Goal: Task Accomplishment & Management: Manage account settings

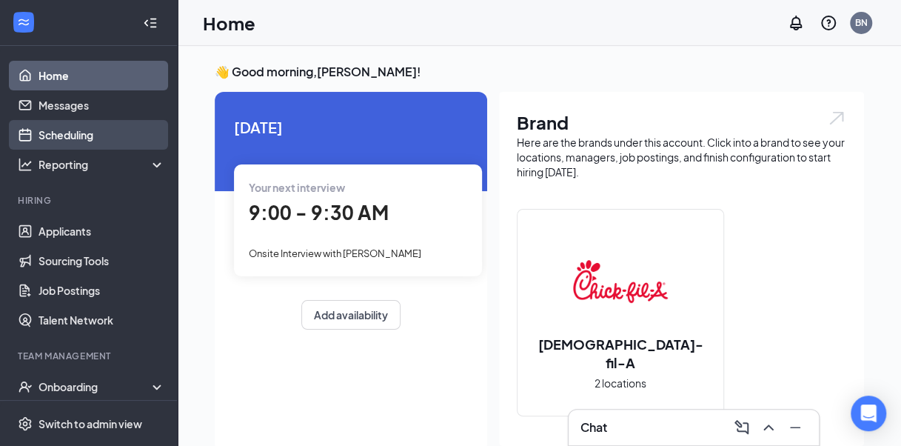
click at [58, 132] on link "Scheduling" at bounding box center [101, 135] width 127 height 30
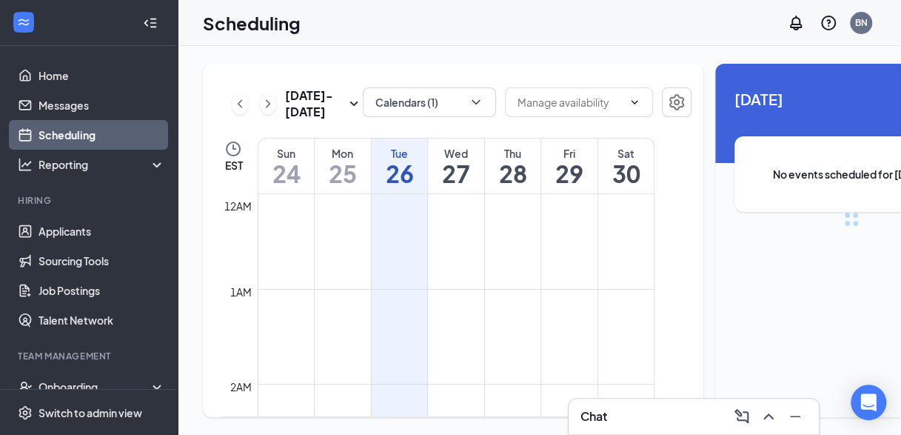
scroll to position [728, 0]
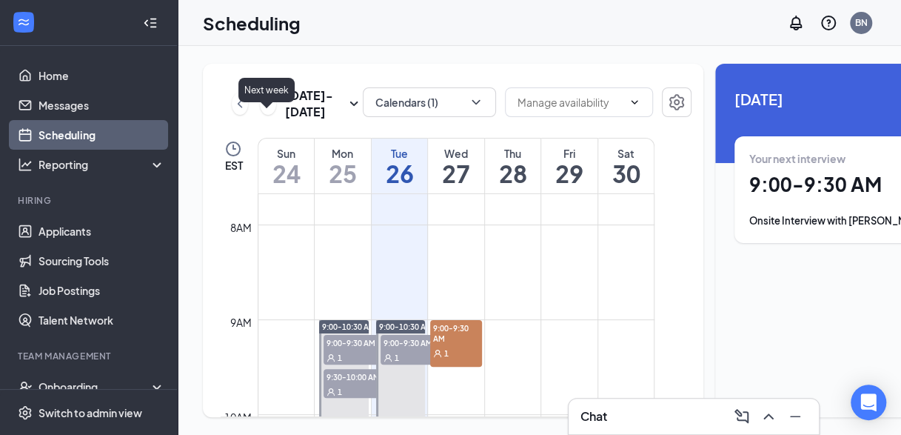
click at [268, 113] on icon "ChevronRight" at bounding box center [268, 104] width 15 height 18
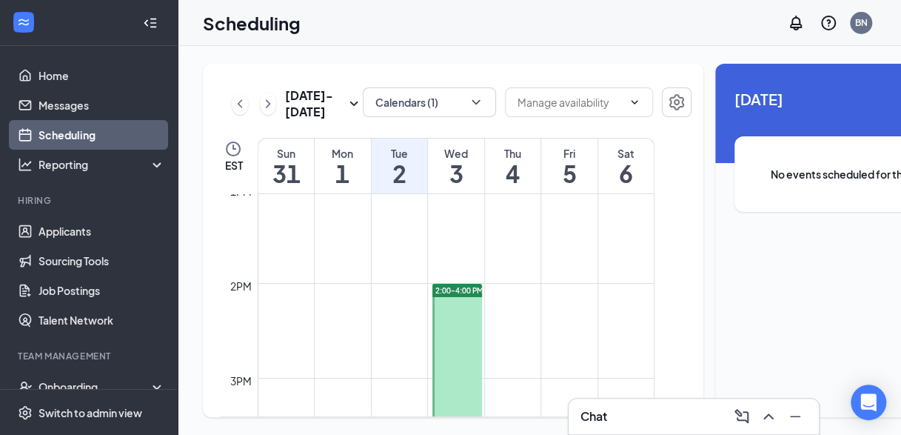
scroll to position [1250, 0]
click at [453, 284] on span "2:00-4:00 PM" at bounding box center [459, 278] width 48 height 10
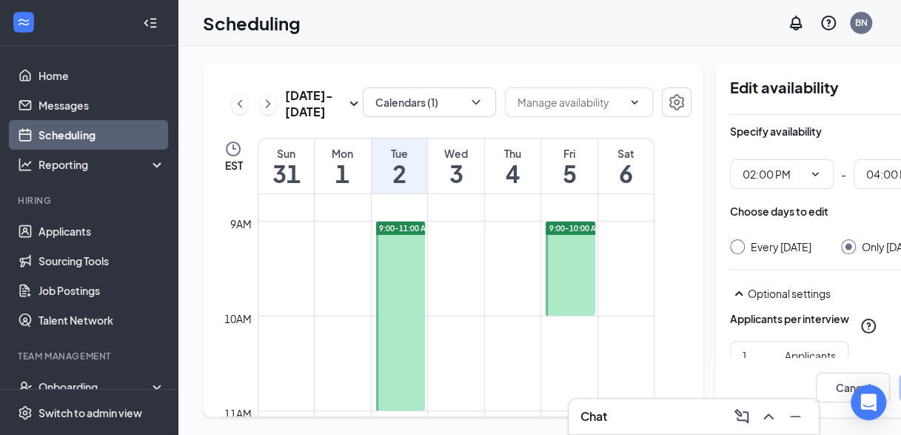
scroll to position [0, 76]
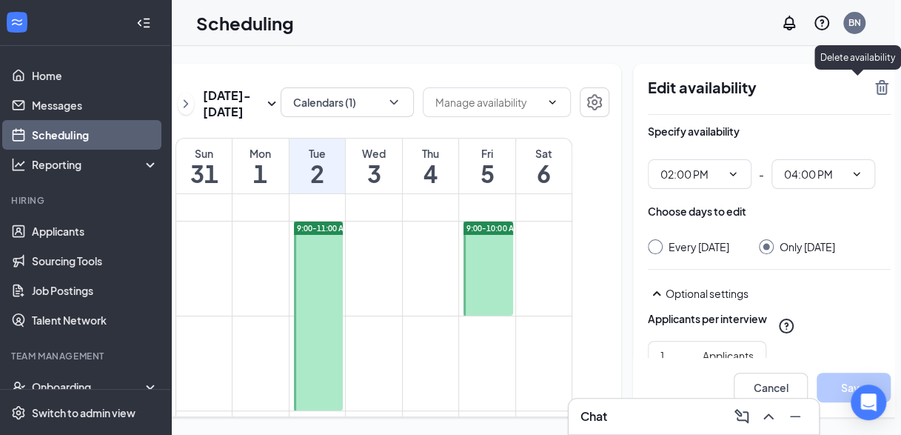
click at [873, 78] on icon "TrashOutline" at bounding box center [882, 87] width 18 height 18
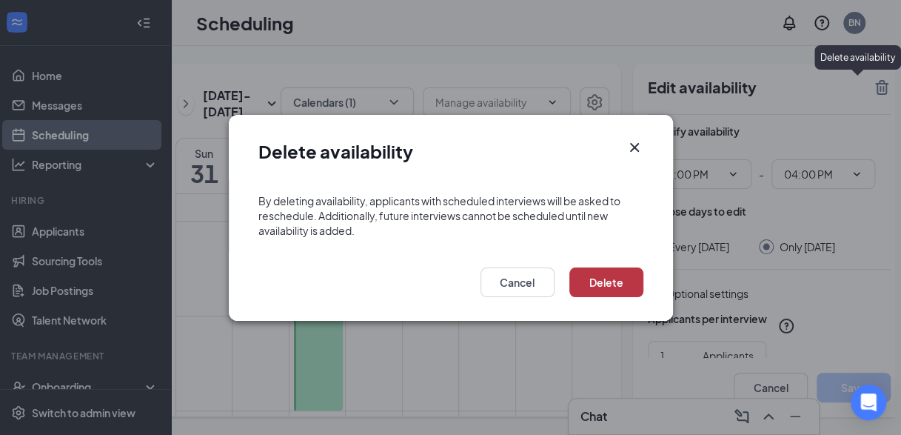
click at [604, 278] on button "Delete" at bounding box center [606, 282] width 74 height 30
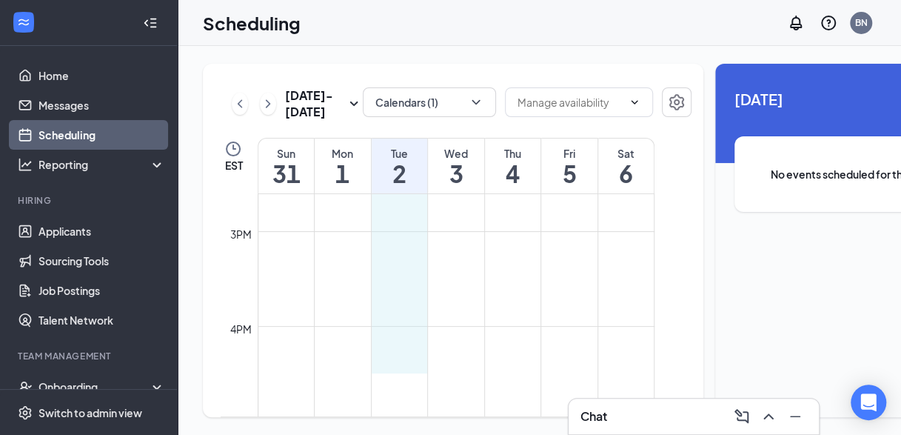
scroll to position [1384, 0]
drag, startPoint x: 389, startPoint y: 323, endPoint x: 396, endPoint y: 309, distance: 14.9
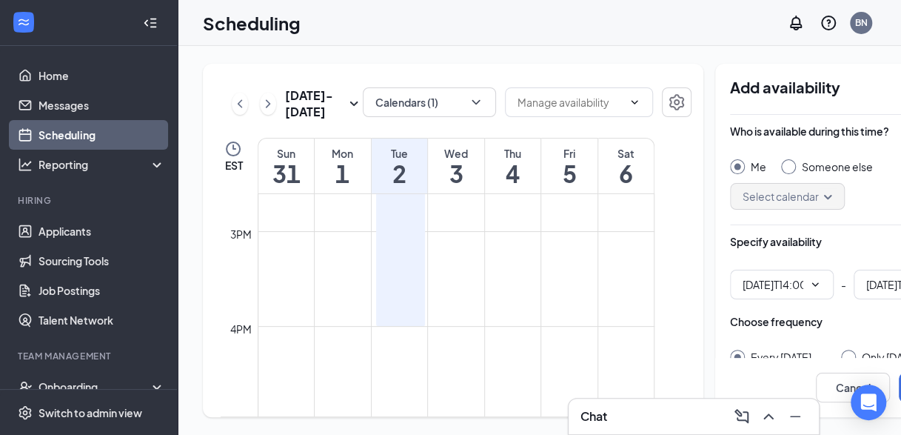
type input "02:00 PM"
type input "04:00 PM"
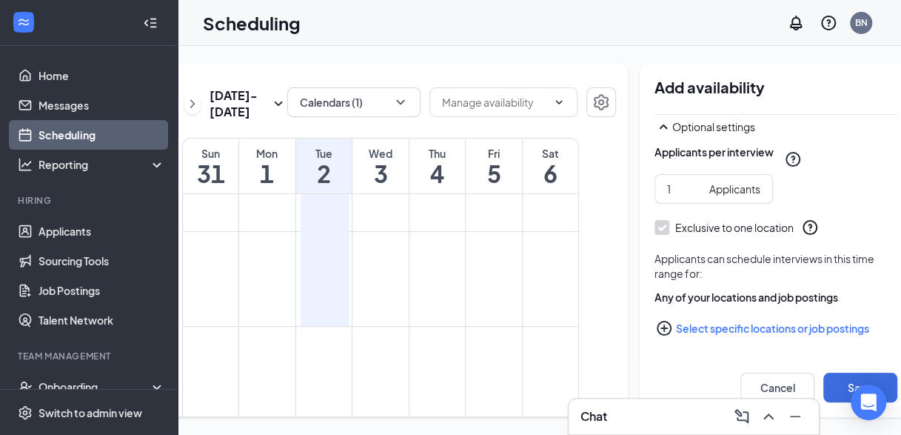
scroll to position [278, 0]
click at [711, 316] on button "Select specific locations or job postings" at bounding box center [775, 328] width 243 height 30
checkbox input "true"
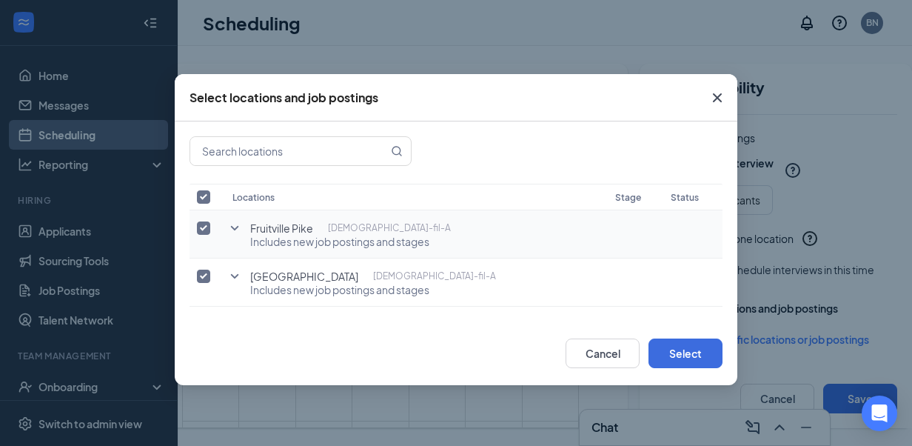
click at [194, 224] on td at bounding box center [207, 234] width 36 height 48
click at [204, 229] on input "checkbox" at bounding box center [203, 227] width 13 height 13
checkbox input "false"
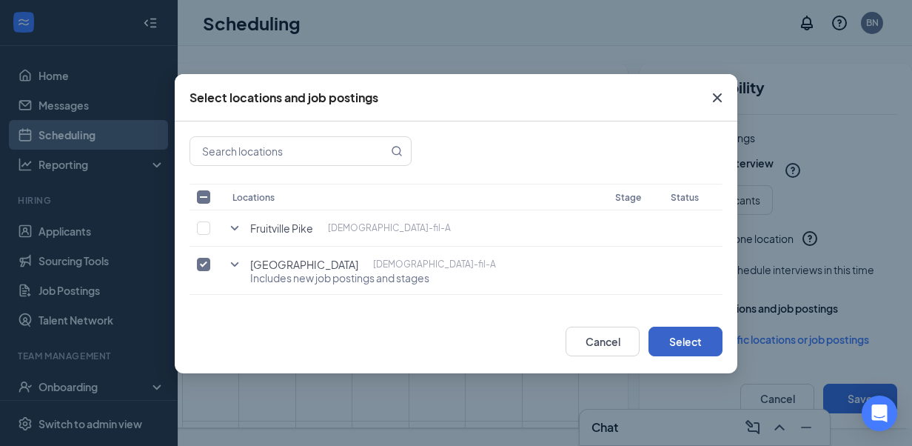
click at [687, 336] on button "Select" at bounding box center [685, 341] width 74 height 30
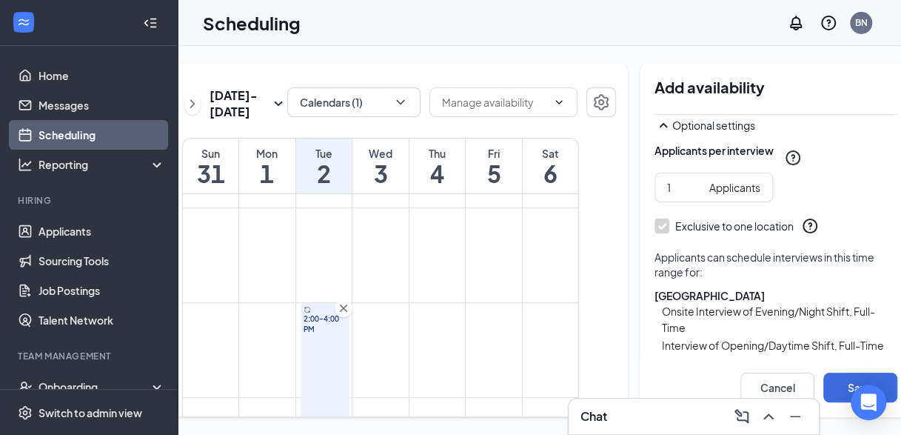
scroll to position [1237, 0]
click at [771, 386] on button "Cancel" at bounding box center [777, 387] width 74 height 30
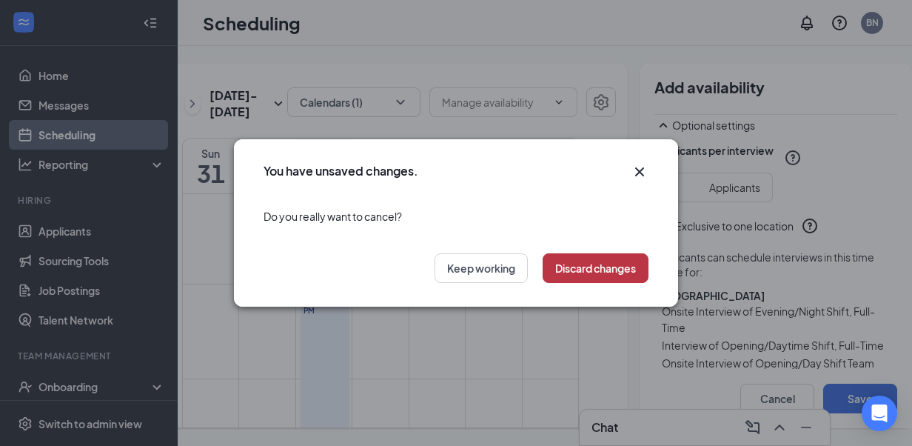
click at [571, 261] on button "Discard changes" at bounding box center [596, 268] width 106 height 30
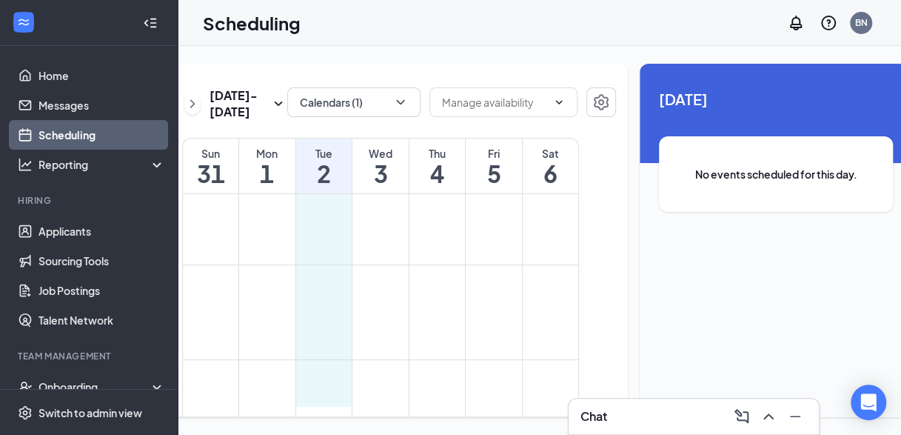
scroll to position [1352, 0]
drag, startPoint x: 302, startPoint y: 299, endPoint x: 322, endPoint y: 339, distance: 44.7
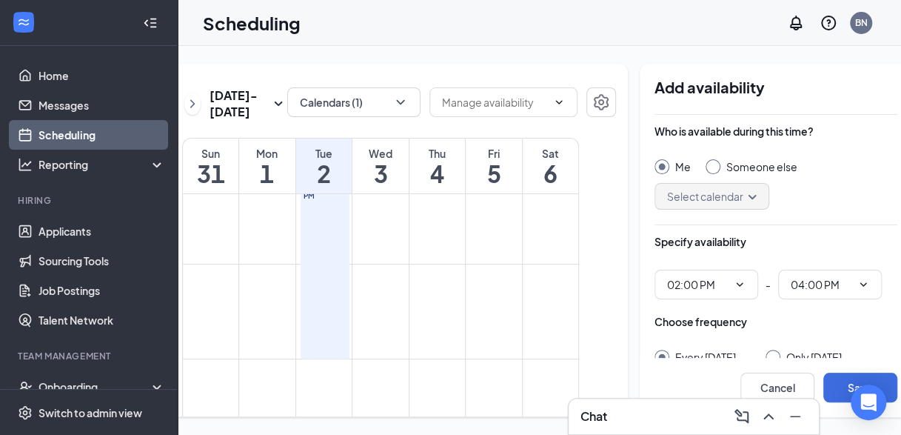
type input "02:00 PM"
type input "04:00 PM"
click at [765, 349] on input "Only Tuesday, Sep 2" at bounding box center [770, 354] width 10 height 10
radio input "true"
radio input "false"
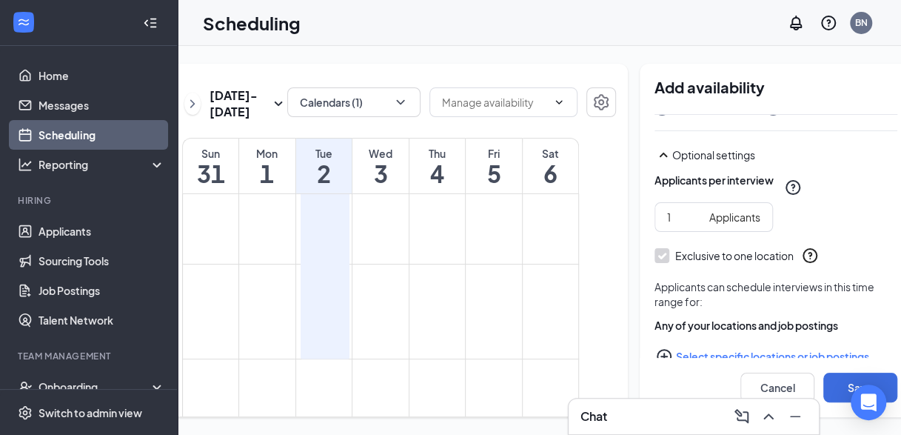
scroll to position [278, 0]
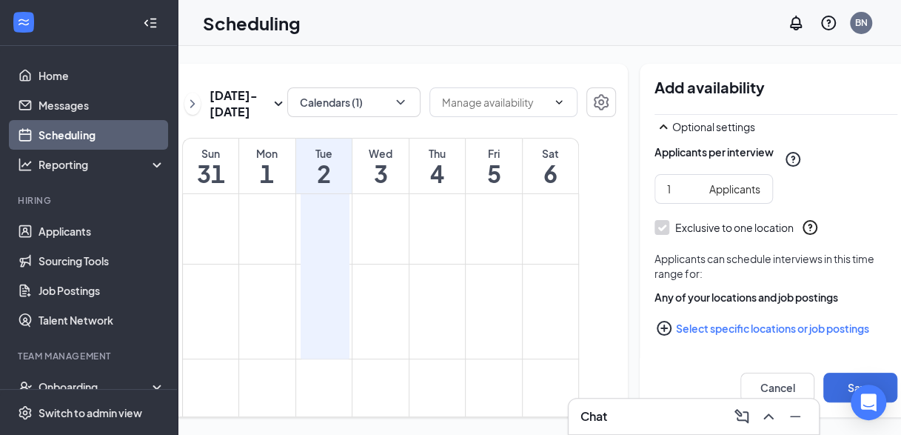
click at [714, 318] on button "Select specific locations or job postings" at bounding box center [775, 328] width 243 height 30
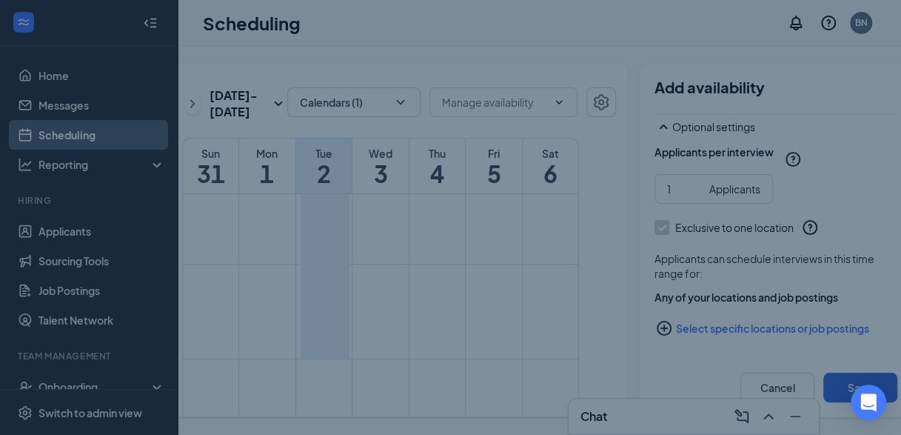
scroll to position [11, 0]
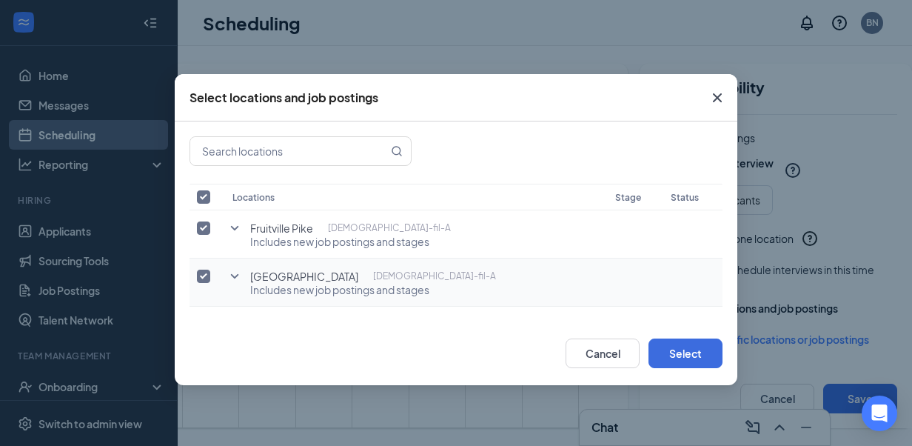
click at [209, 275] on input "checkbox" at bounding box center [203, 275] width 13 height 13
checkbox input "false"
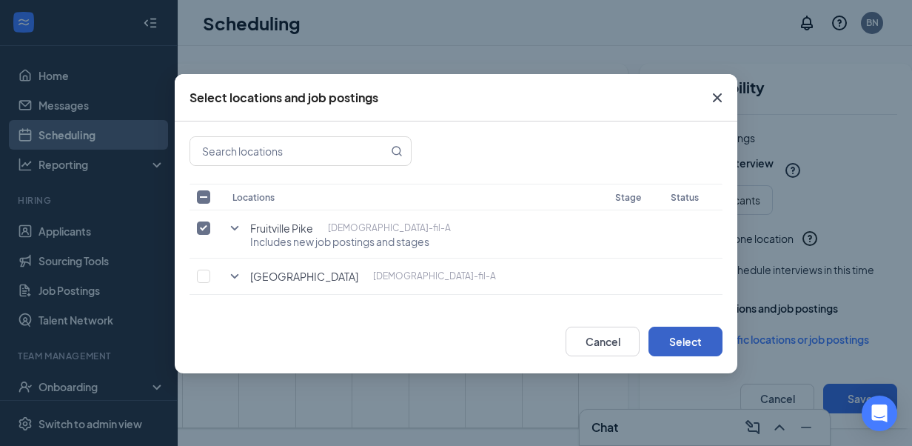
click at [674, 342] on button "Select" at bounding box center [685, 341] width 74 height 30
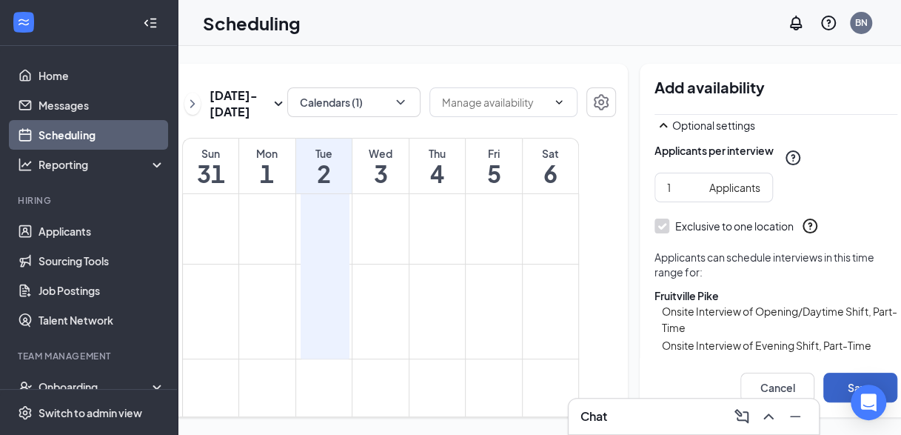
click at [823, 378] on button "Save" at bounding box center [860, 387] width 74 height 30
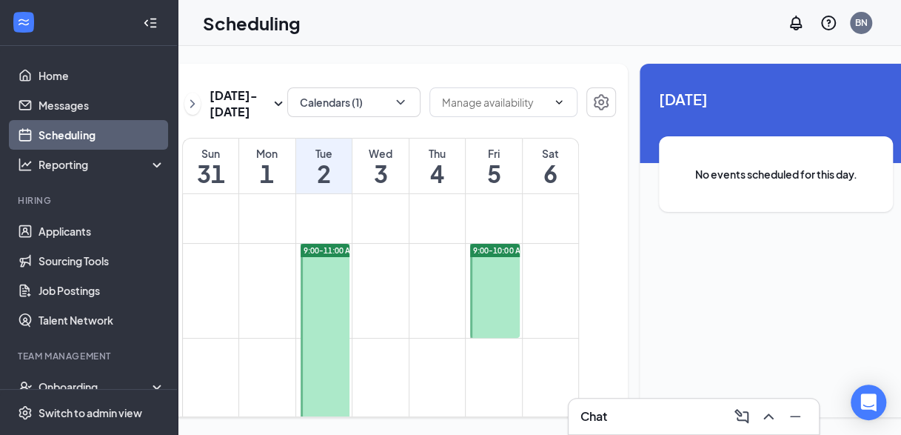
scroll to position [810, 0]
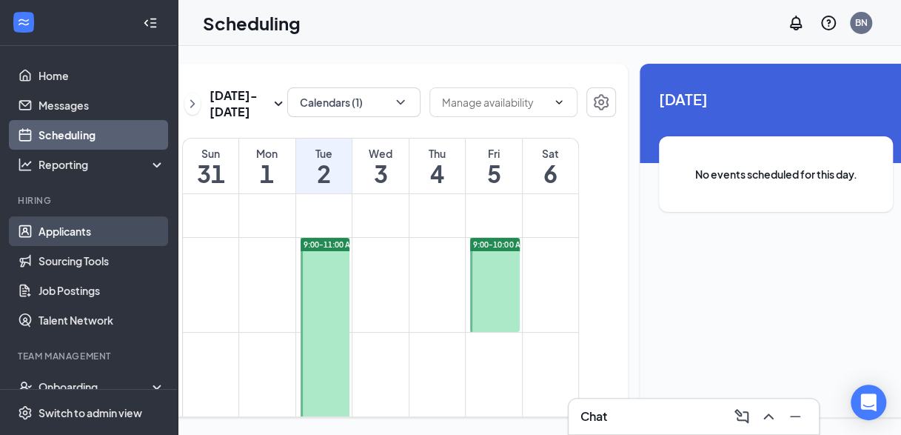
click at [84, 232] on link "Applicants" at bounding box center [101, 231] width 127 height 30
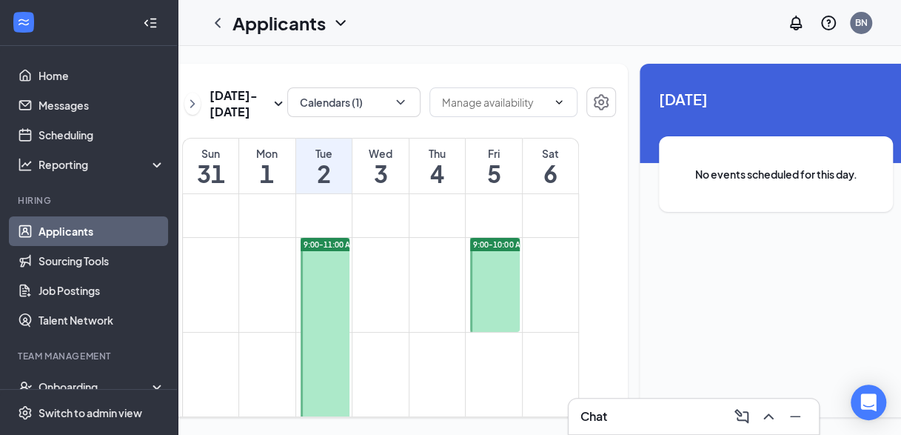
click at [84, 232] on link "Applicants" at bounding box center [101, 231] width 127 height 30
click at [90, 232] on link "Applicants" at bounding box center [101, 231] width 127 height 30
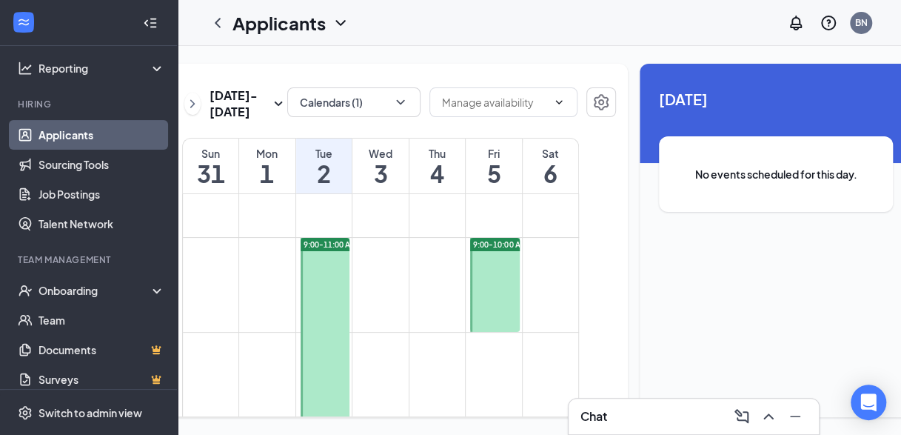
click at [95, 138] on link "Applicants" at bounding box center [101, 135] width 127 height 30
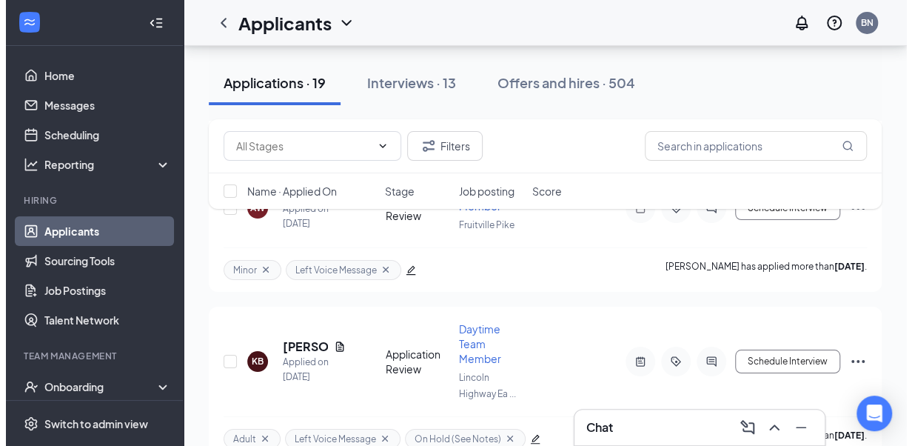
scroll to position [2597, 0]
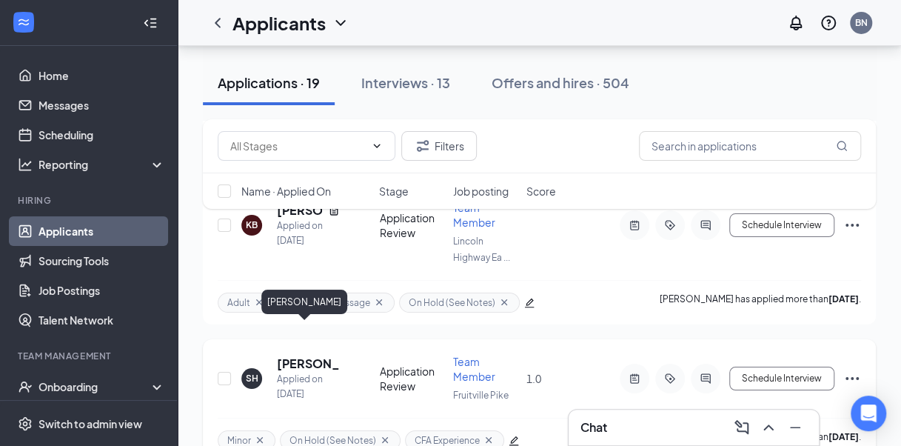
click at [319, 355] on h5 "[PERSON_NAME]" at bounding box center [308, 363] width 63 height 16
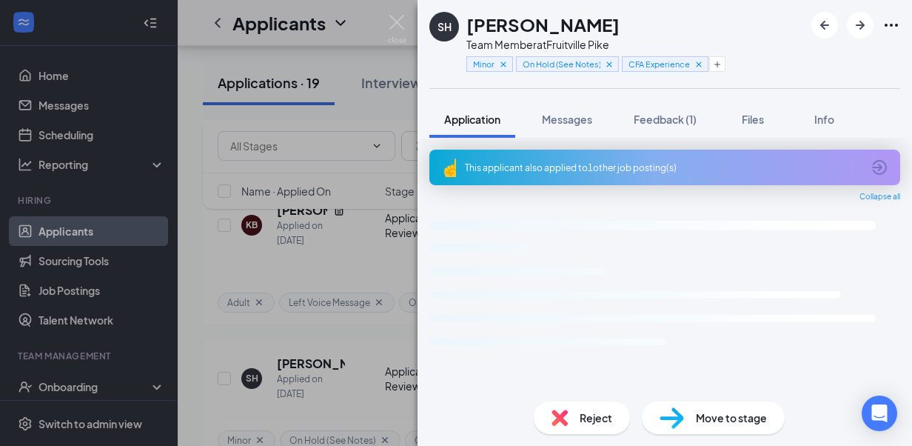
click at [596, 429] on div "Reject" at bounding box center [582, 417] width 96 height 33
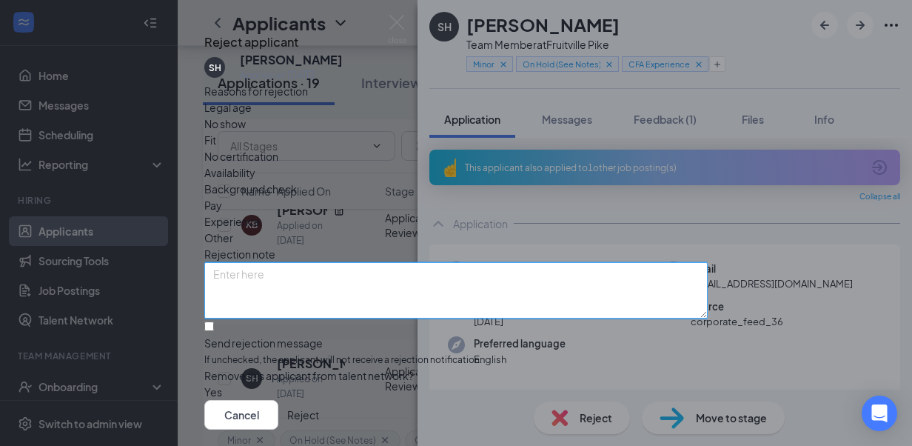
click at [296, 290] on textarea at bounding box center [455, 290] width 503 height 56
type textarea "Not a good fit"
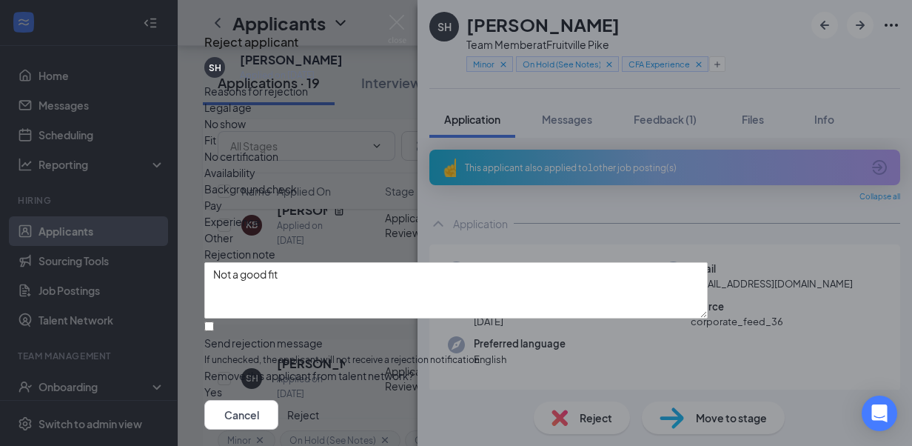
click at [216, 148] on span "Fit" at bounding box center [210, 140] width 12 height 16
click at [214, 331] on input "Send rejection message If unchecked, the applicant will not receive a rejection…" at bounding box center [209, 326] width 10 height 10
checkbox input "true"
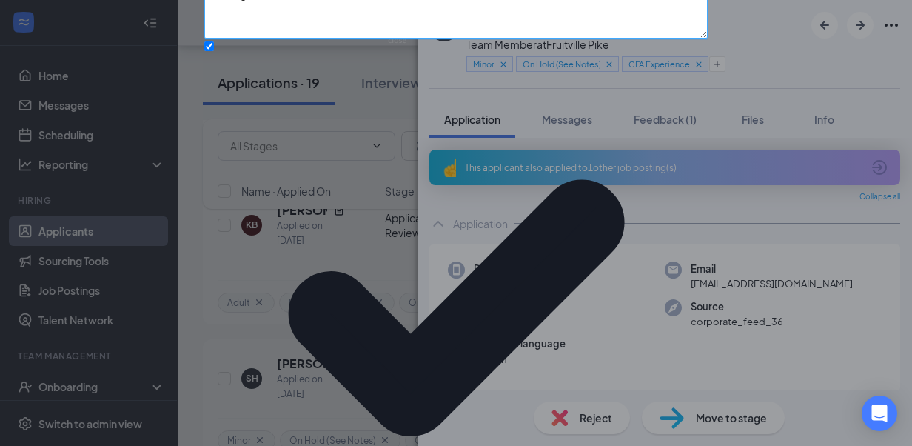
click at [397, 38] on textarea "Not a good fit" at bounding box center [455, 10] width 503 height 56
click at [586, 38] on textarea "Not a good fit- lack of self-awareness from previous time spent at LHE" at bounding box center [455, 10] width 503 height 56
type textarea "Not a good fit- lack of self-awareness from previous time spent at LHE. Would n…"
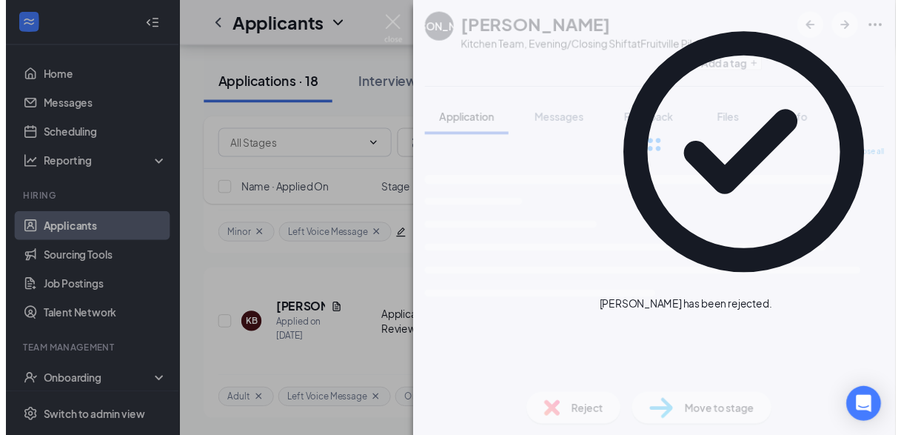
scroll to position [2461, 0]
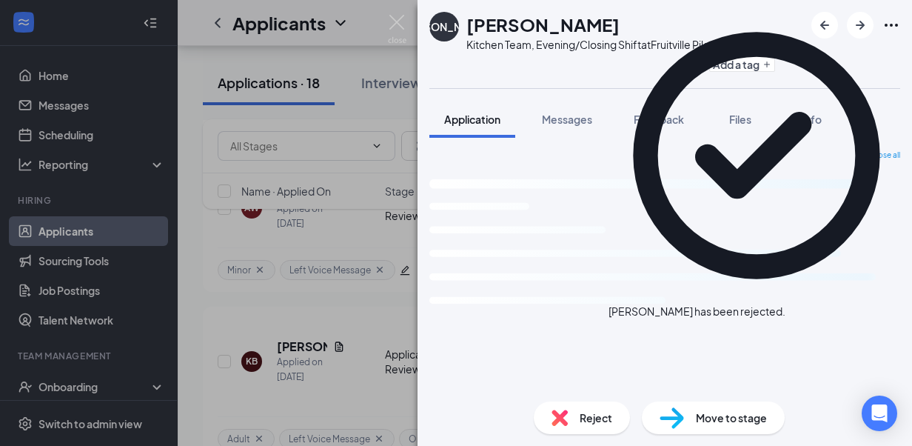
click at [400, 16] on img at bounding box center [397, 29] width 19 height 29
click at [400, 15] on img at bounding box center [397, 29] width 19 height 29
click at [399, 18] on div "Applicants BN" at bounding box center [545, 23] width 734 height 46
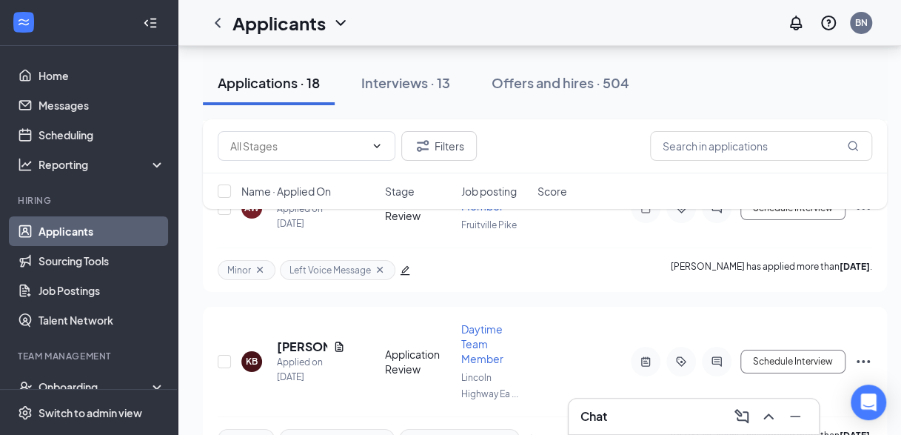
click at [398, 24] on div "Applicants BN" at bounding box center [539, 23] width 723 height 46
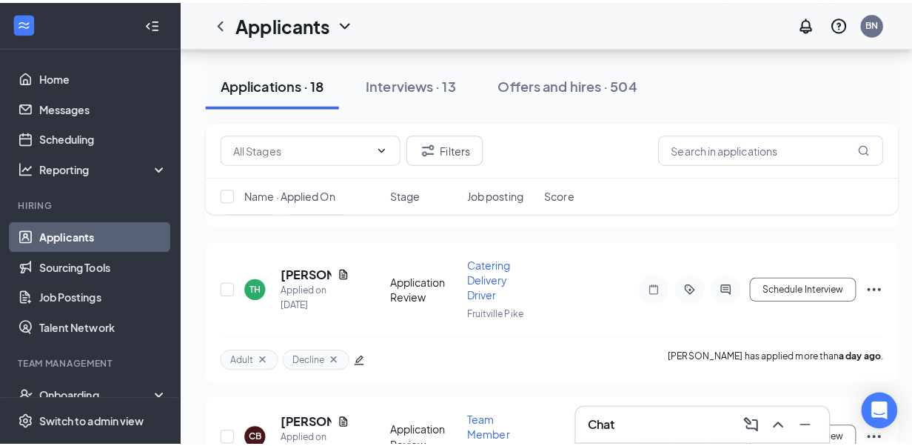
scroll to position [908, 0]
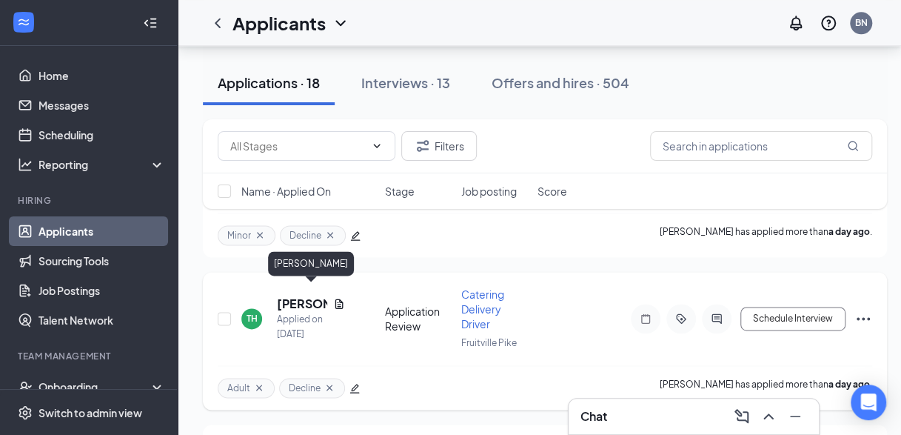
click at [295, 295] on h5 "[PERSON_NAME]" at bounding box center [302, 303] width 50 height 16
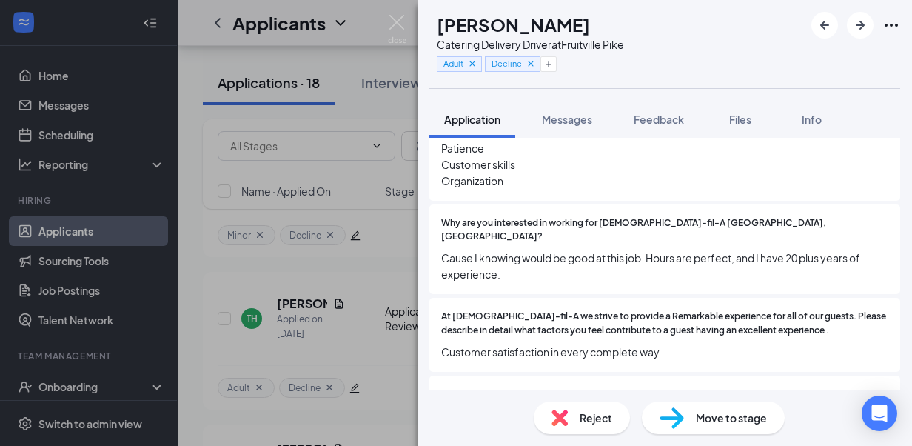
scroll to position [1232, 0]
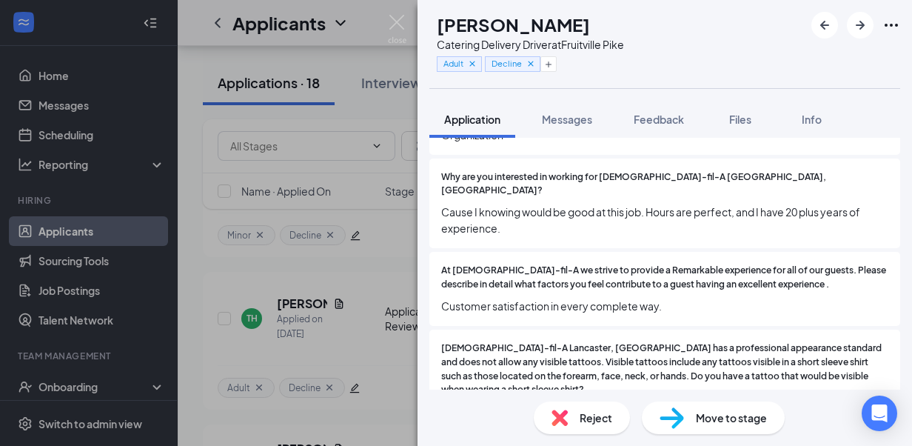
click at [563, 429] on div "Reject" at bounding box center [582, 417] width 96 height 33
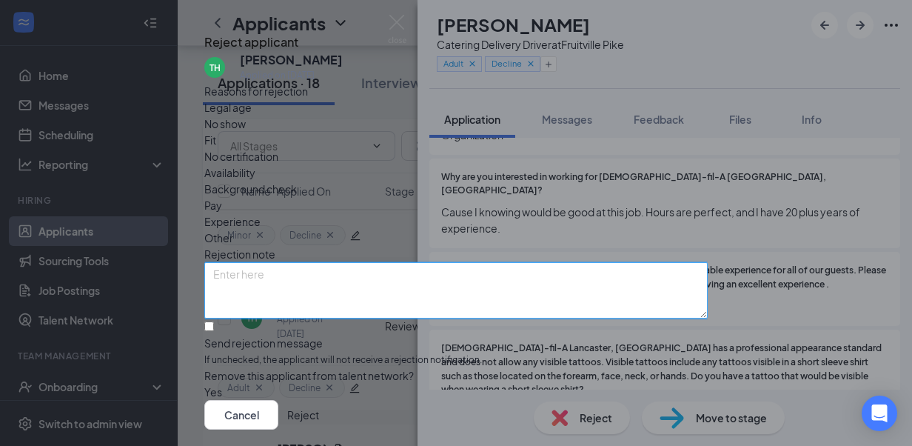
click at [335, 282] on textarea at bounding box center [455, 290] width 503 height 56
type textarea "U"
type textarea "Not impressed with application answers"
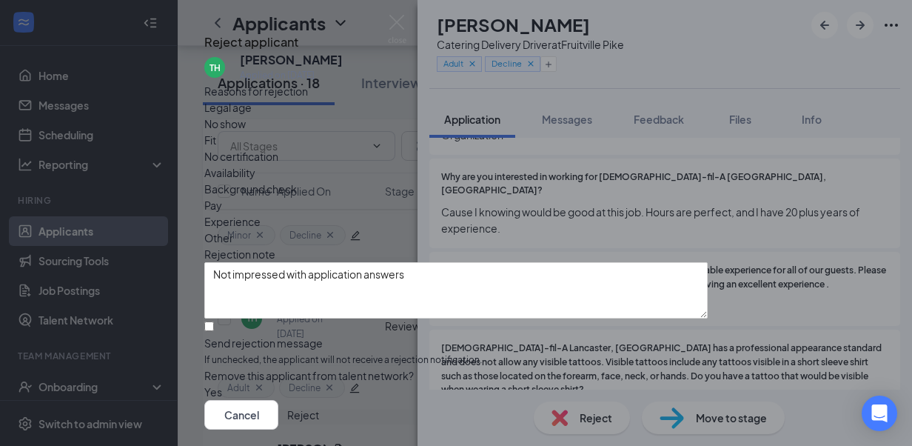
click at [500, 229] on div "Other" at bounding box center [455, 237] width 503 height 16
click at [214, 331] on input "Send rejection message If unchecked, the applicant will not receive a rejection…" at bounding box center [209, 326] width 10 height 10
checkbox input "true"
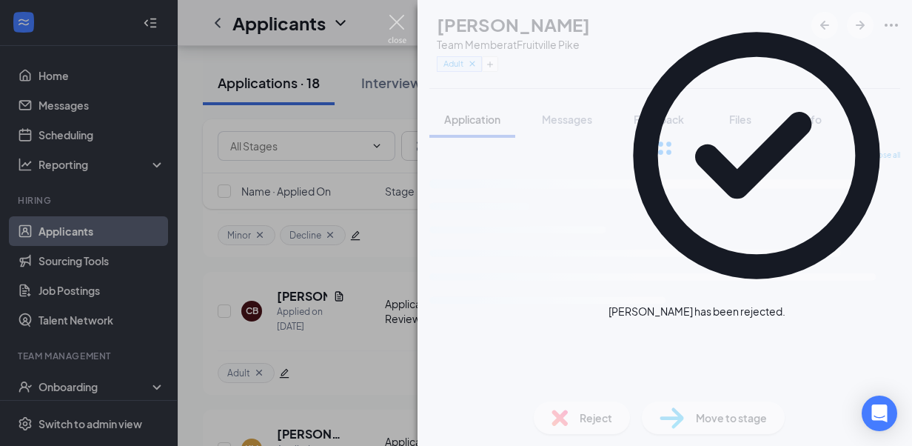
click at [394, 18] on img at bounding box center [397, 29] width 19 height 29
click at [398, 21] on img at bounding box center [397, 29] width 19 height 29
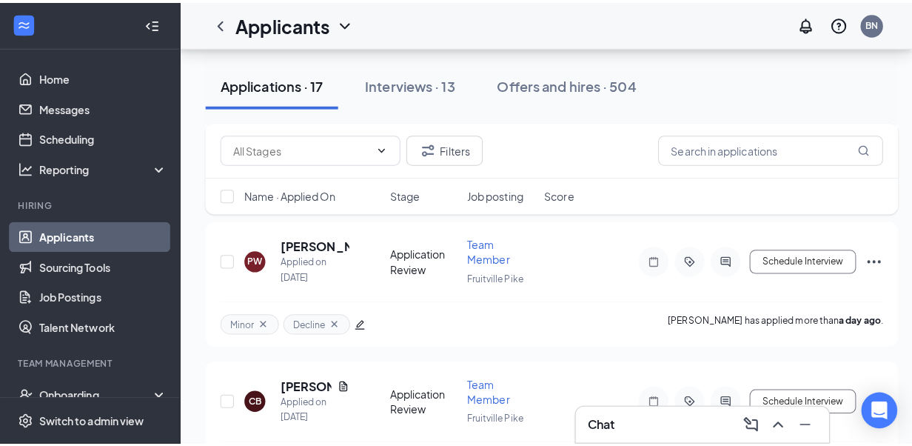
scroll to position [788, 0]
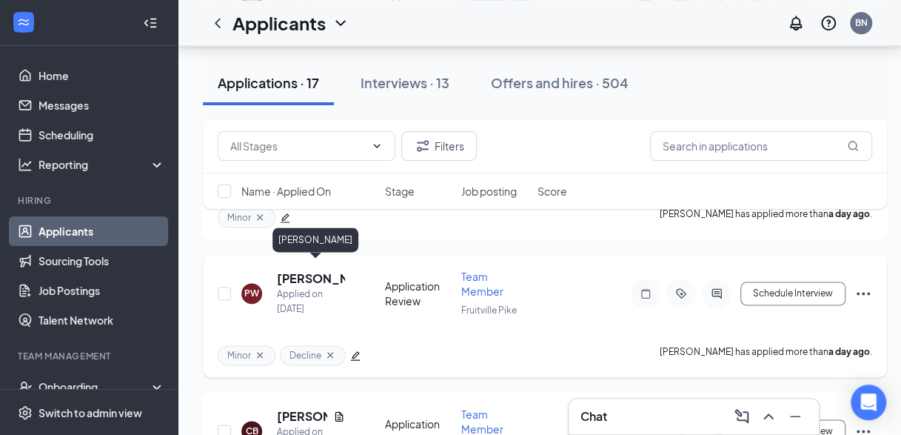
click at [299, 270] on h5 "[PERSON_NAME]" at bounding box center [311, 278] width 68 height 16
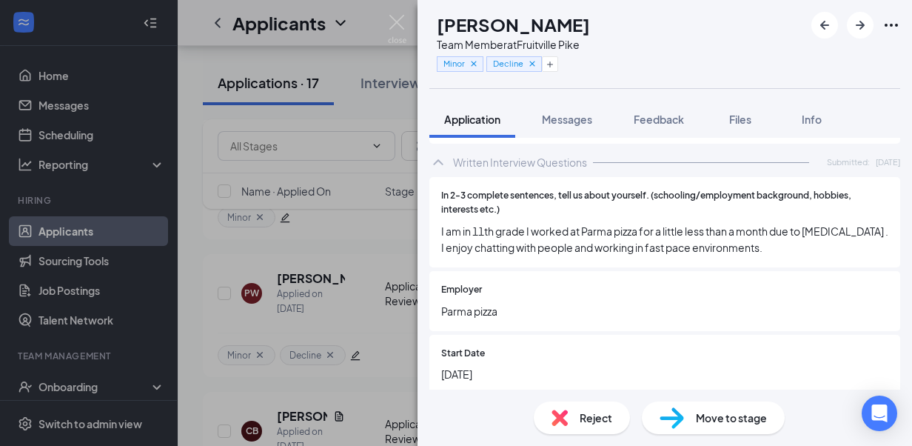
scroll to position [1763, 0]
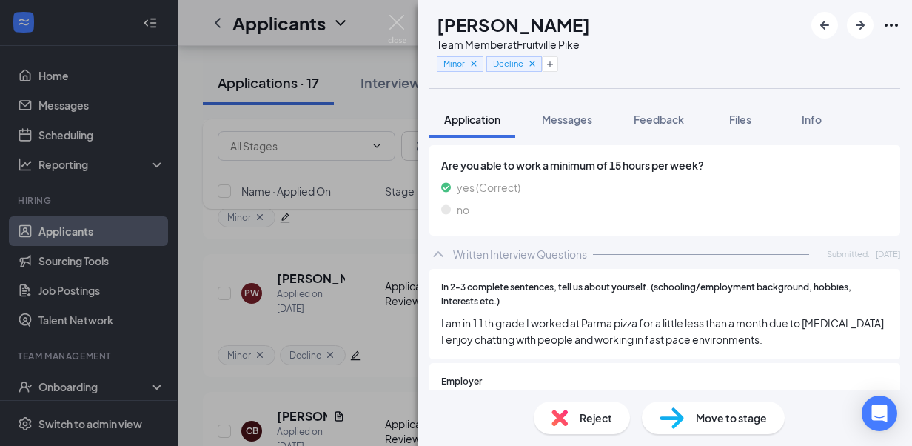
click at [586, 424] on span "Reject" at bounding box center [596, 417] width 33 height 16
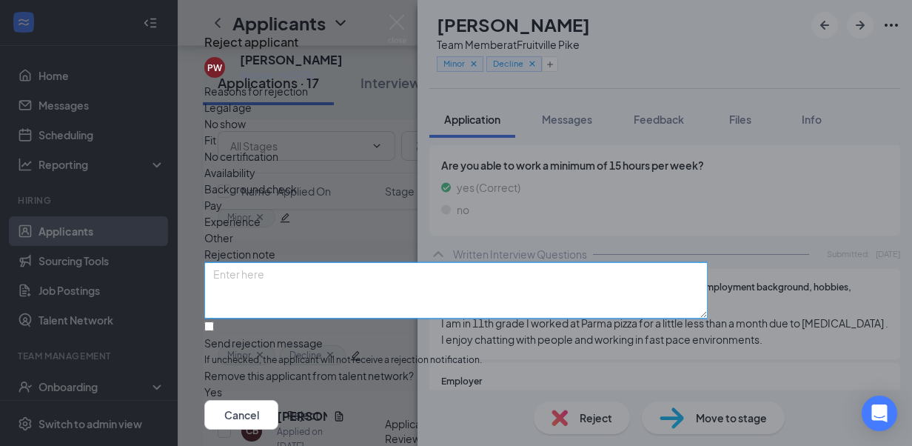
click at [435, 298] on textarea at bounding box center [455, 290] width 503 height 56
type textarea "Underwhelming application answers"
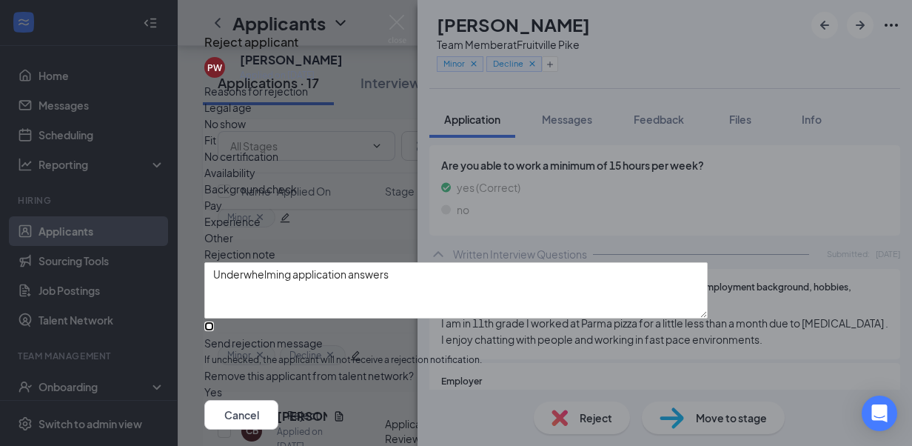
click at [214, 331] on input "Send rejection message If unchecked, the applicant will not receive a rejection…" at bounding box center [209, 326] width 10 height 10
checkbox input "true"
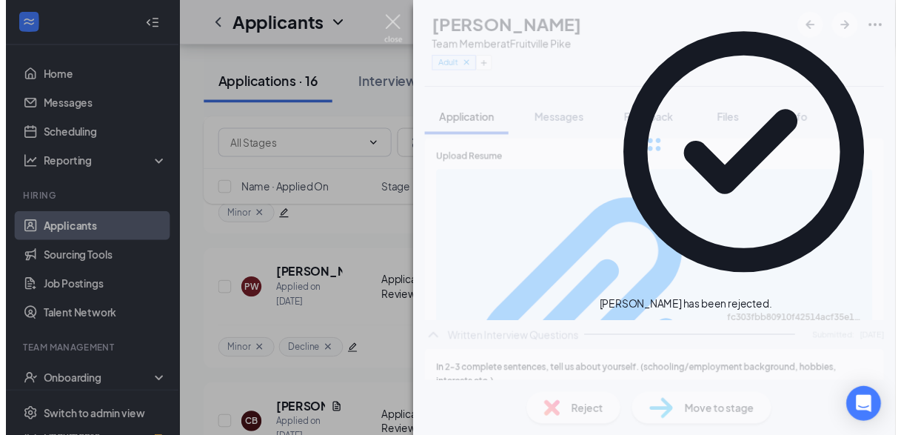
scroll to position [1959, 0]
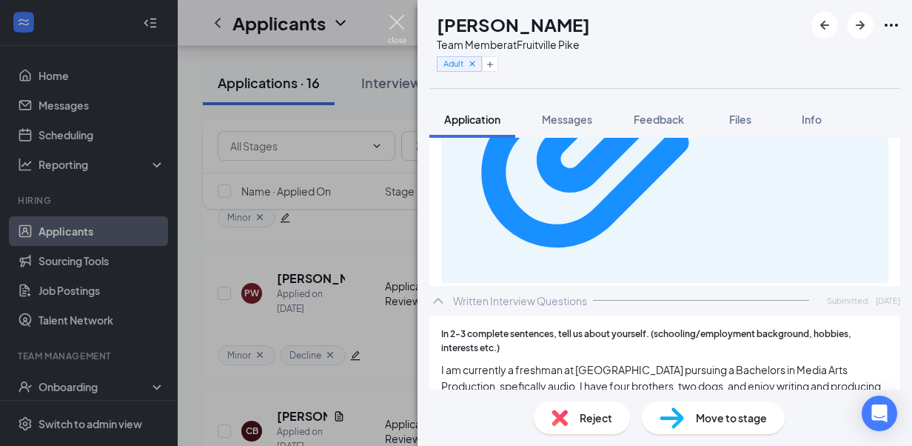
click at [403, 31] on img at bounding box center [397, 29] width 19 height 29
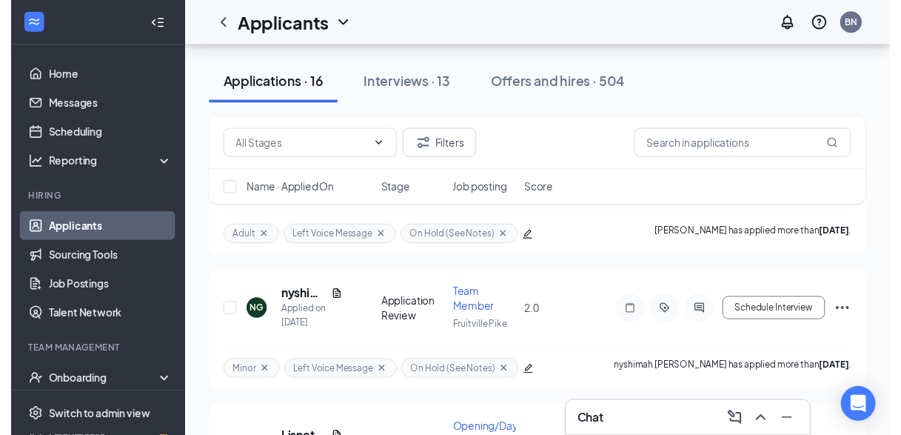
scroll to position [1617, 0]
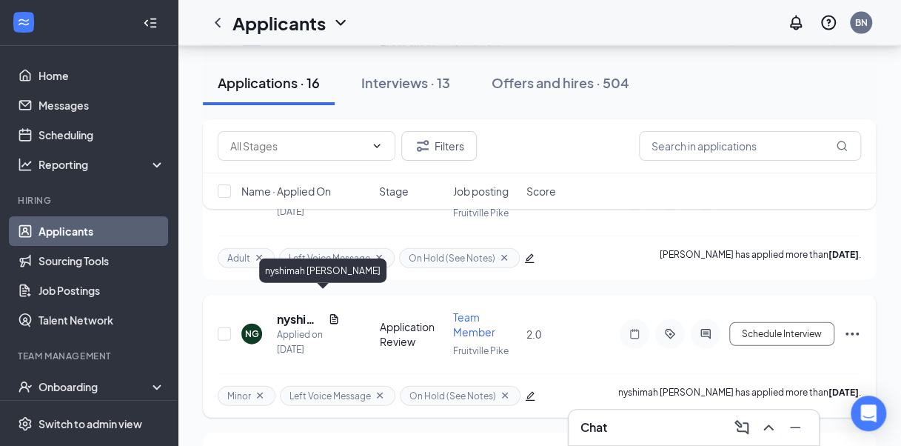
click at [290, 311] on h5 "nyshimah [PERSON_NAME]" at bounding box center [299, 319] width 45 height 16
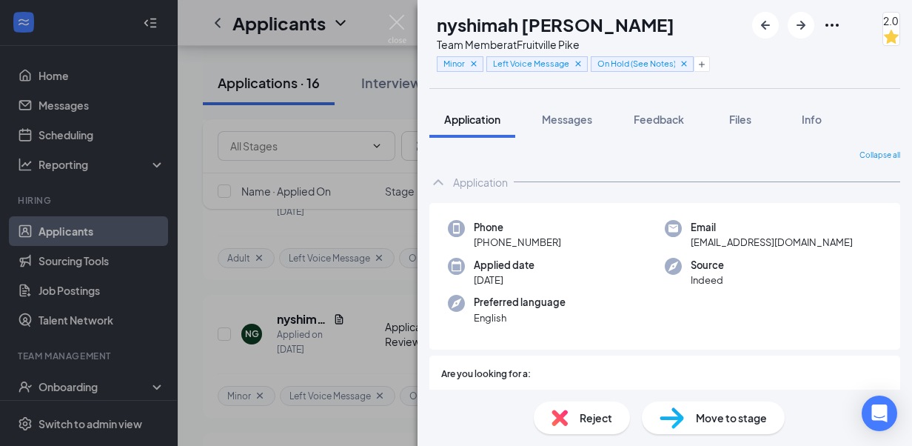
click at [571, 411] on div "Reject" at bounding box center [582, 417] width 96 height 33
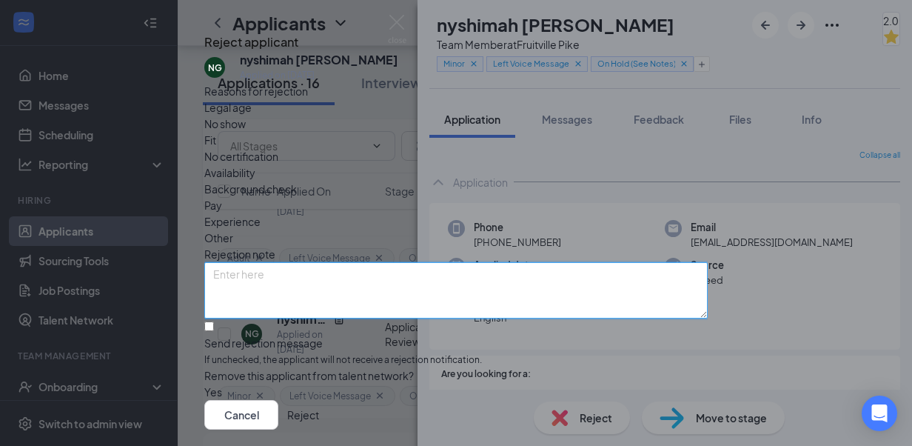
click at [459, 305] on textarea at bounding box center [455, 290] width 503 height 56
type textarea "Underwhelming screening"
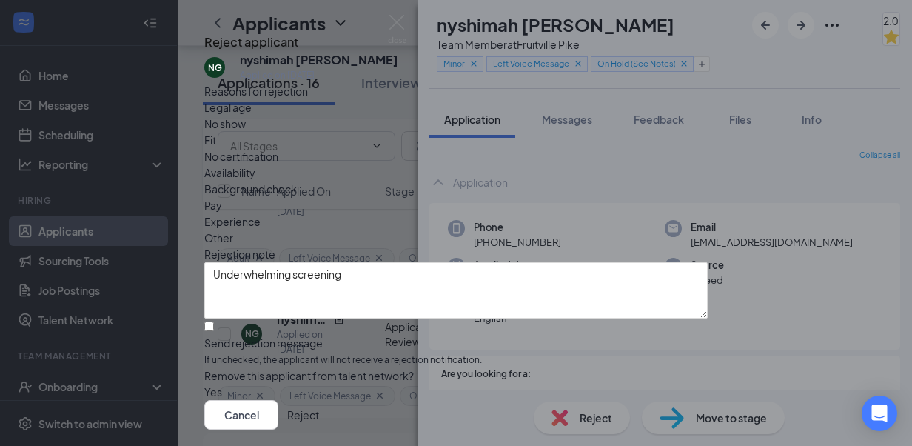
click at [486, 229] on div "Other" at bounding box center [455, 237] width 503 height 16
click at [214, 331] on input "Send rejection message If unchecked, the applicant will not receive a rejection…" at bounding box center [209, 326] width 10 height 10
checkbox input "true"
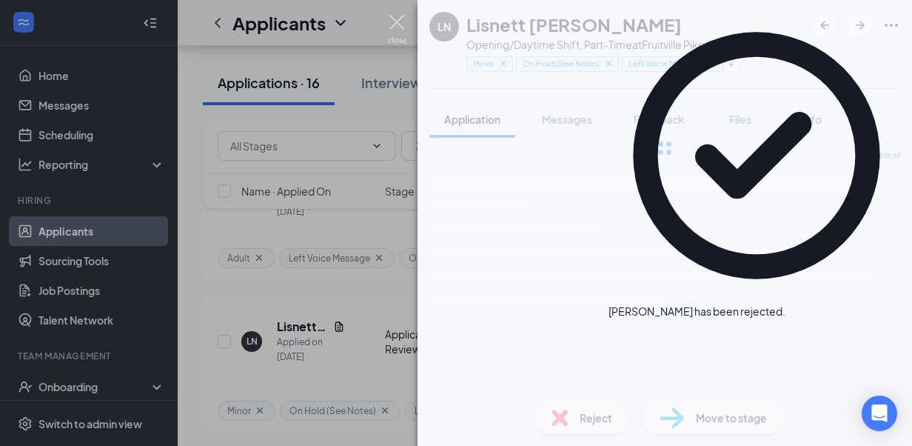
click at [397, 27] on img at bounding box center [397, 29] width 19 height 29
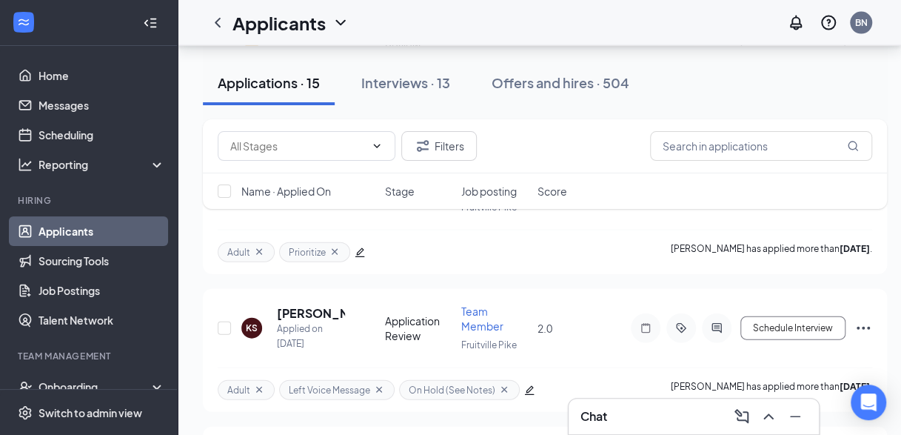
scroll to position [1479, 0]
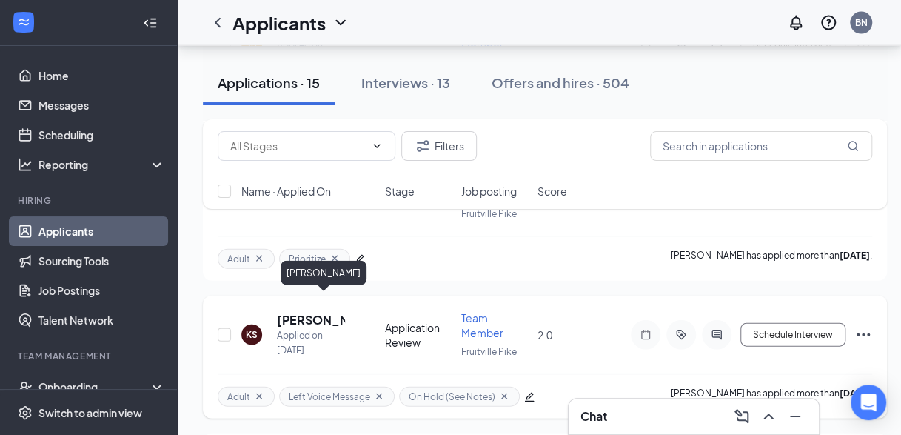
click at [292, 312] on h5 "[PERSON_NAME]" at bounding box center [311, 320] width 68 height 16
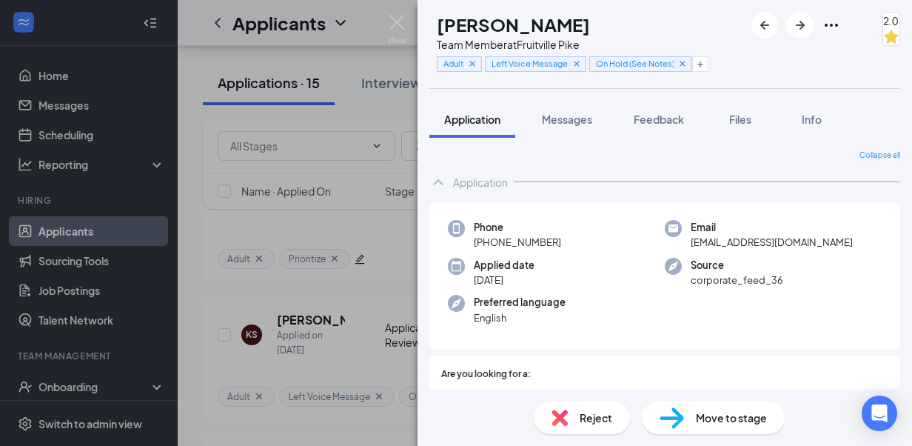
click at [577, 417] on div "Reject" at bounding box center [582, 417] width 96 height 33
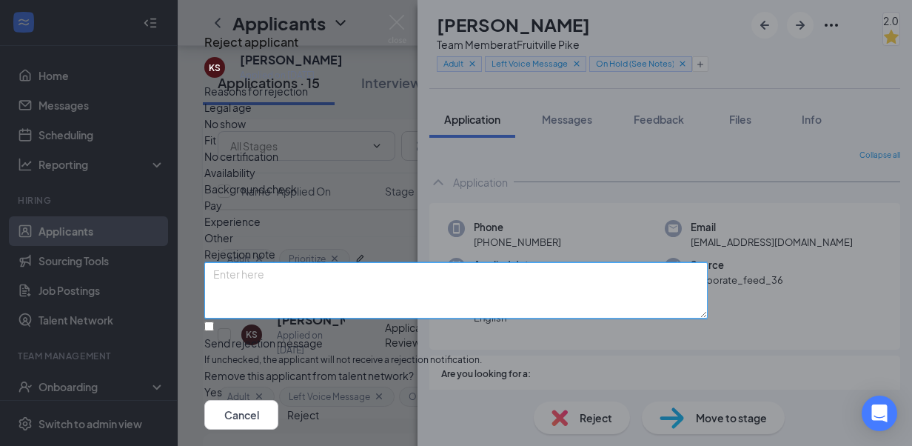
click at [449, 292] on textarea at bounding box center [455, 290] width 503 height 56
type textarea "Underwhelming screening"
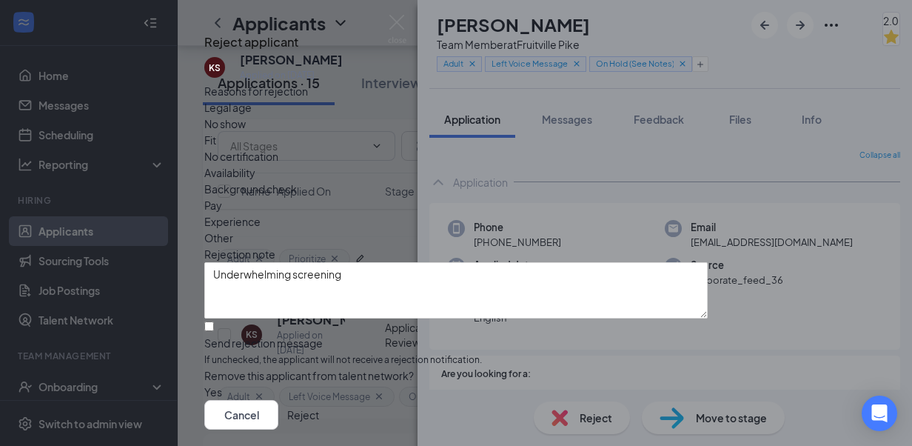
click at [233, 229] on span "Other" at bounding box center [218, 237] width 29 height 16
click at [214, 331] on input "Send rejection message If unchecked, the applicant will not receive a rejection…" at bounding box center [209, 326] width 10 height 10
checkbox input "true"
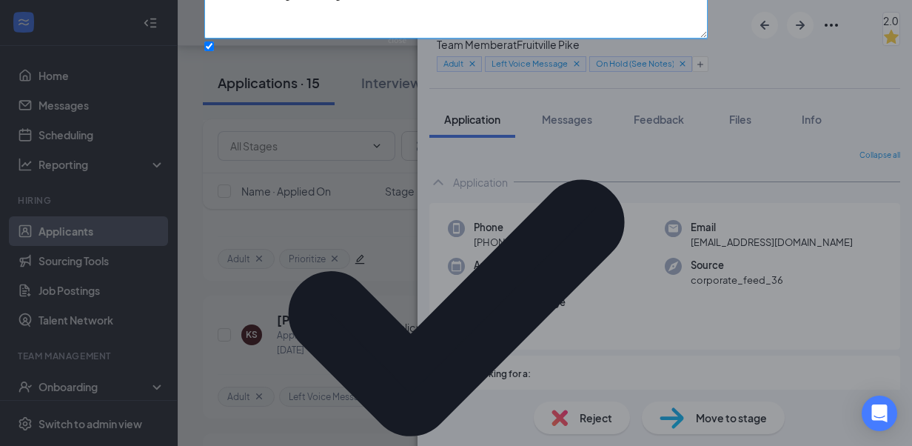
click at [407, 38] on textarea "Underwhelming screening" at bounding box center [455, 10] width 503 height 56
click at [567, 38] on textarea "Underwhelming screening; wasn't rude, but tone didn't feel pleasant" at bounding box center [455, 10] width 503 height 56
click at [560, 38] on textarea "Underwhelming screening; wasn't rude, but tone didn't feel pleasant" at bounding box center [455, 10] width 503 height 56
type textarea "Underwhelming screening; wasn't rude, but tone didn't feel pleasant"
drag, startPoint x: 643, startPoint y: 383, endPoint x: 400, endPoint y: 190, distance: 310.3
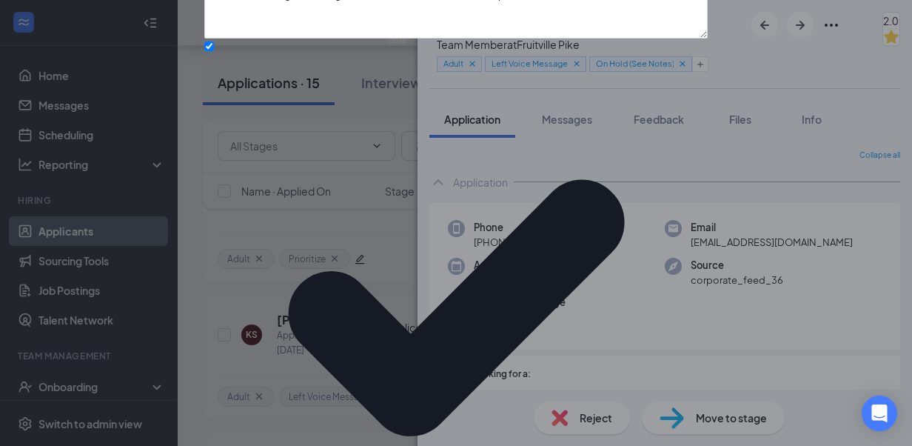
click at [400, 190] on div "Reject applicant KS [PERSON_NAME] Applied on [DATE] Reasons for rejection Legal…" at bounding box center [455, 222] width 503 height 972
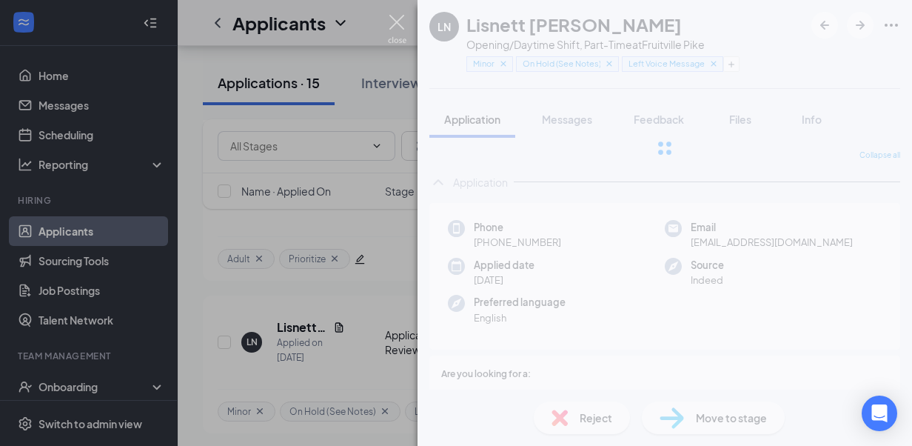
click at [395, 29] on img at bounding box center [397, 29] width 19 height 29
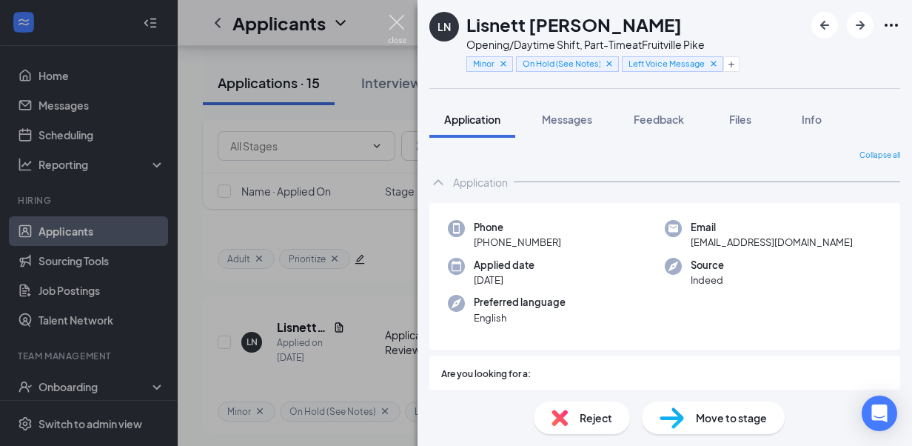
click at [395, 29] on div "Applicants BN" at bounding box center [545, 23] width 734 height 46
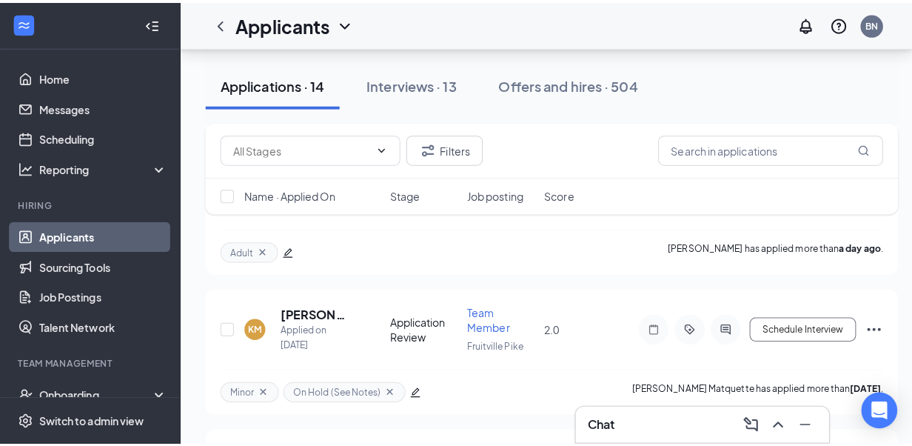
scroll to position [893, 0]
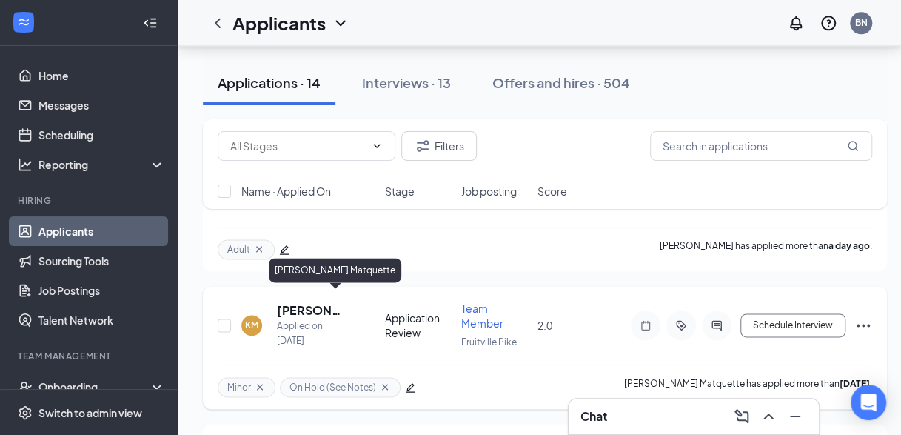
click at [288, 302] on h5 "[PERSON_NAME] Matquette" at bounding box center [311, 310] width 68 height 16
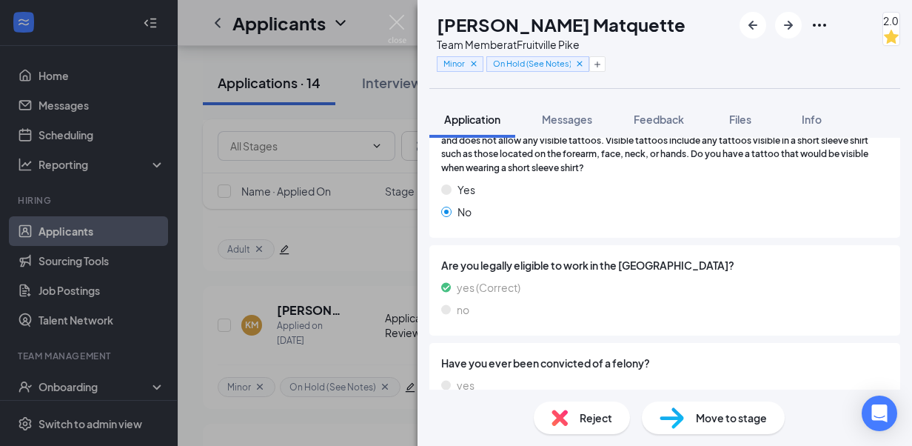
scroll to position [1478, 0]
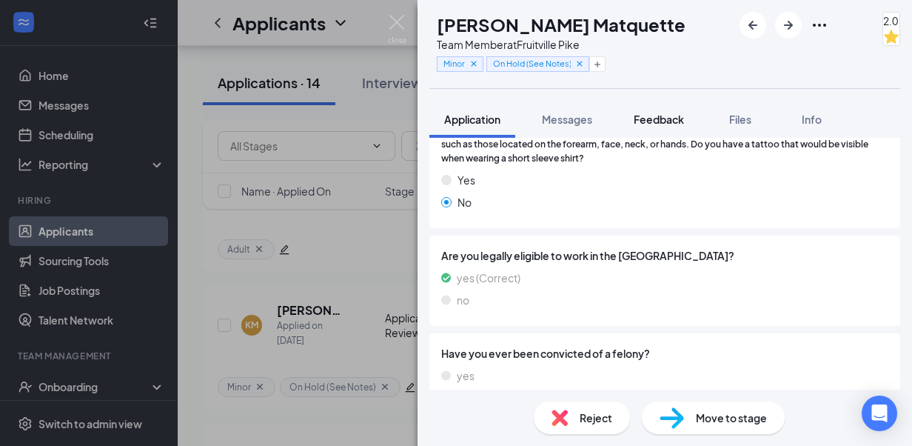
click at [666, 121] on span "Feedback" at bounding box center [659, 119] width 50 height 13
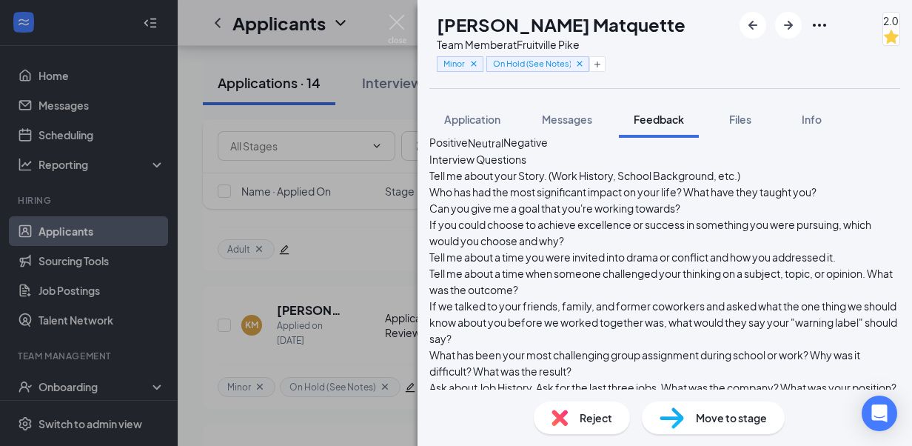
scroll to position [798, 0]
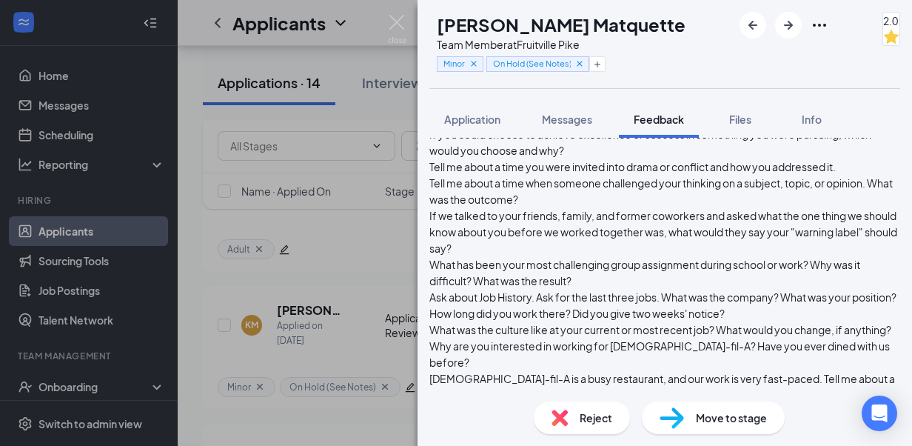
click at [571, 423] on div "Reject" at bounding box center [582, 417] width 96 height 33
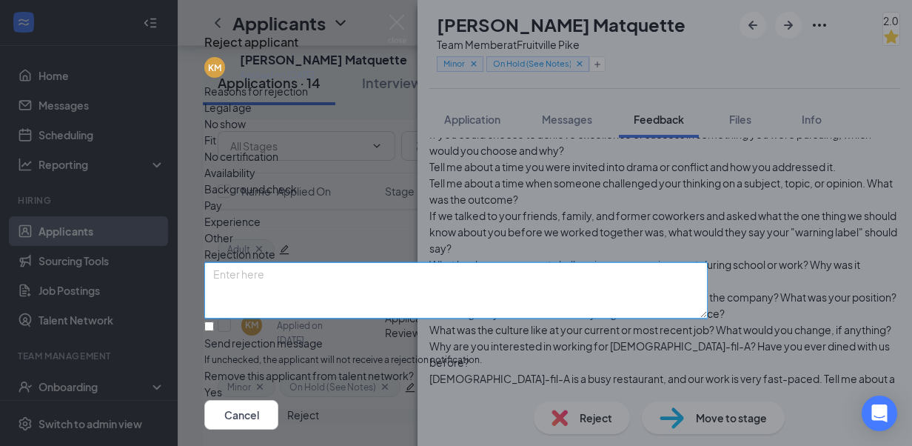
click at [264, 272] on textarea at bounding box center [455, 290] width 503 height 56
type textarea "Screening was underwhelming"
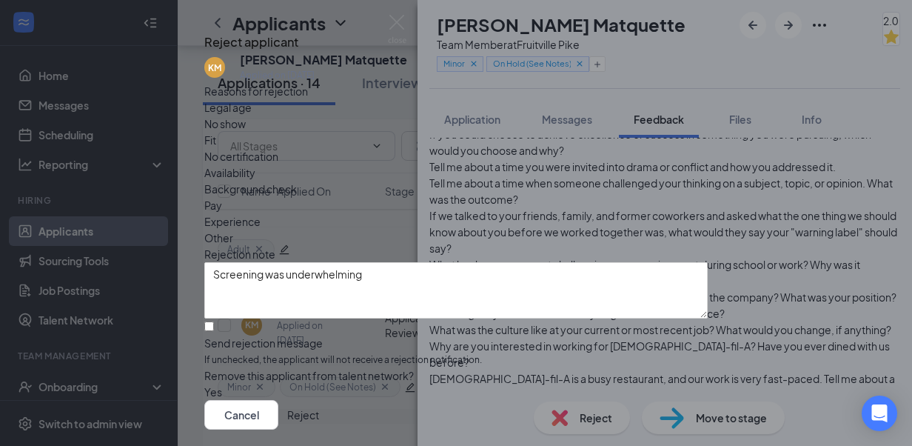
click at [233, 229] on span "Other" at bounding box center [218, 237] width 29 height 16
click at [214, 331] on input "Send rejection message If unchecked, the applicant will not receive a rejection…" at bounding box center [209, 326] width 10 height 10
checkbox input "true"
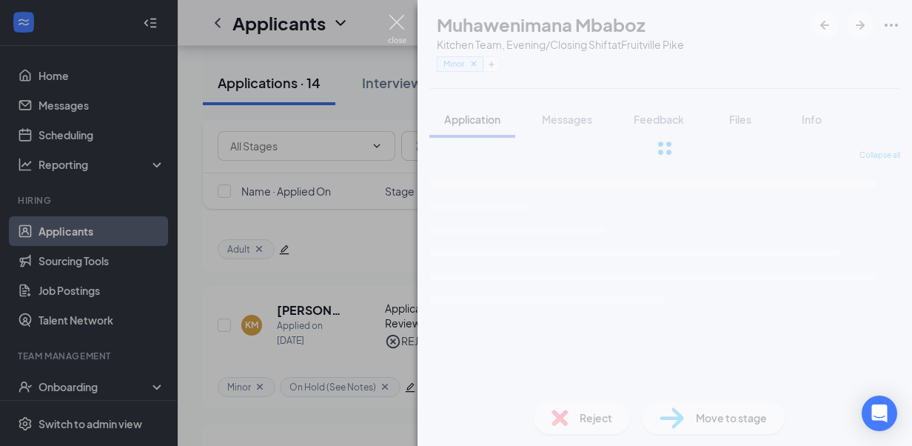
click at [397, 21] on img at bounding box center [397, 29] width 19 height 29
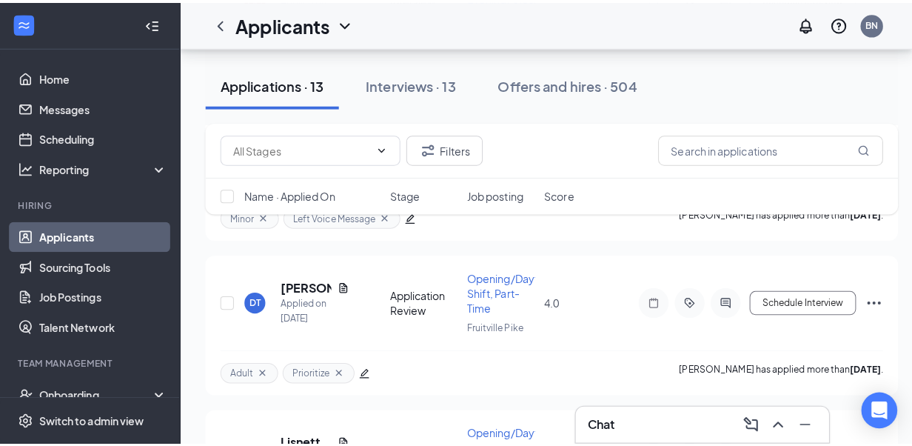
scroll to position [1265, 0]
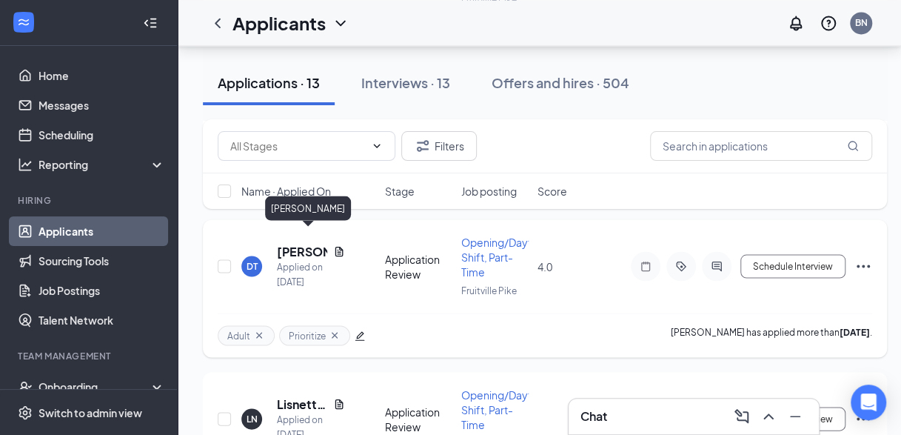
click at [289, 243] on h5 "[PERSON_NAME]" at bounding box center [302, 251] width 50 height 16
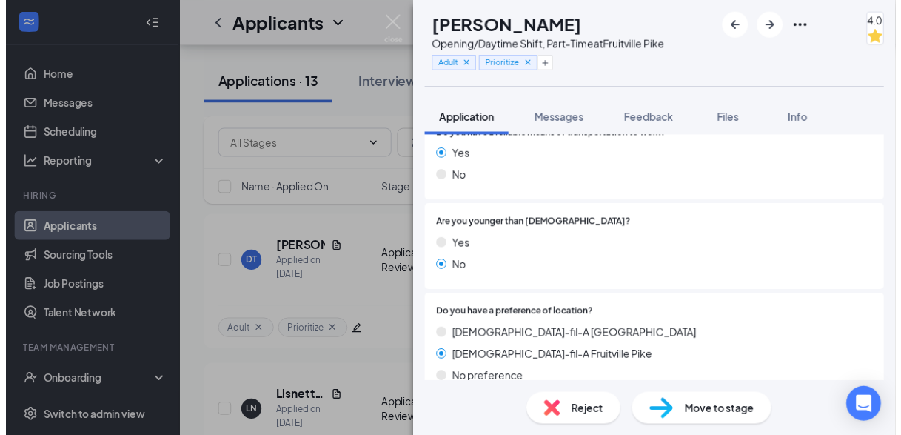
scroll to position [740, 0]
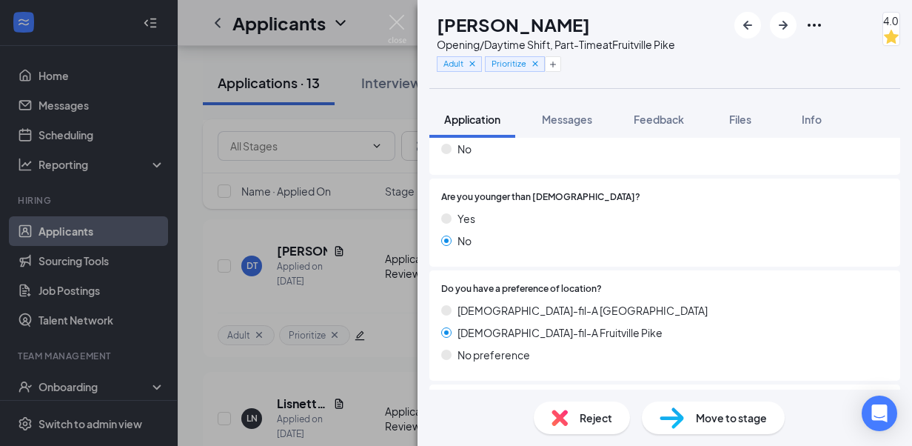
click at [581, 413] on span "Reject" at bounding box center [596, 417] width 33 height 16
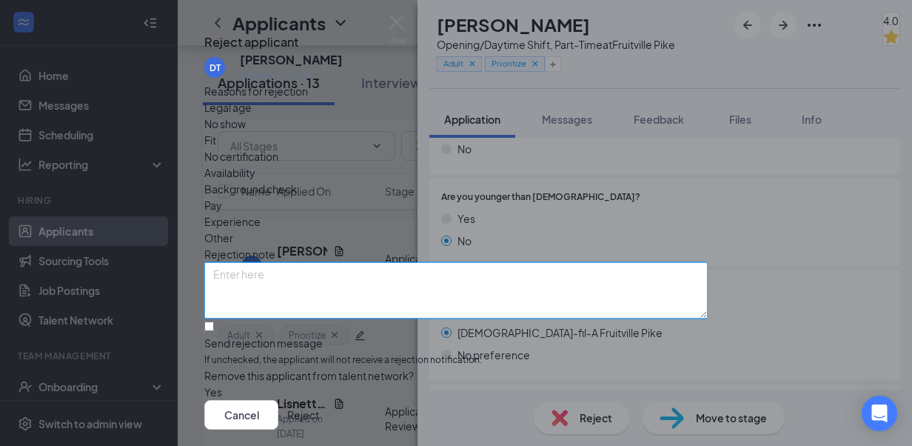
click at [387, 281] on textarea at bounding box center [455, 290] width 503 height 56
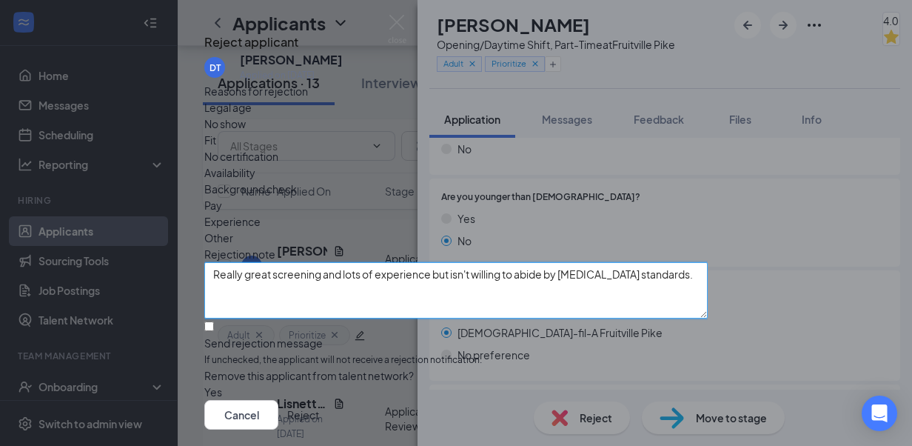
type textarea "Really great screening and lots of experience but isn't willing to abide by [ME…"
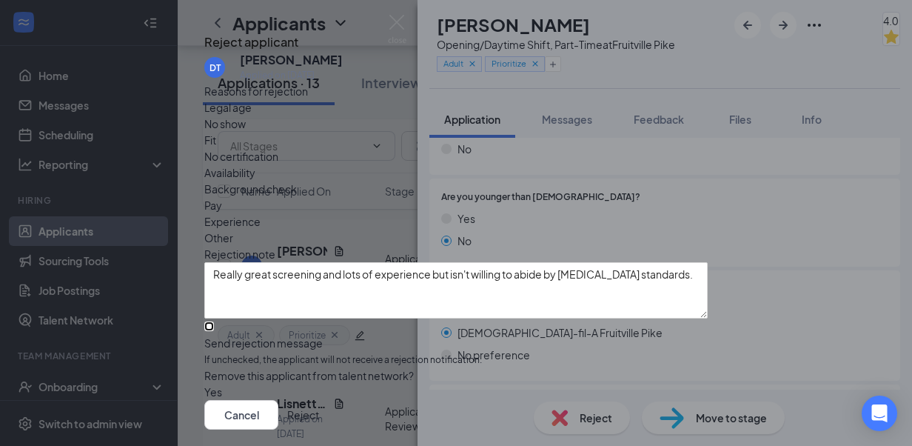
click at [214, 331] on input "Send rejection message If unchecked, the applicant will not receive a rejection…" at bounding box center [209, 326] width 10 height 10
checkbox input "true"
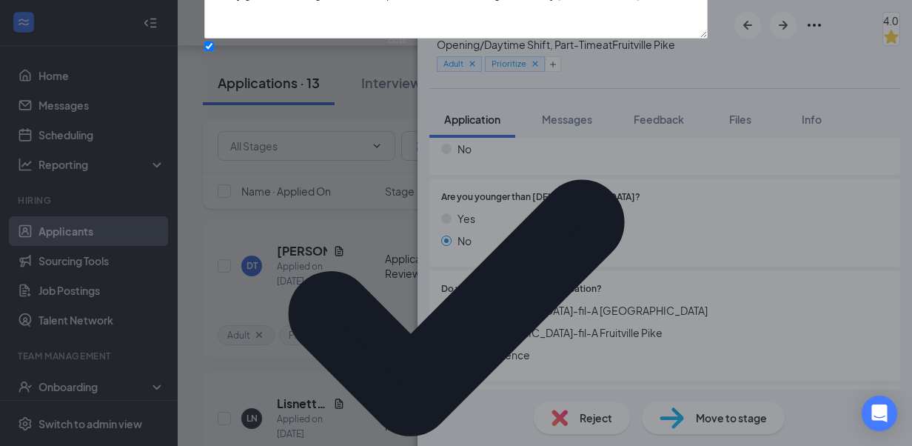
click at [329, 38] on textarea "Really great screening and lots of experience but isn't willing to abide by [ME…" at bounding box center [455, 10] width 503 height 56
click at [489, 38] on textarea "Really great screening and lots of experience but isn't willing to abide by [ME…" at bounding box center [455, 10] width 503 height 56
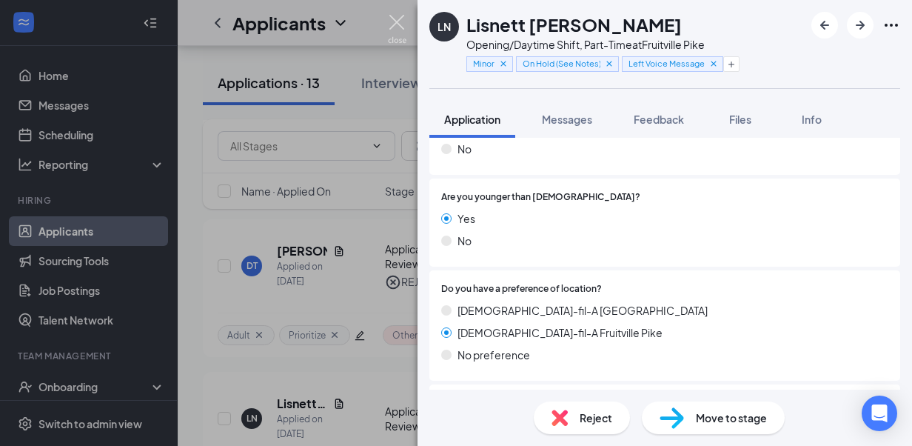
click at [398, 30] on img at bounding box center [397, 29] width 19 height 29
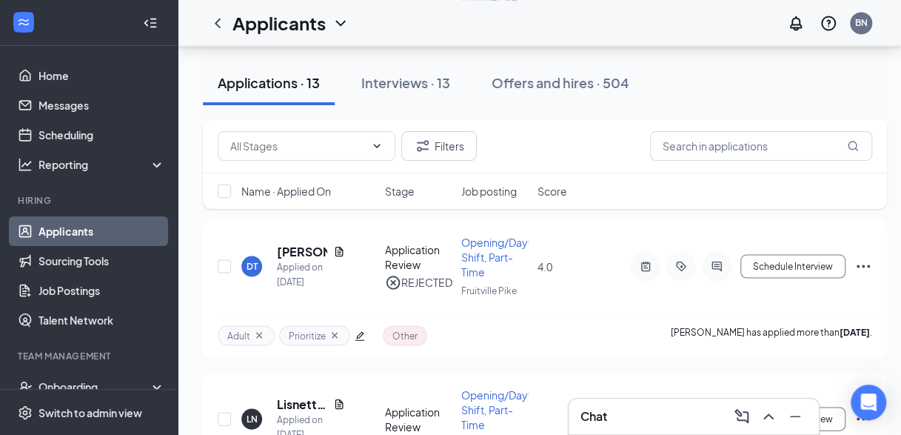
click at [305, 84] on div "Applications · 13" at bounding box center [269, 82] width 102 height 19
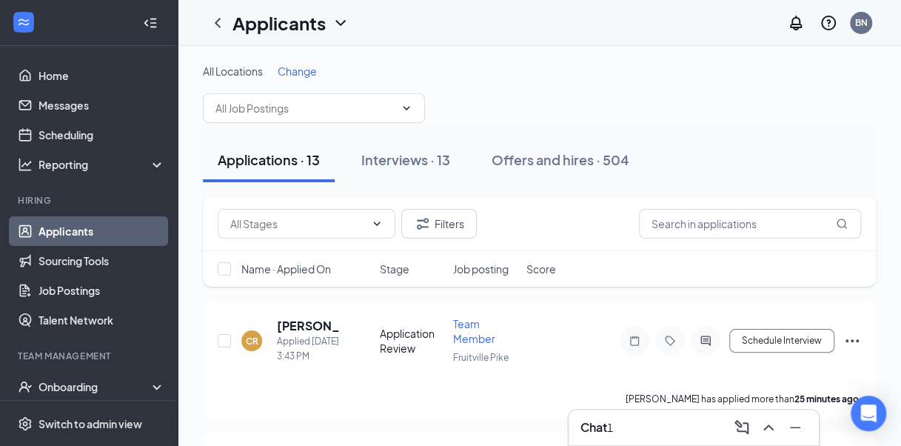
click at [603, 427] on h3 "Chat" at bounding box center [593, 427] width 27 height 16
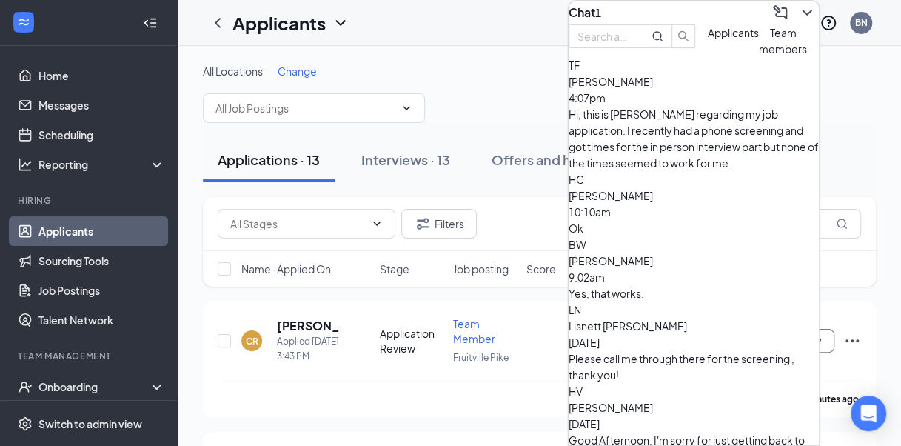
click at [653, 88] on span "[PERSON_NAME]" at bounding box center [610, 81] width 84 height 13
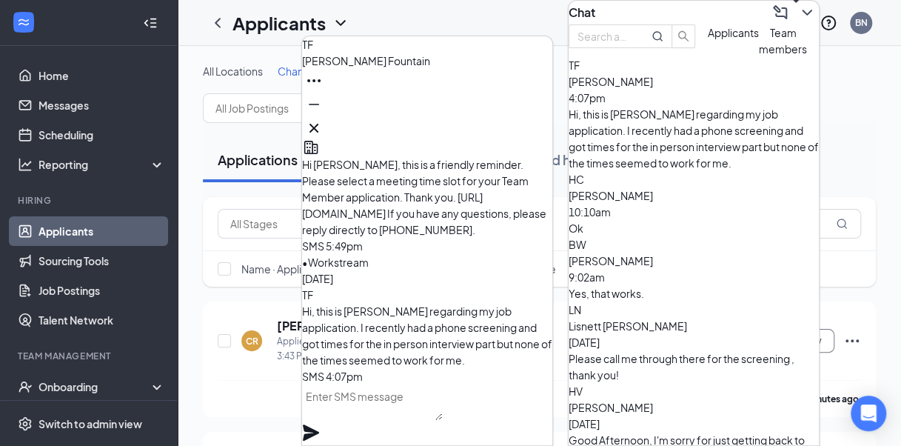
click at [798, 21] on icon "ChevronDown" at bounding box center [807, 13] width 18 height 18
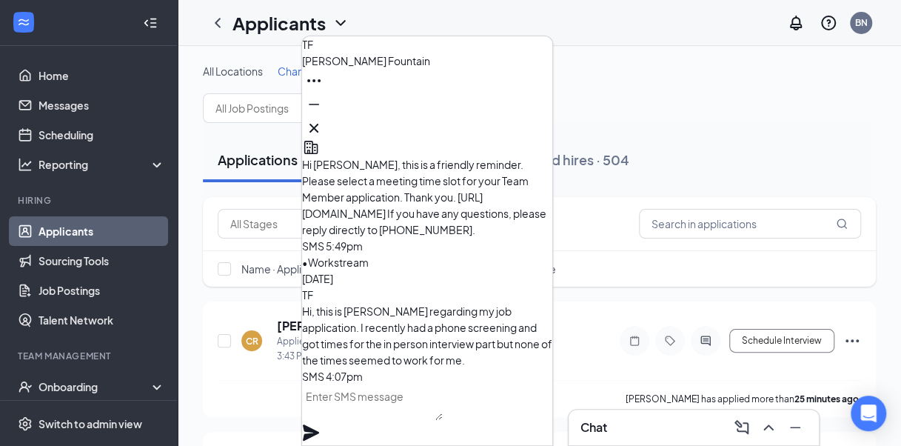
drag, startPoint x: 527, startPoint y: 120, endPoint x: 417, endPoint y: 409, distance: 309.0
click at [417, 409] on div "[PERSON_NAME] Fountain [PERSON_NAME] Fountain Applicant Team Member • Fruitvill…" at bounding box center [427, 241] width 252 height 410
click at [417, 409] on textarea at bounding box center [372, 402] width 140 height 36
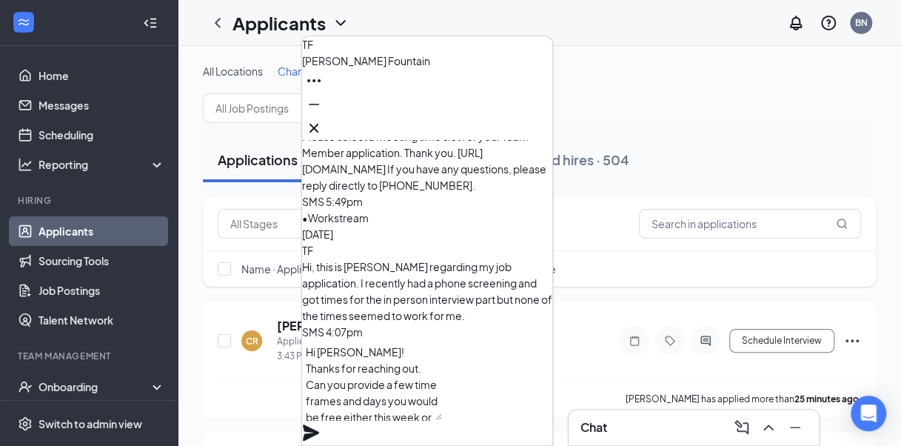
type textarea "Hi [PERSON_NAME]! Thanks for reaching out. Can you provide a few time frames an…"
click at [319, 424] on icon "Plane" at bounding box center [311, 432] width 16 height 16
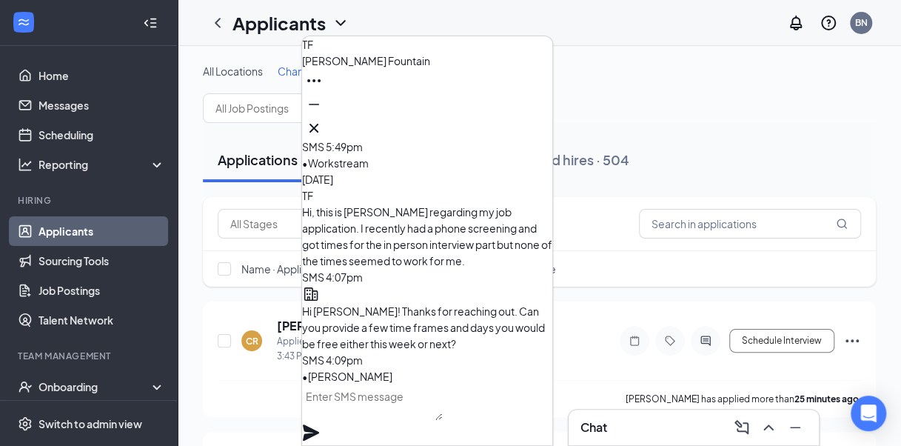
click at [529, 116] on div at bounding box center [427, 128] width 250 height 24
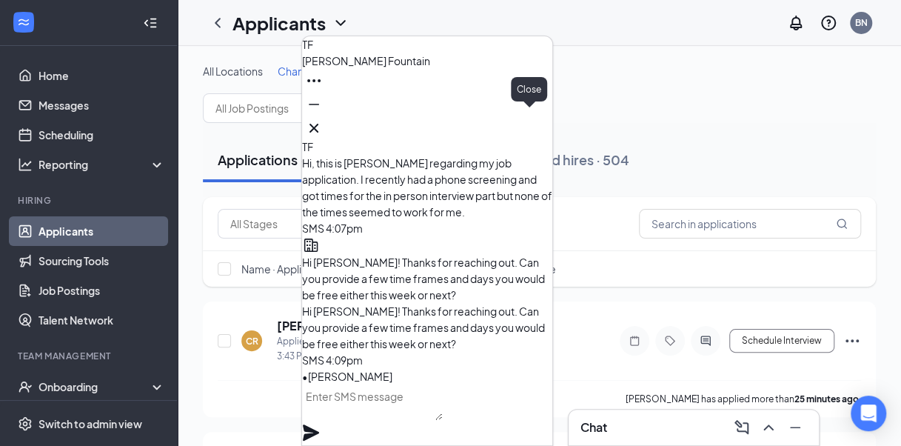
click at [323, 127] on icon "Cross" at bounding box center [314, 128] width 18 height 18
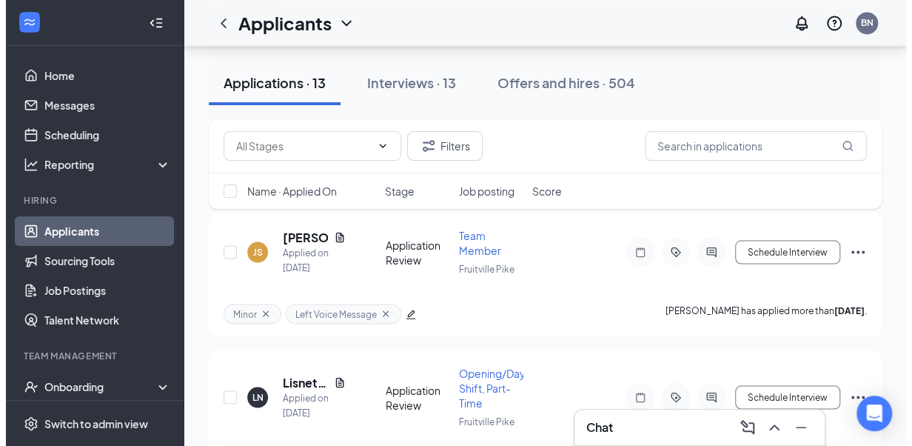
scroll to position [1244, 0]
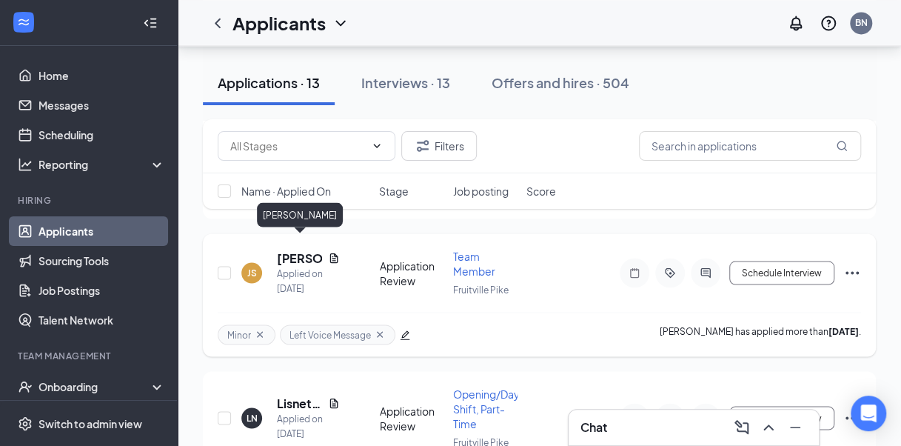
click at [290, 249] on h5 "[PERSON_NAME]" at bounding box center [299, 257] width 45 height 16
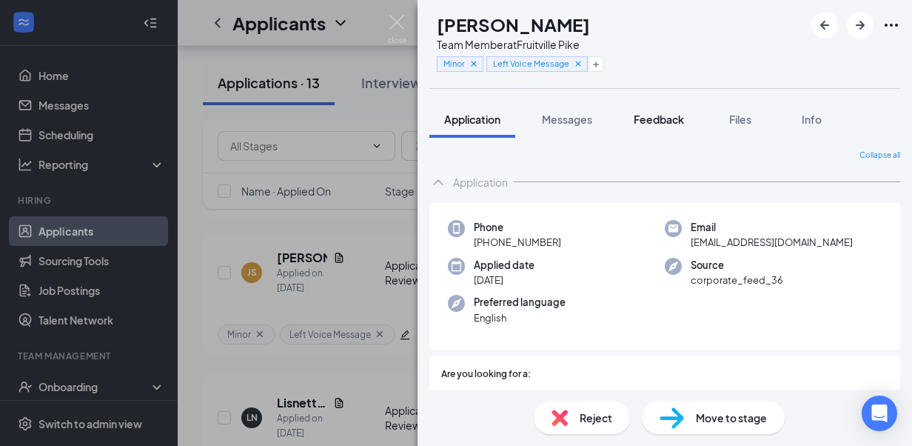
click at [667, 107] on button "Feedback" at bounding box center [659, 119] width 80 height 37
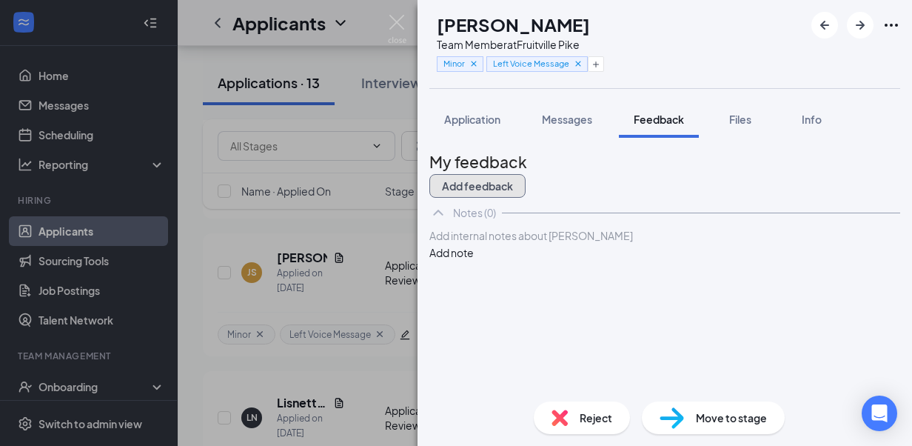
click at [526, 174] on button "Add feedback" at bounding box center [477, 186] width 96 height 24
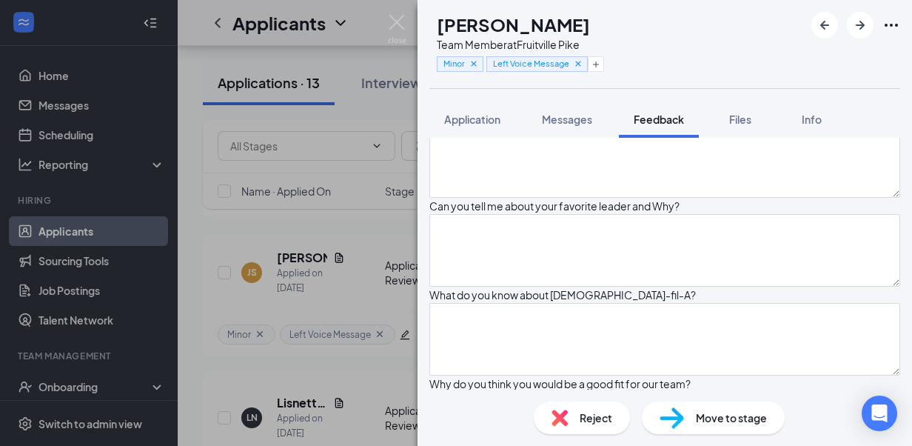
scroll to position [286, 0]
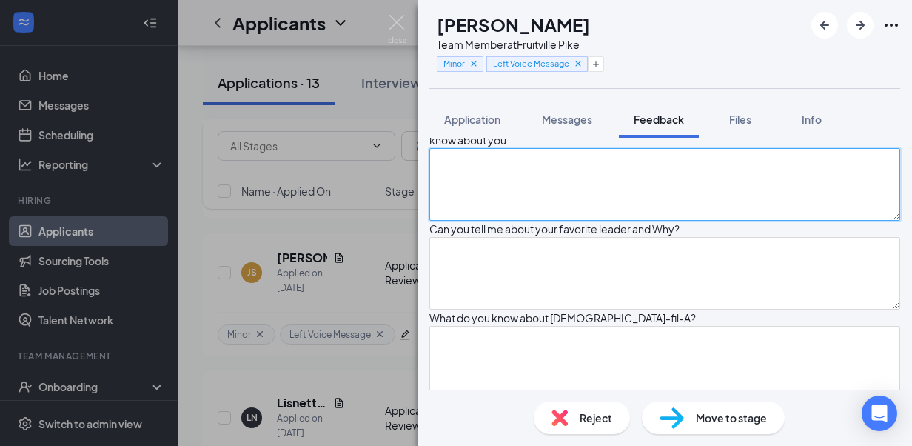
click at [617, 221] on textarea at bounding box center [664, 184] width 471 height 73
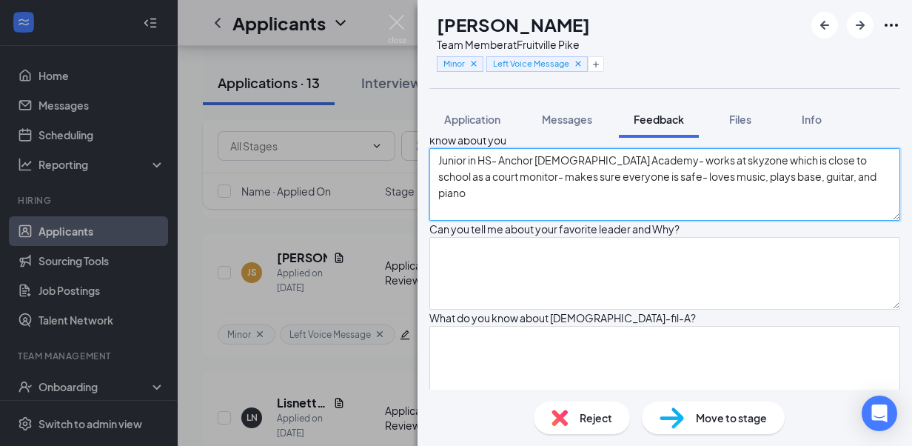
scroll to position [12, 0]
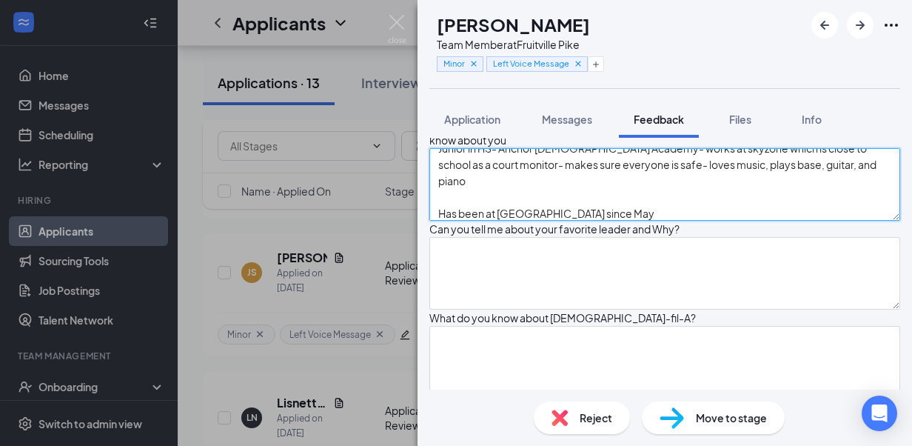
type textarea "Junior in HS- Anchor [DEMOGRAPHIC_DATA] Academy- works at skyzone which is clos…"
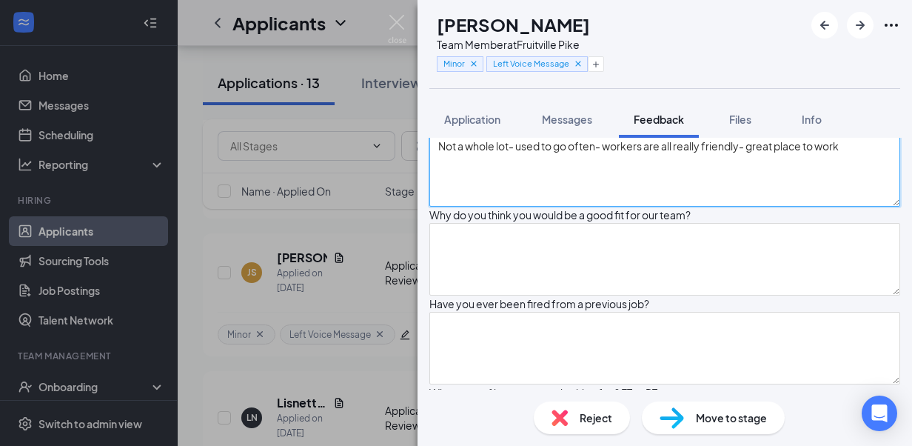
type textarea "Not a whole lot- used to go often- workers are all really friendly- great place…"
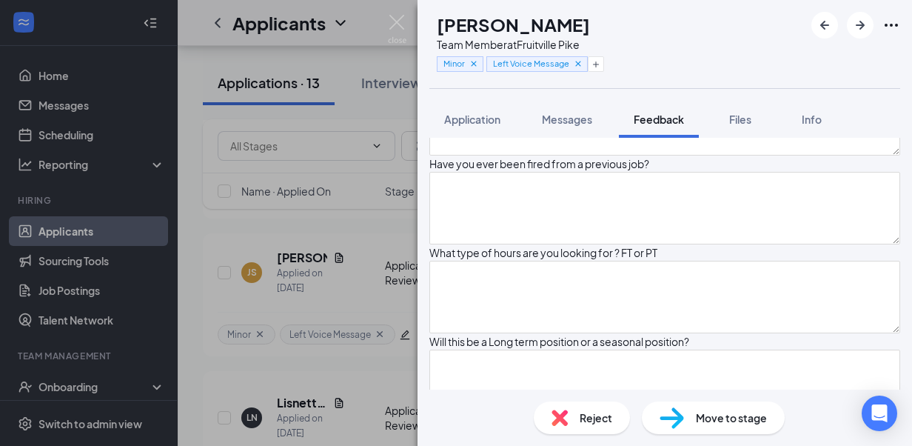
scroll to position [625, 0]
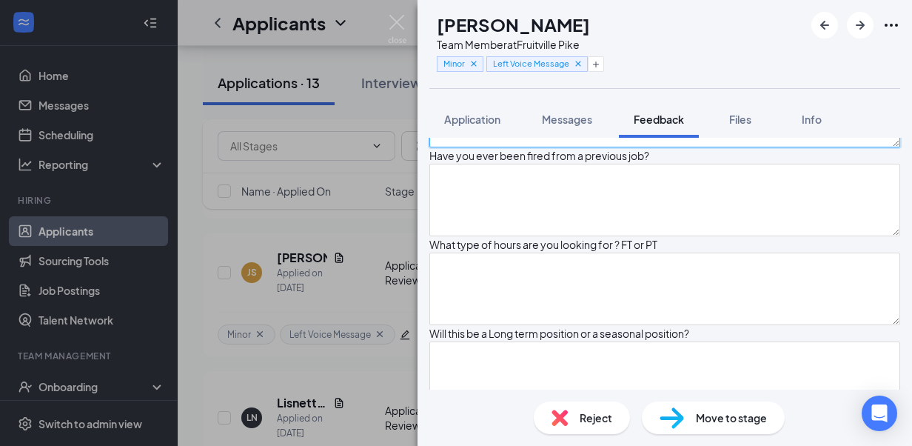
click at [761, 147] on textarea "interact with people- make sure guests have a good time-" at bounding box center [664, 111] width 471 height 73
type textarea "interact with people- make sure guests have a good time- fast learner"
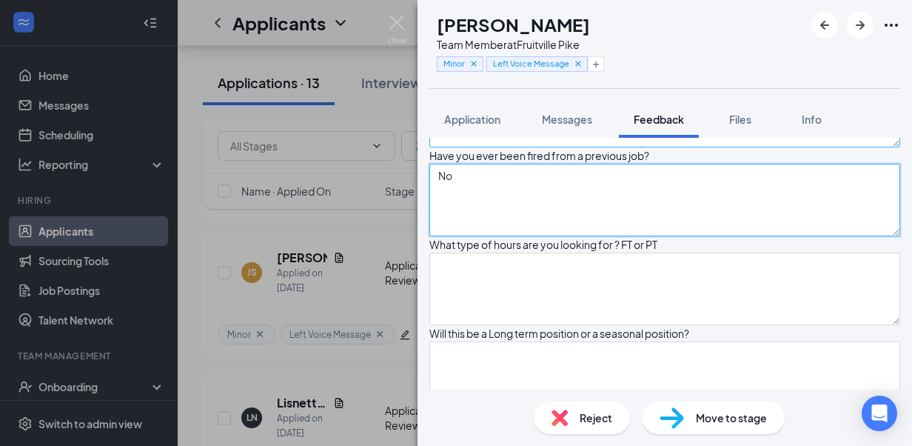
type textarea "No"
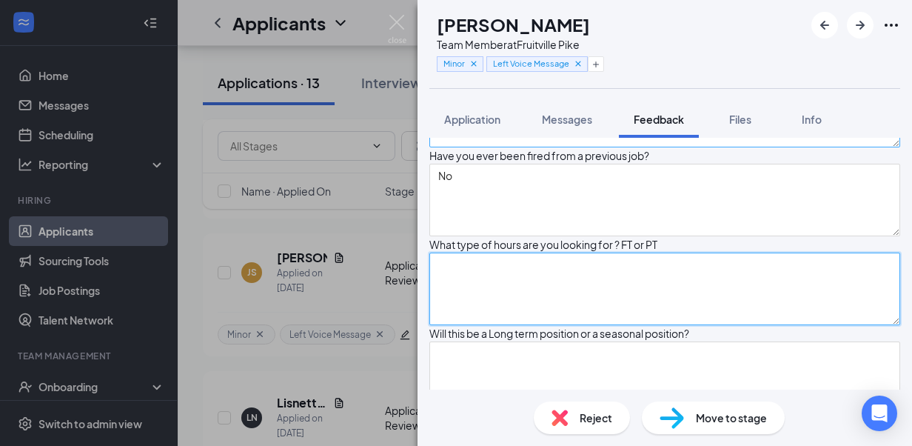
scroll to position [800, 0]
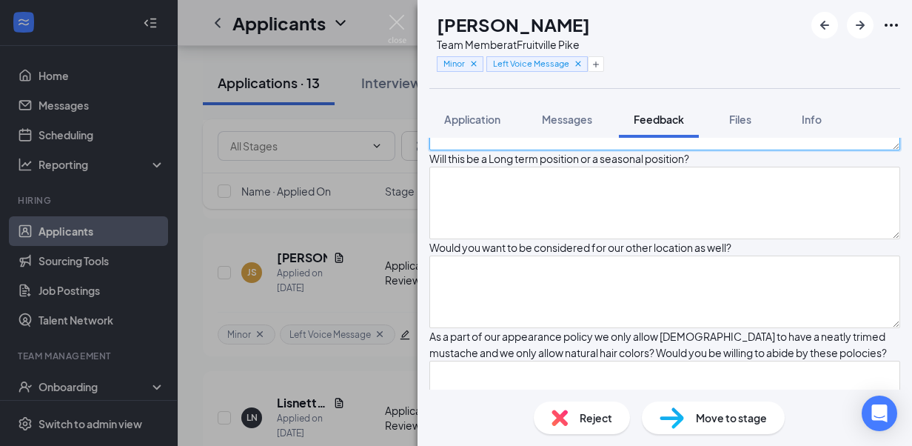
type textarea "PT year- would leave skyzone if employed by us"
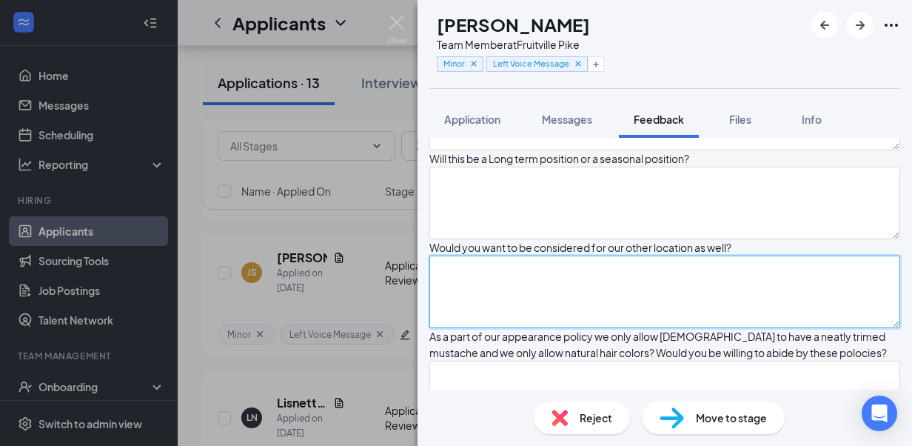
scroll to position [1016, 0]
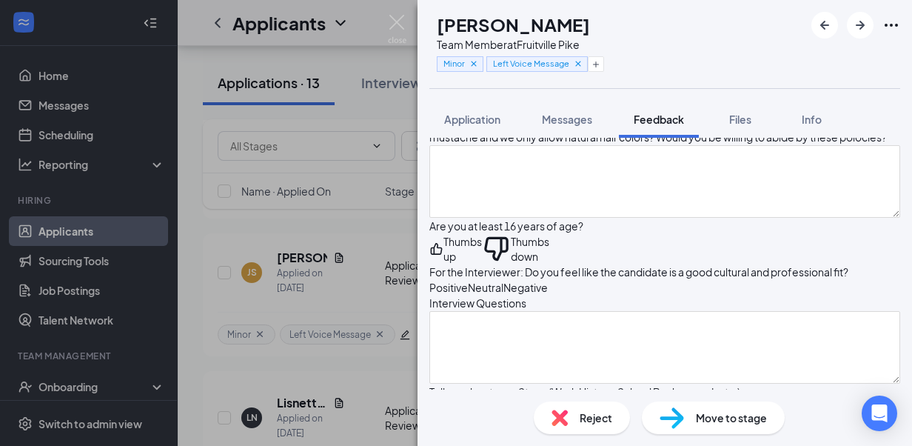
type textarea "FP"
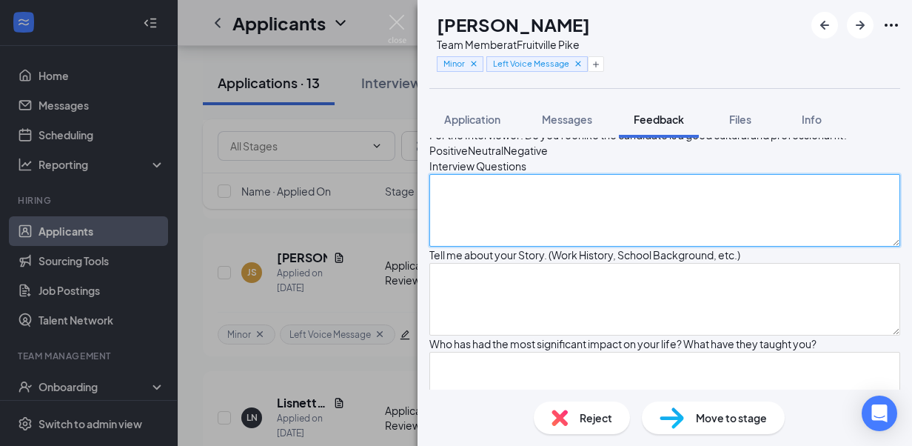
scroll to position [1381, 0]
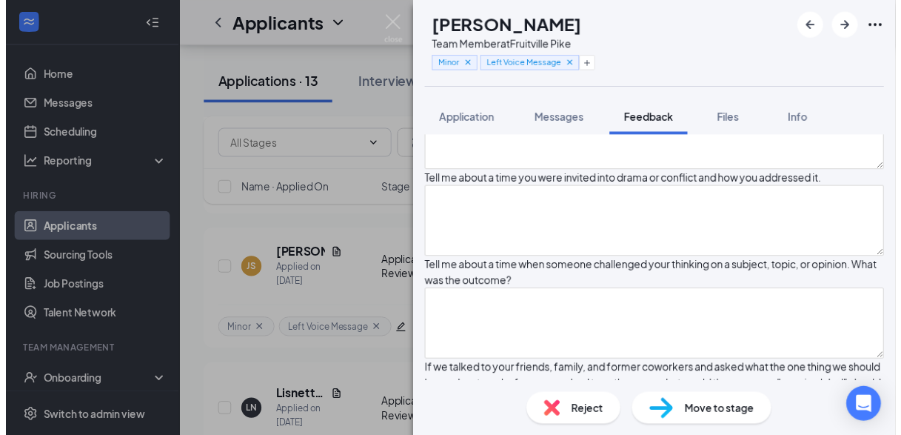
scroll to position [0, 0]
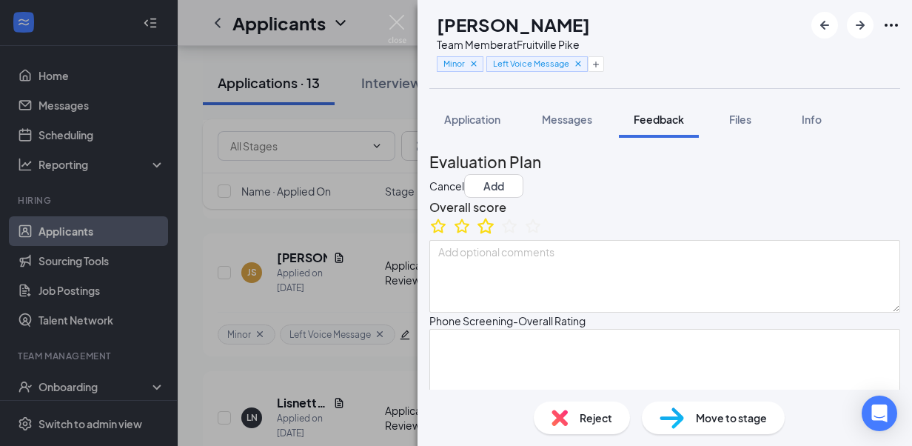
click at [494, 233] on icon "StarBorder" at bounding box center [485, 226] width 16 height 16
click at [523, 174] on button "Add" at bounding box center [493, 186] width 59 height 24
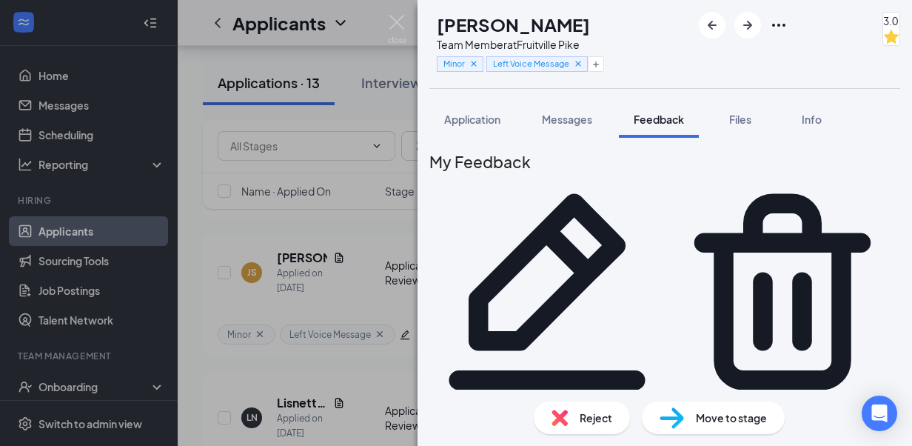
click at [668, 422] on img at bounding box center [672, 417] width 24 height 21
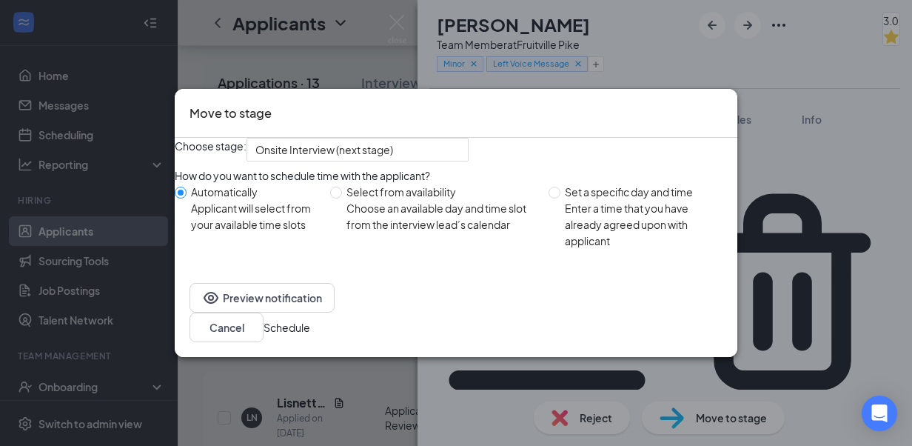
click at [310, 334] on button "Schedule" at bounding box center [287, 327] width 47 height 16
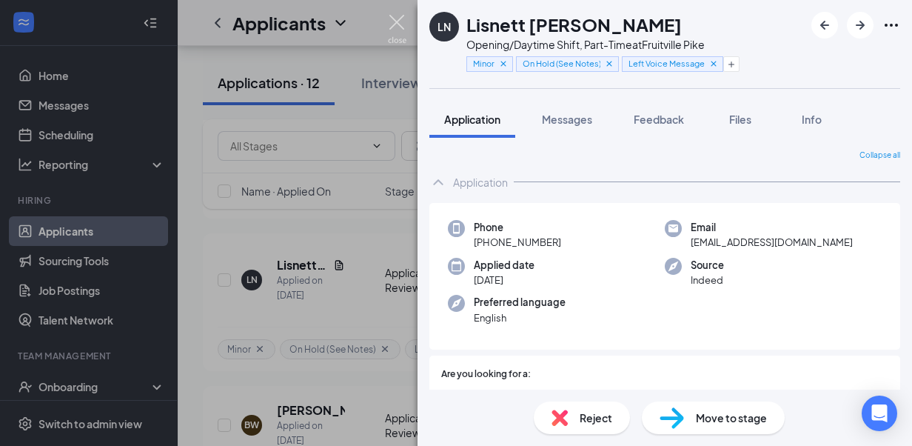
click at [395, 15] on img at bounding box center [397, 29] width 19 height 29
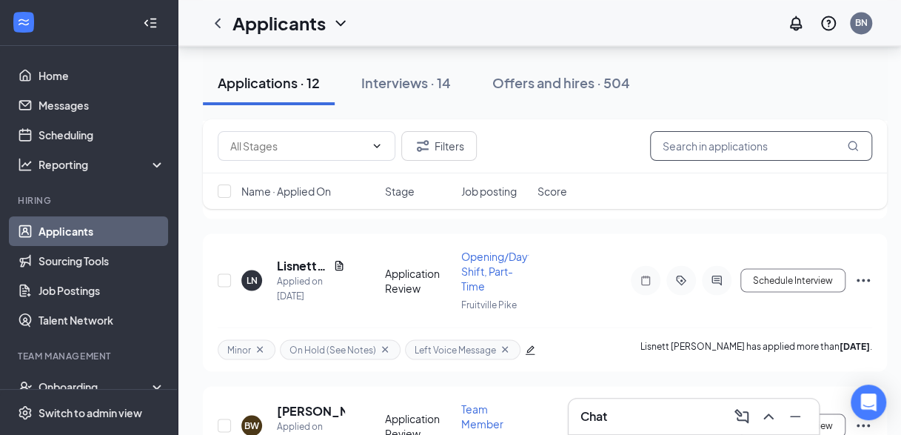
click at [685, 139] on input "text" at bounding box center [761, 146] width 222 height 30
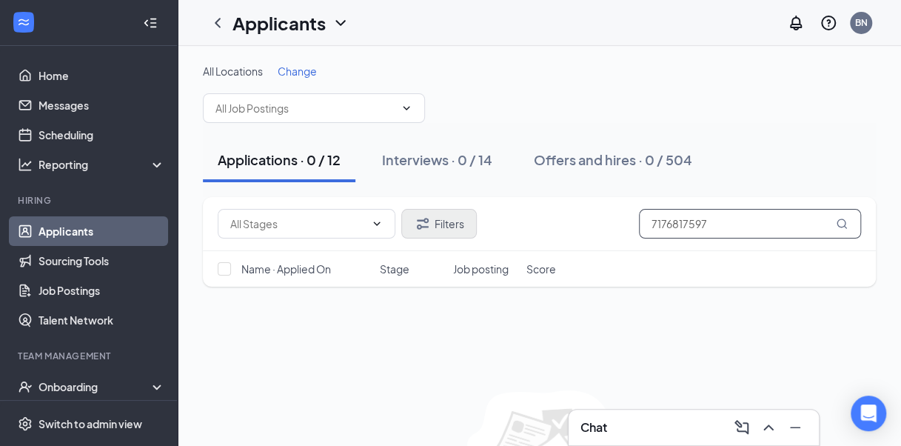
type input "7176817597"
click at [422, 215] on icon "Filter" at bounding box center [423, 224] width 18 height 18
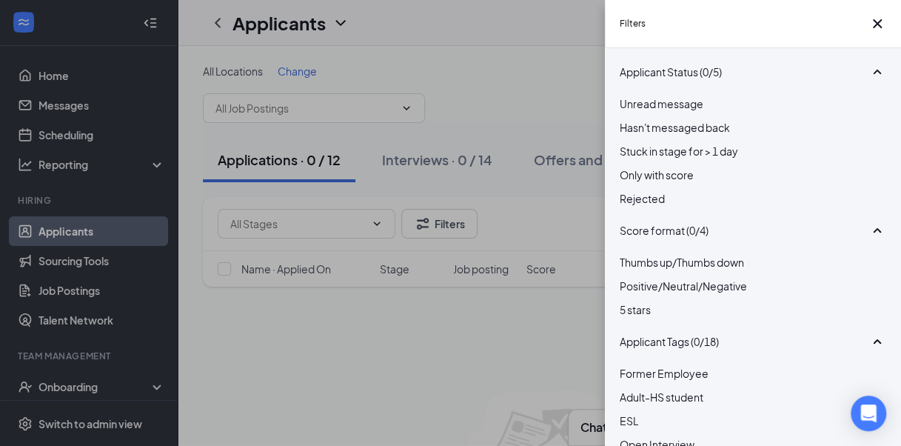
click at [660, 205] on span "Rejected" at bounding box center [642, 198] width 45 height 13
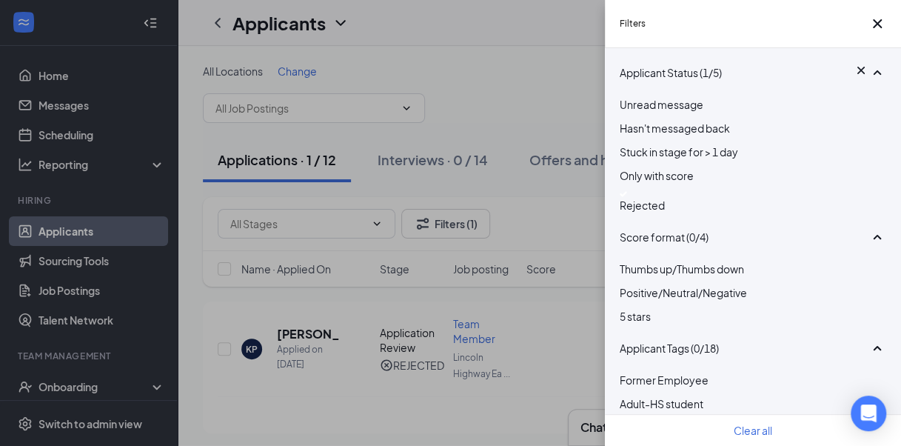
click at [473, 79] on div "Filters Applicant Status (1/5) Unread message Hasn't messaged back Stuck in sta…" at bounding box center [450, 223] width 901 height 446
click at [875, 31] on icon "Cross" at bounding box center [877, 24] width 18 height 18
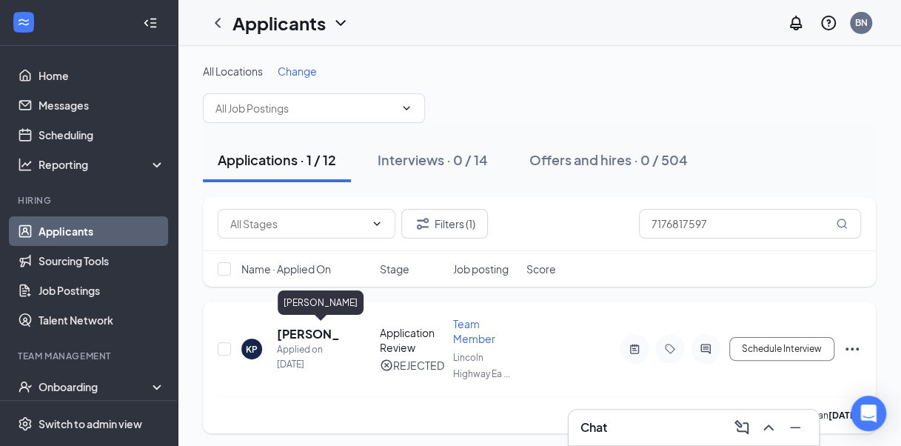
click at [296, 330] on h5 "[PERSON_NAME]" at bounding box center [308, 334] width 63 height 16
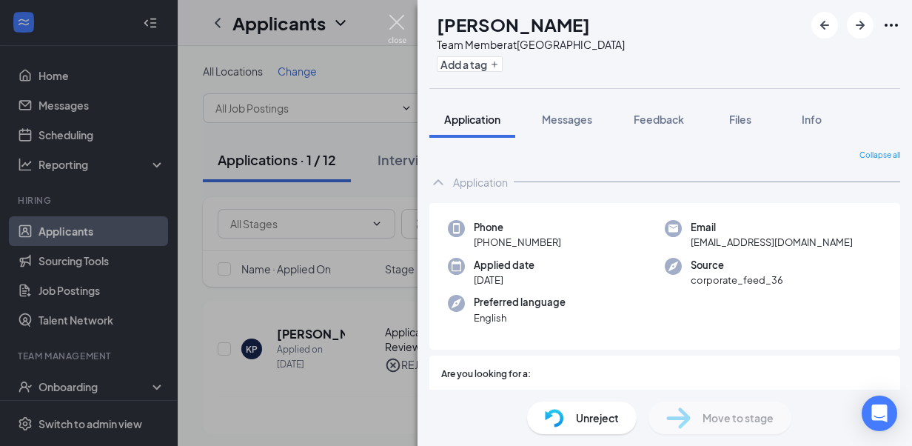
click at [392, 27] on img at bounding box center [397, 29] width 19 height 29
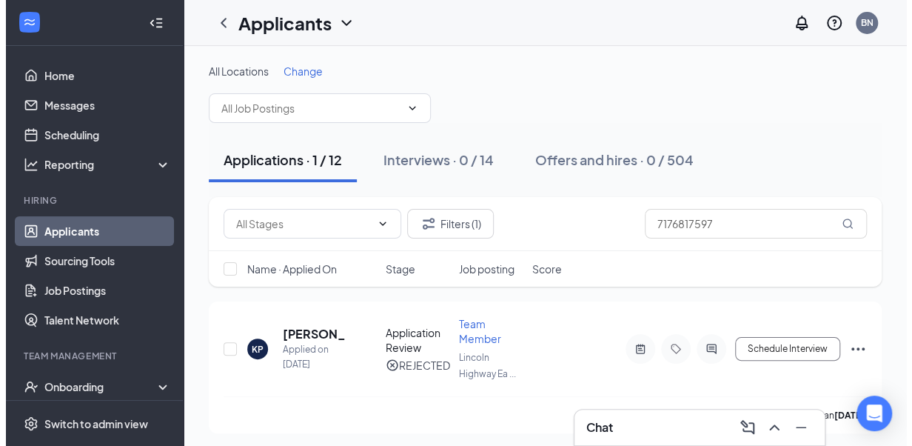
scroll to position [2, 0]
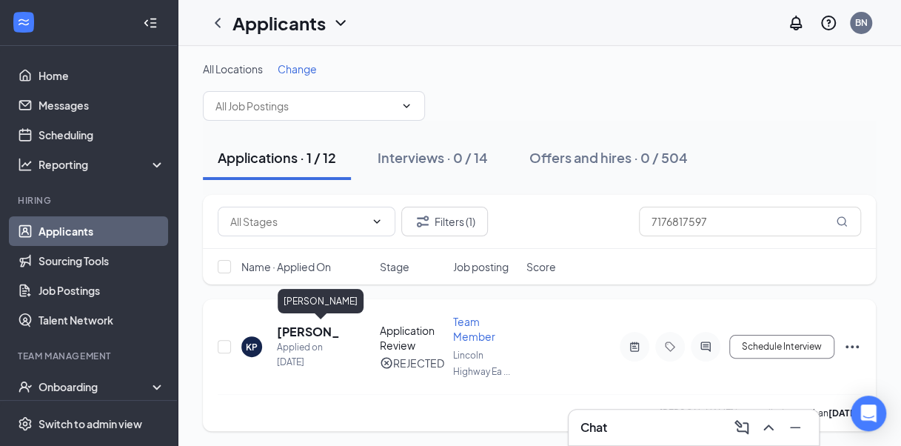
click at [308, 335] on h5 "[PERSON_NAME]" at bounding box center [308, 331] width 63 height 16
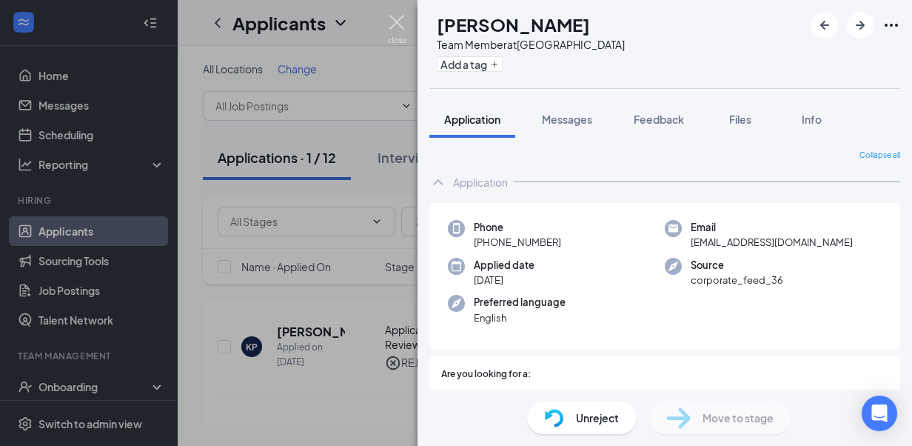
click at [403, 21] on img at bounding box center [397, 29] width 19 height 29
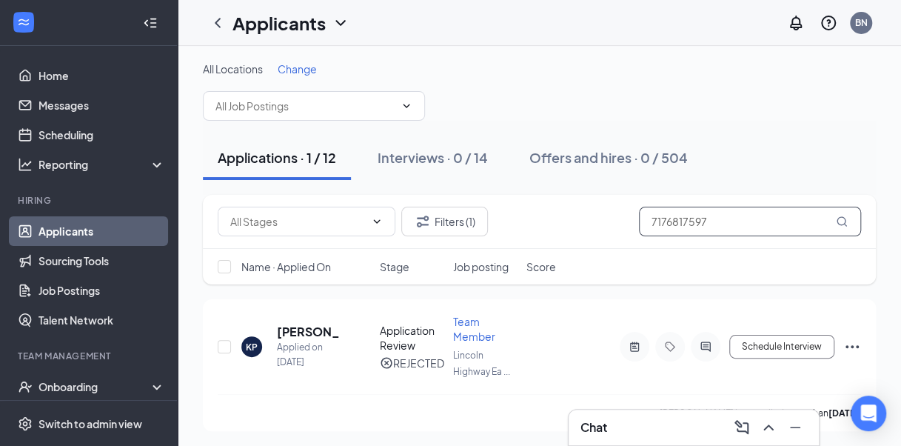
drag, startPoint x: 756, startPoint y: 218, endPoint x: 591, endPoint y: 209, distance: 164.5
click at [591, 209] on div "Filters [PHONE_NUMBER]" at bounding box center [539, 222] width 643 height 30
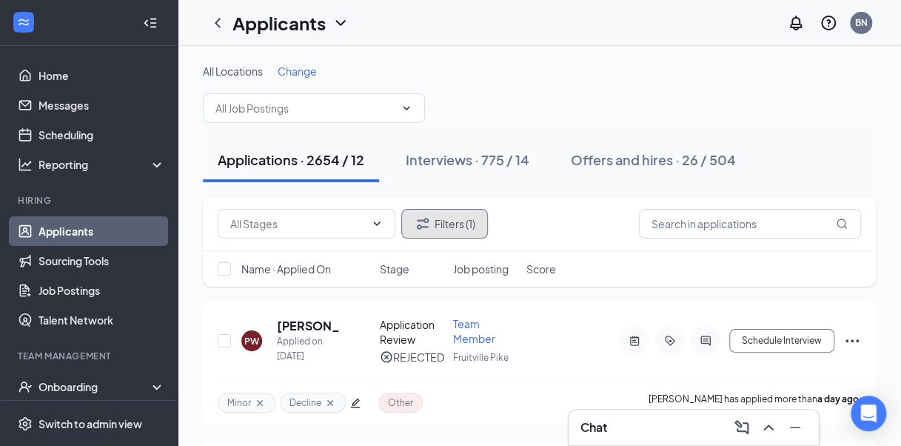
click at [440, 226] on button "Filters (1)" at bounding box center [444, 224] width 87 height 30
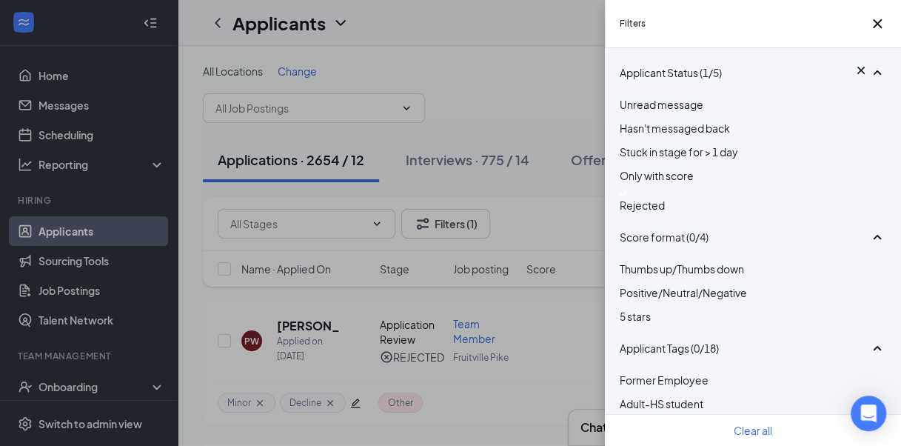
click at [631, 197] on div at bounding box center [753, 194] width 266 height 6
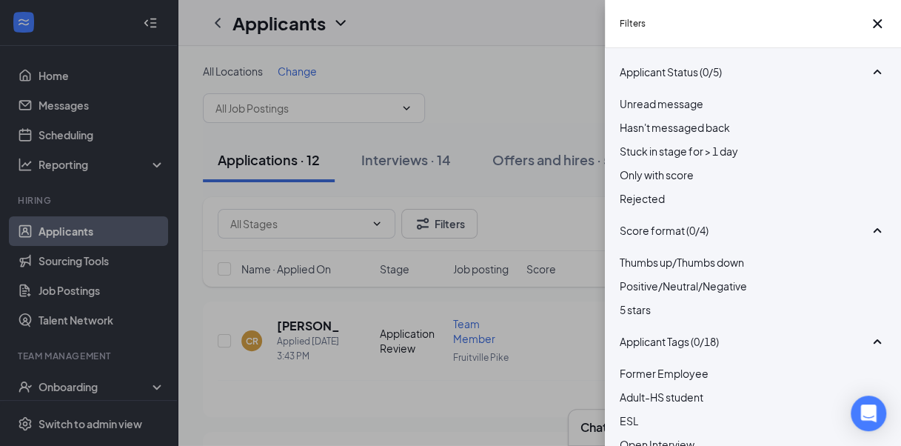
click at [529, 65] on div "Filters Applicant Status (0/5) Unread message Hasn't messaged back Stuck in sta…" at bounding box center [450, 223] width 901 height 446
click at [479, 40] on div "Filters Applicant Status (0/5) Unread message Hasn't messaged back Stuck in sta…" at bounding box center [450, 223] width 901 height 446
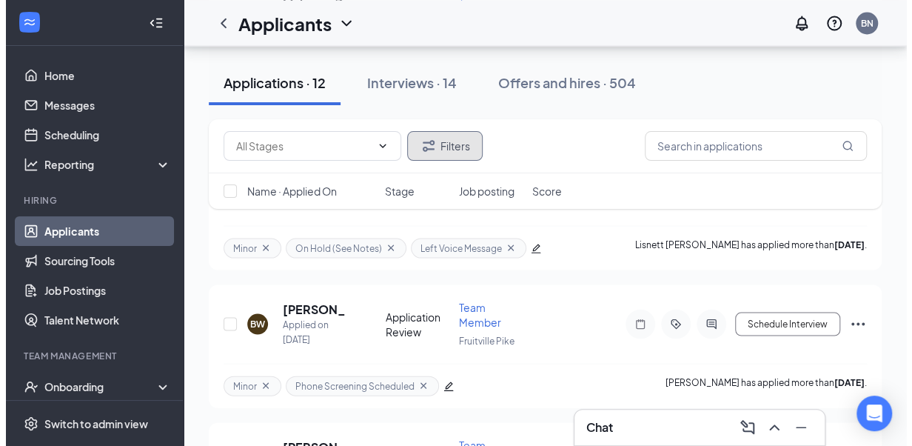
scroll to position [1340, 0]
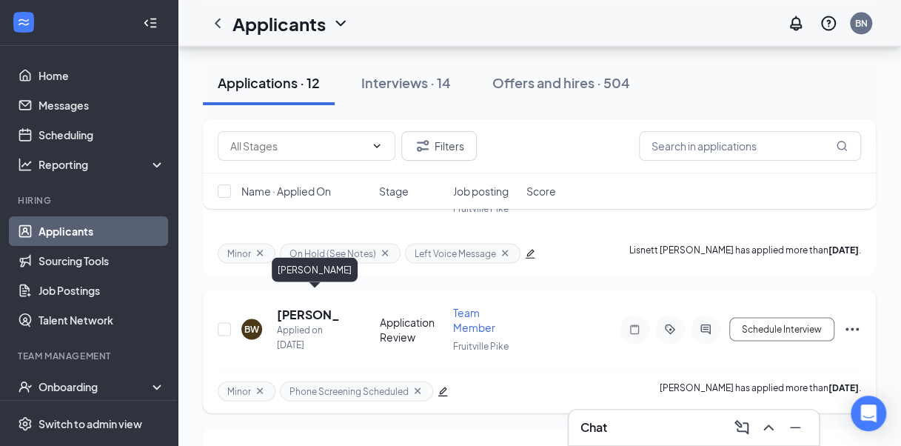
click at [306, 306] on h5 "[PERSON_NAME]" at bounding box center [308, 314] width 63 height 16
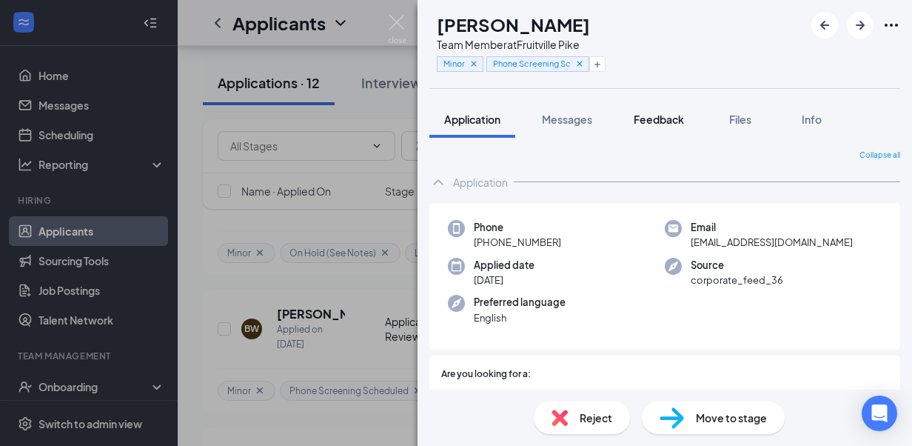
click at [665, 121] on span "Feedback" at bounding box center [659, 119] width 50 height 13
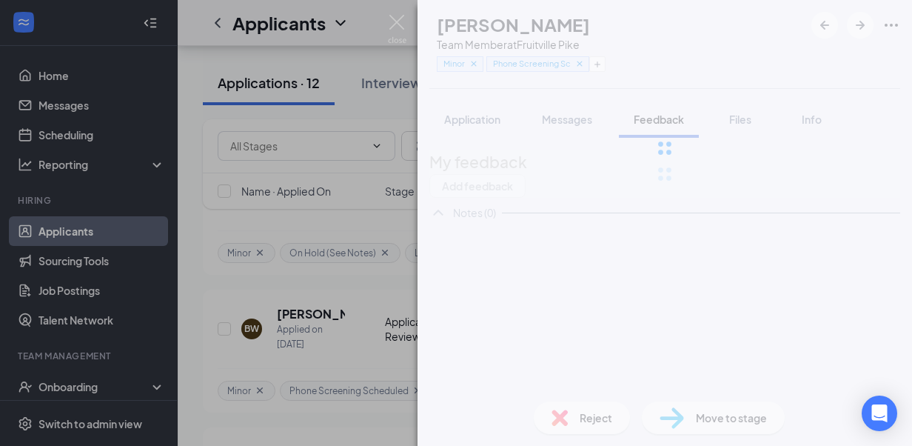
click at [825, 181] on div at bounding box center [664, 148] width 494 height 296
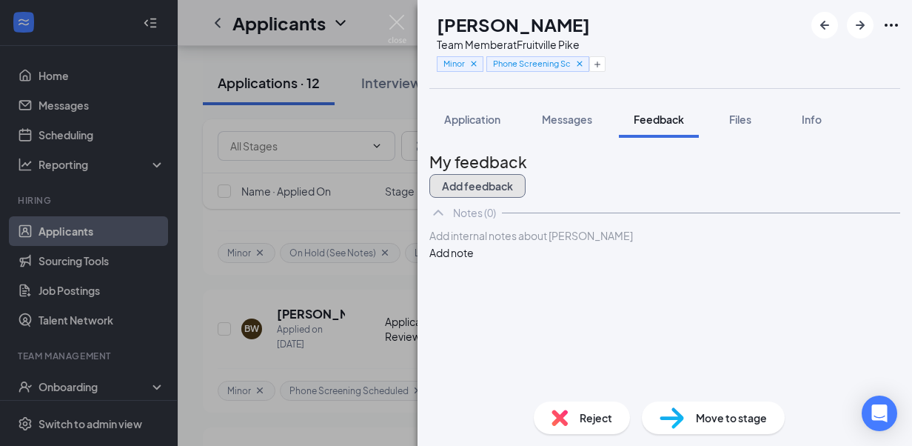
click at [526, 181] on button "Add feedback" at bounding box center [477, 186] width 96 height 24
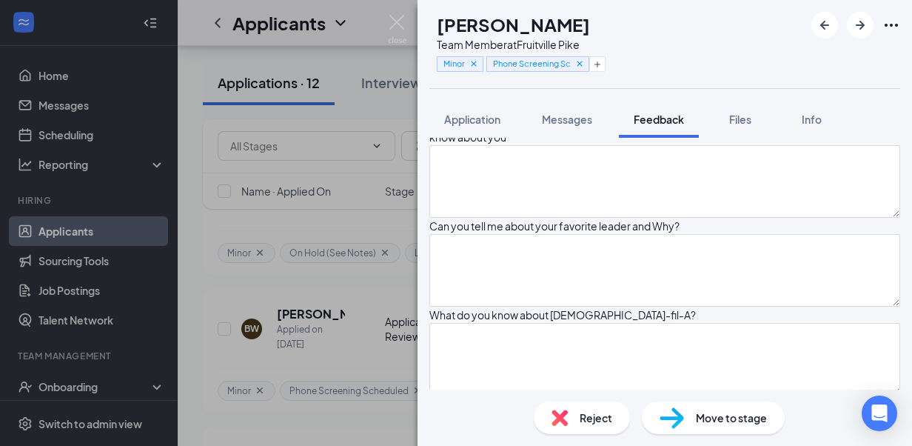
scroll to position [296, 0]
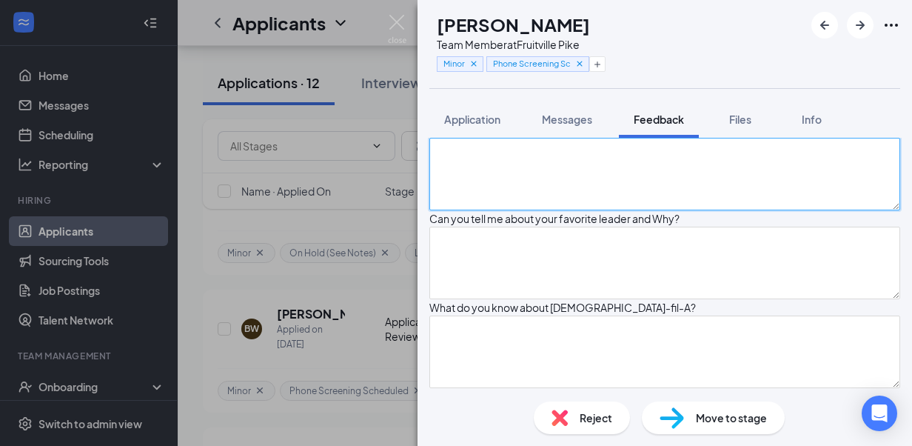
click at [550, 210] on textarea at bounding box center [664, 174] width 471 height 73
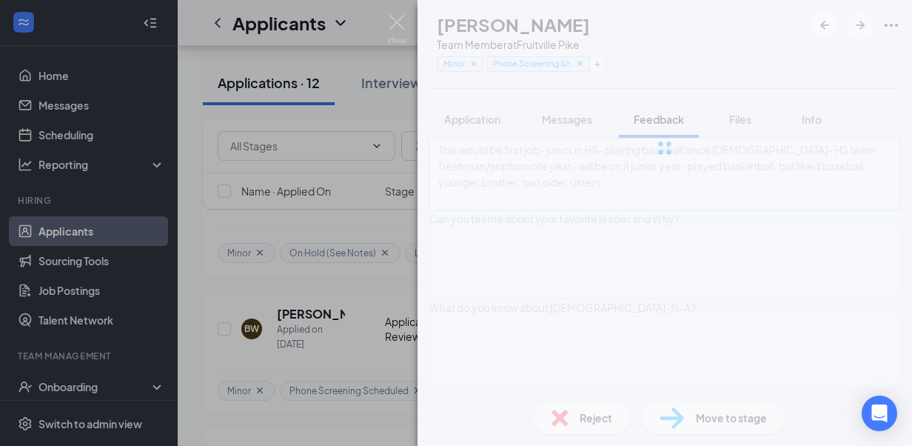
click at [654, 265] on div "BW [PERSON_NAME] Team Member at [GEOGRAPHIC_DATA] Minor Phone Screening Schedul…" at bounding box center [664, 223] width 494 height 446
click at [667, 266] on div at bounding box center [664, 148] width 494 height 296
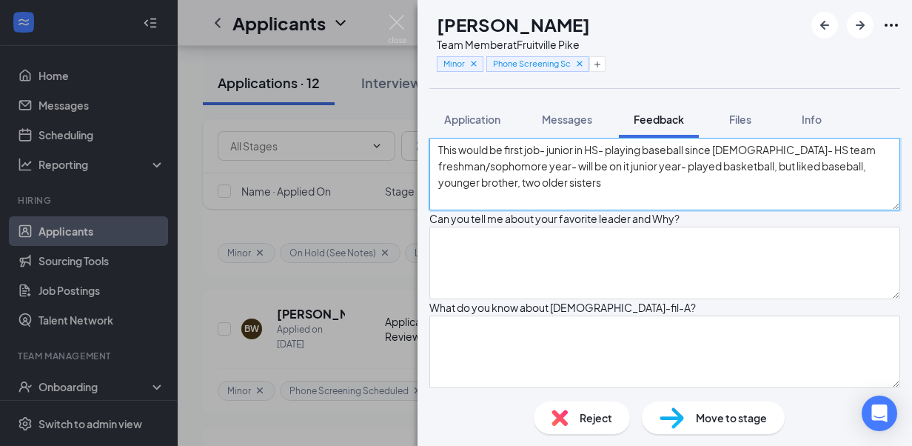
click at [667, 210] on textarea "This would be first job- junior in HS- playing baseball since [DEMOGRAPHIC_DATA…" at bounding box center [664, 174] width 471 height 73
type textarea "This would be first job- junior in HS- playing baseball since [DEMOGRAPHIC_DATA…"
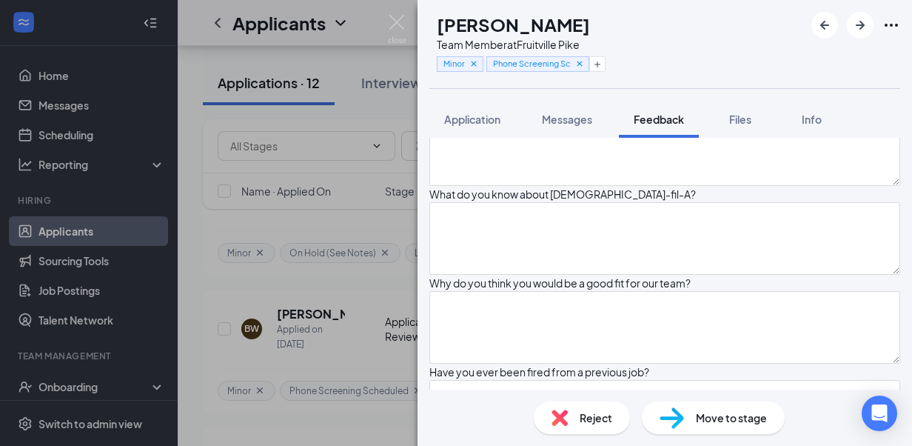
scroll to position [415, 0]
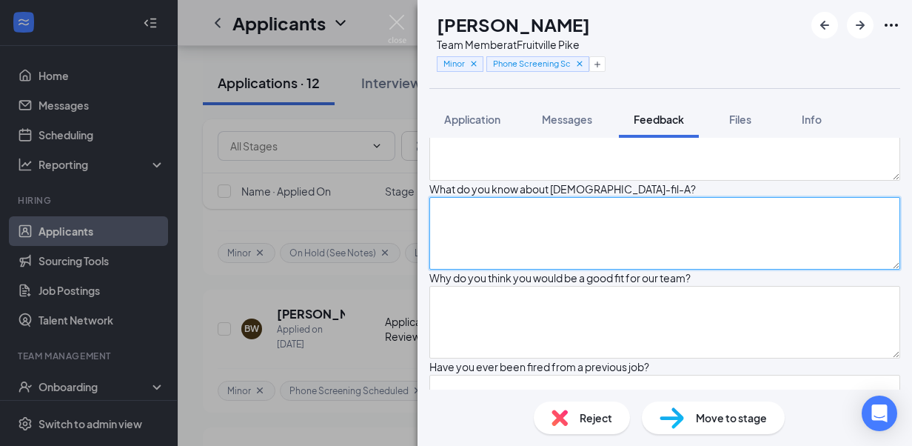
click at [577, 269] on textarea at bounding box center [664, 233] width 471 height 73
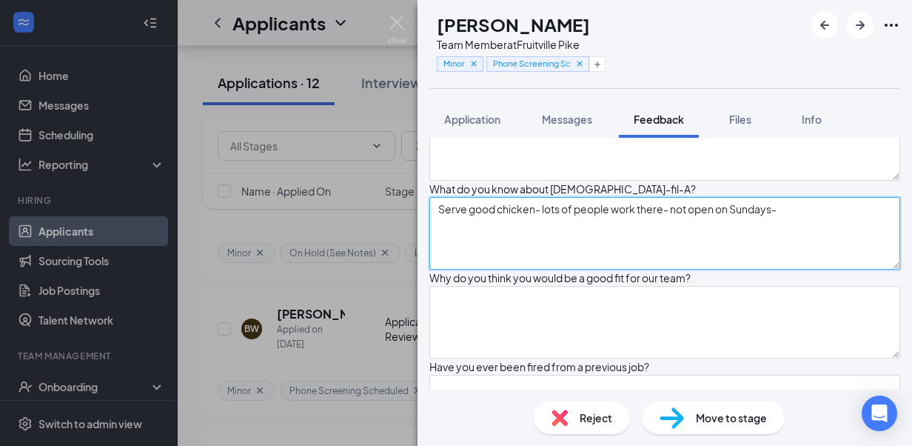
type textarea "Serve good chicken- lots of people work there- not open on Sundays-"
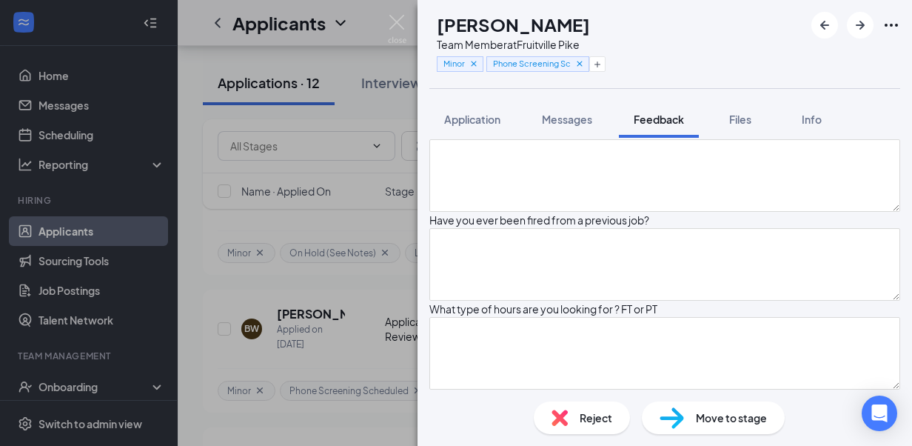
scroll to position [592, 0]
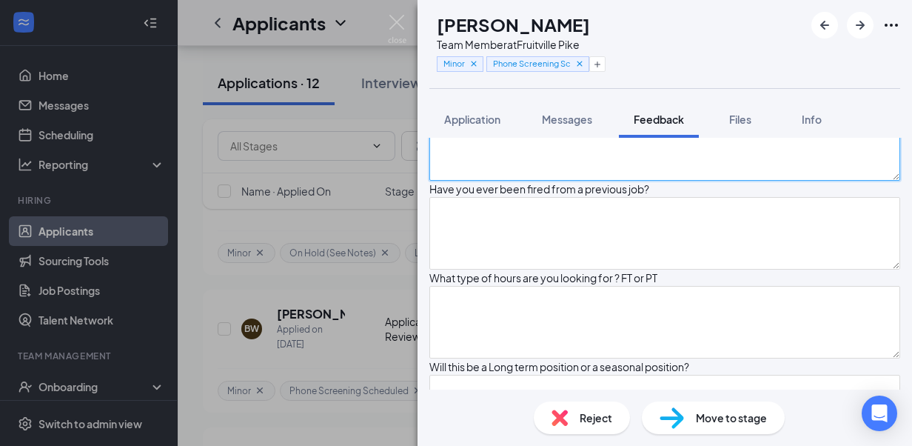
click at [650, 181] on textarea at bounding box center [664, 144] width 471 height 73
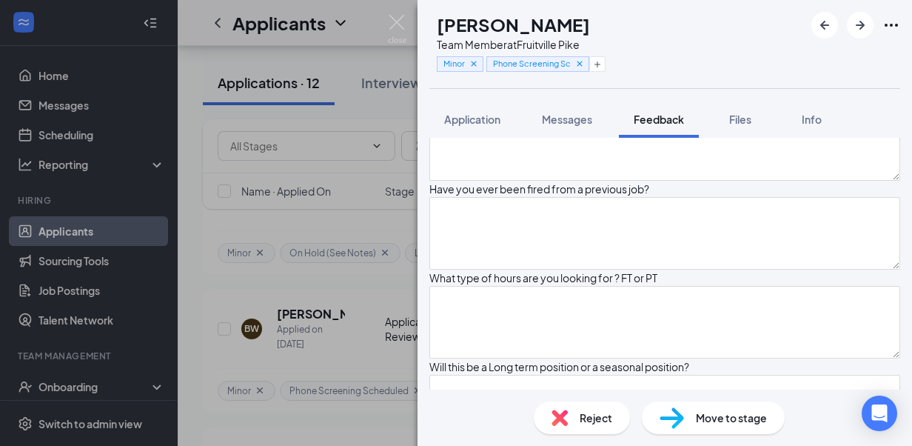
click at [509, 397] on div "Reject Move to stage" at bounding box center [664, 417] width 494 height 56
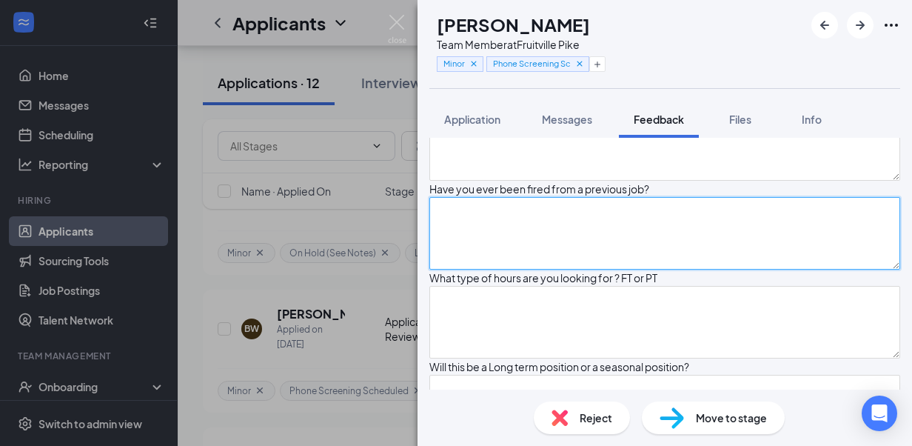
click at [483, 269] on textarea at bounding box center [664, 233] width 471 height 73
type textarea "N/A"
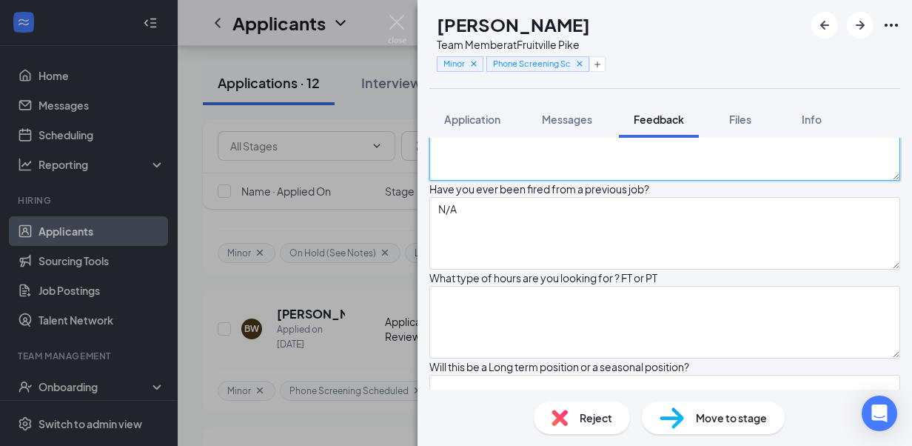
click at [470, 181] on textarea at bounding box center [664, 144] width 471 height 73
type textarea "Help others- guide them-"
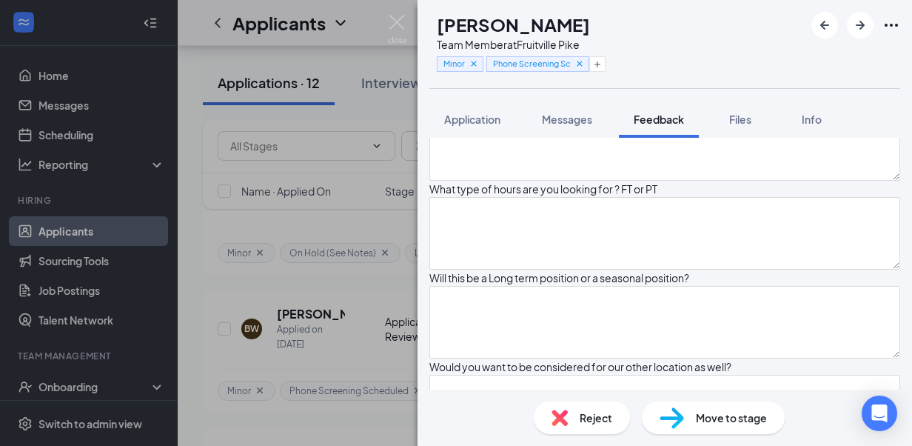
scroll to position [651, 0]
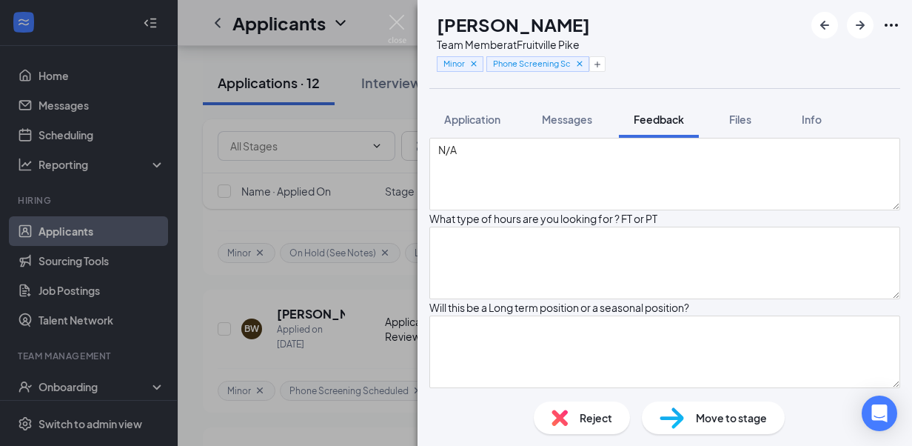
click at [630, 121] on textarea "Help others- guide them-" at bounding box center [664, 85] width 471 height 73
click at [597, 121] on textarea "Help others- guide them-" at bounding box center [664, 85] width 471 height 73
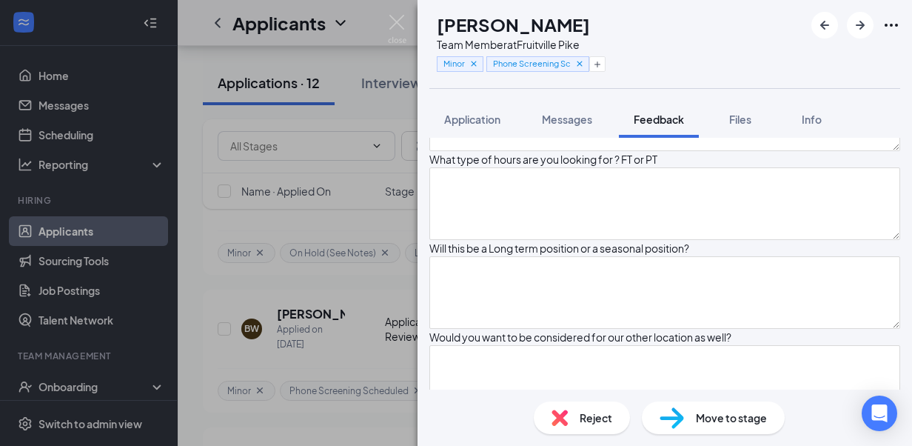
scroll to position [740, 0]
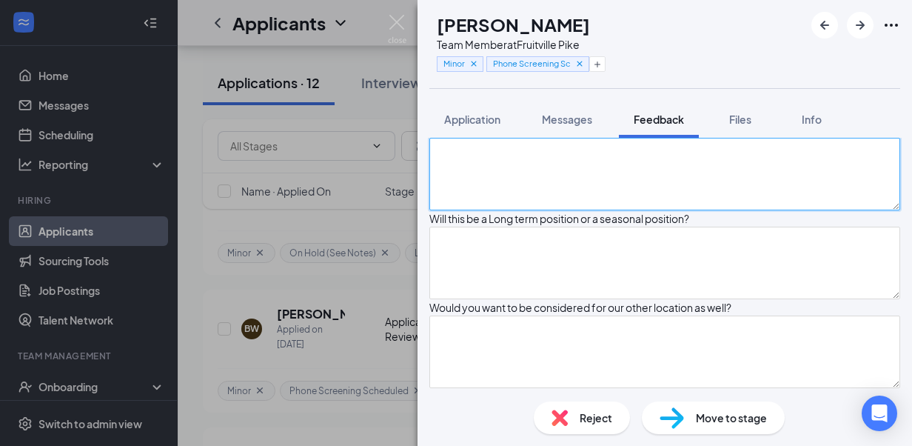
click at [590, 210] on textarea at bounding box center [664, 174] width 471 height 73
type textarea "PT (as many as he can)"
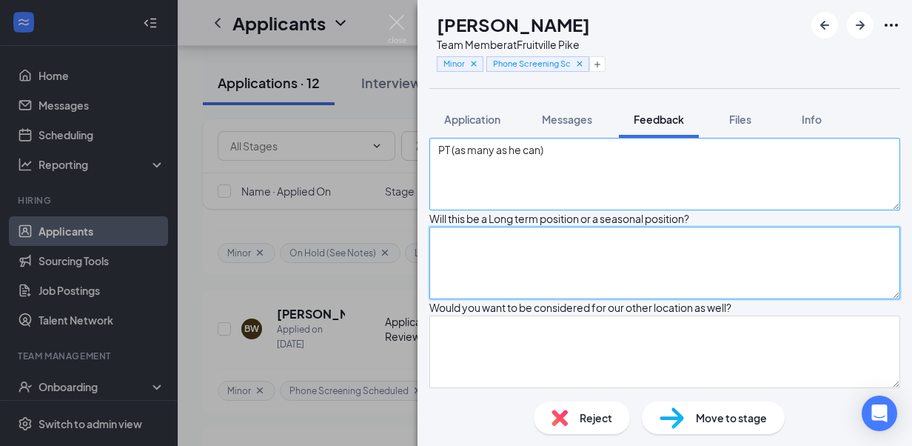
scroll to position [908, 0]
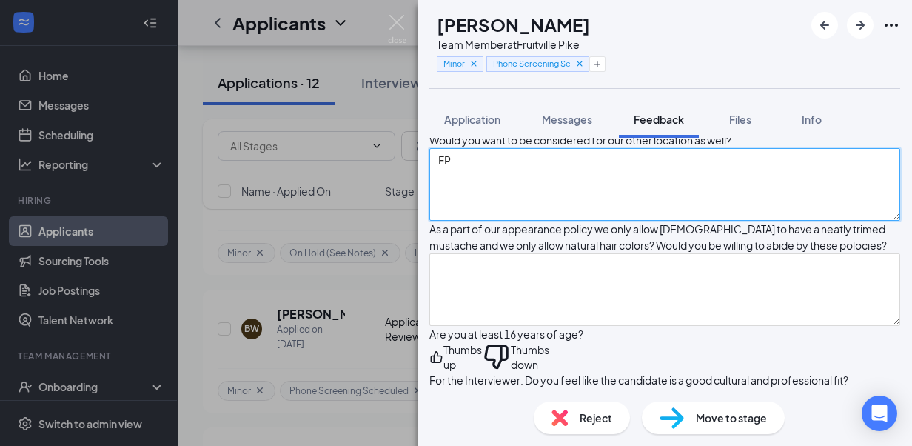
type textarea "F"
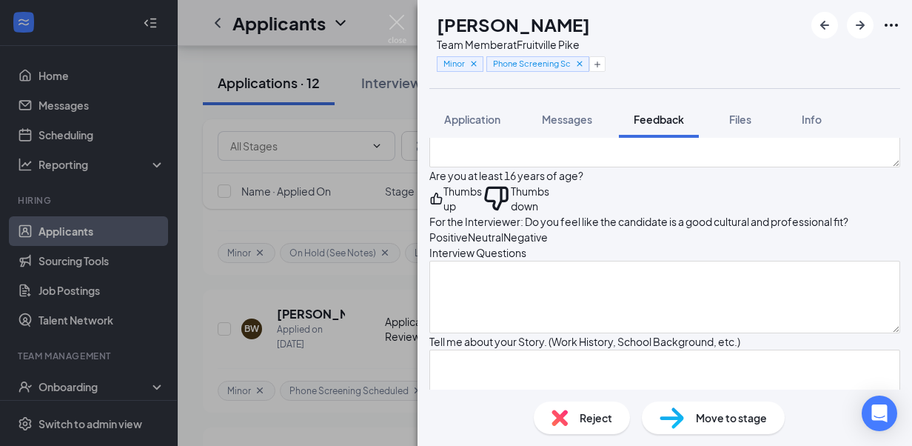
scroll to position [1064, 0]
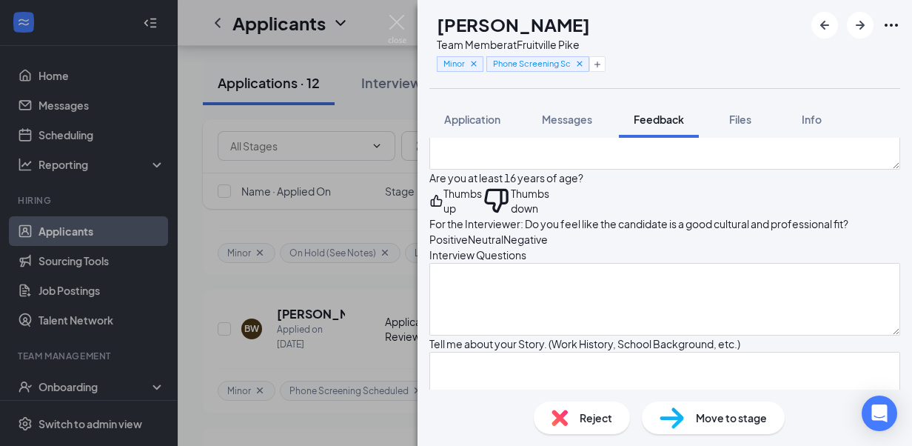
click at [532, 64] on textarea "Open to either lcoation" at bounding box center [664, 28] width 471 height 73
type textarea "Open to either location"
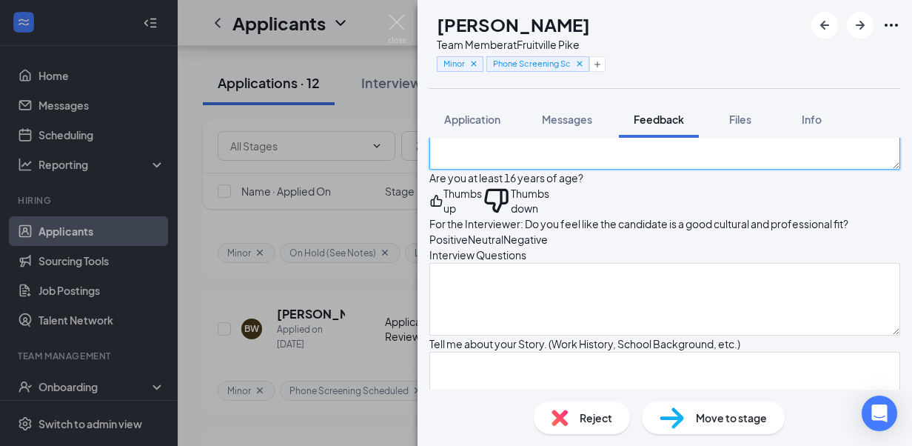
click at [513, 170] on textarea at bounding box center [664, 133] width 471 height 73
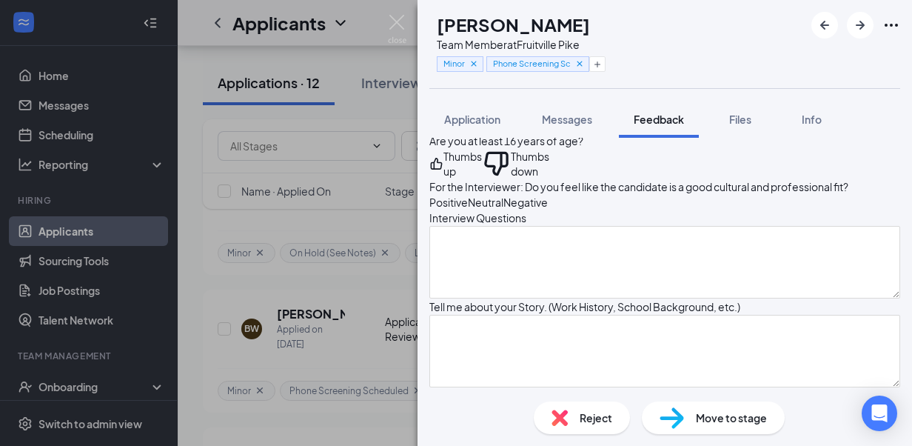
scroll to position [1123, 0]
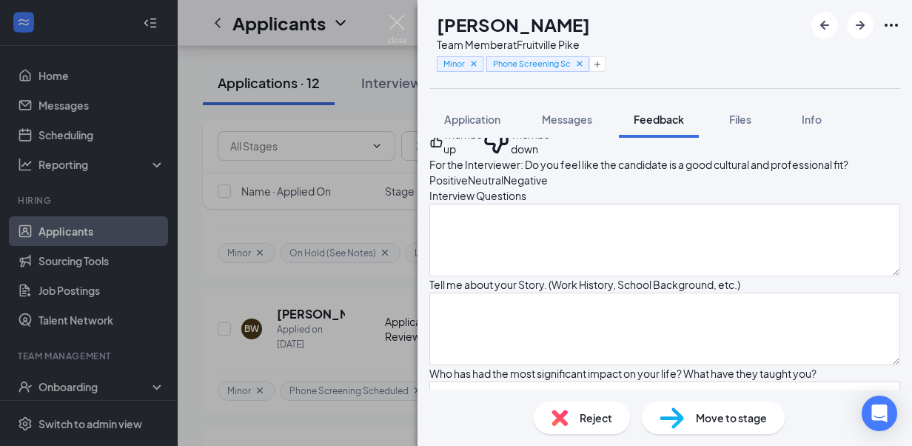
click at [579, 110] on textarea at bounding box center [664, 74] width 471 height 73
click at [551, 110] on textarea at bounding box center [664, 74] width 471 height 73
type textarea "Not a problem"
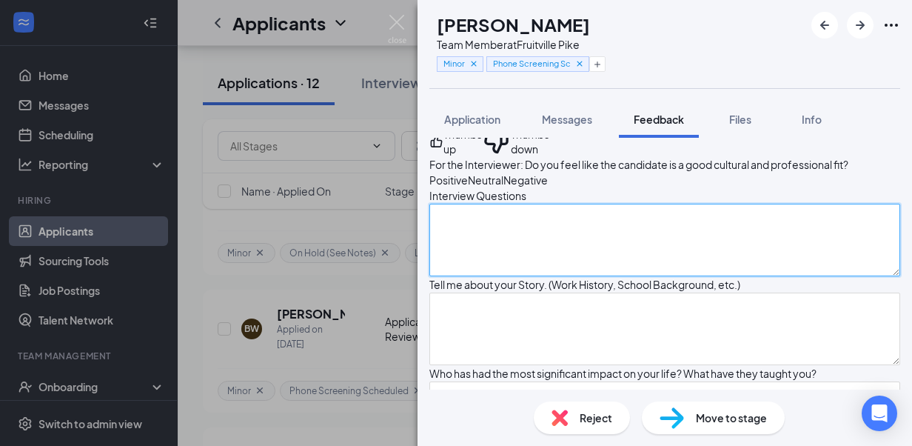
scroll to position [1381, 0]
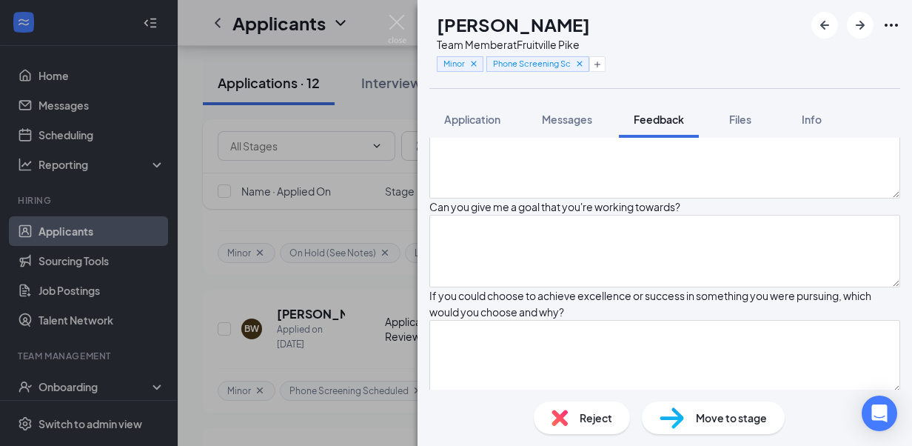
scroll to position [0, 0]
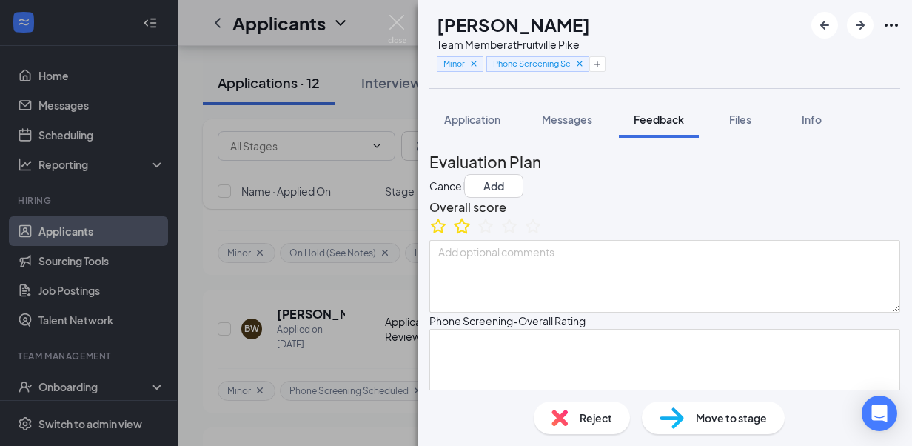
click at [470, 233] on icon "StarBorder" at bounding box center [462, 226] width 16 height 16
click at [523, 174] on button "Add" at bounding box center [493, 186] width 59 height 24
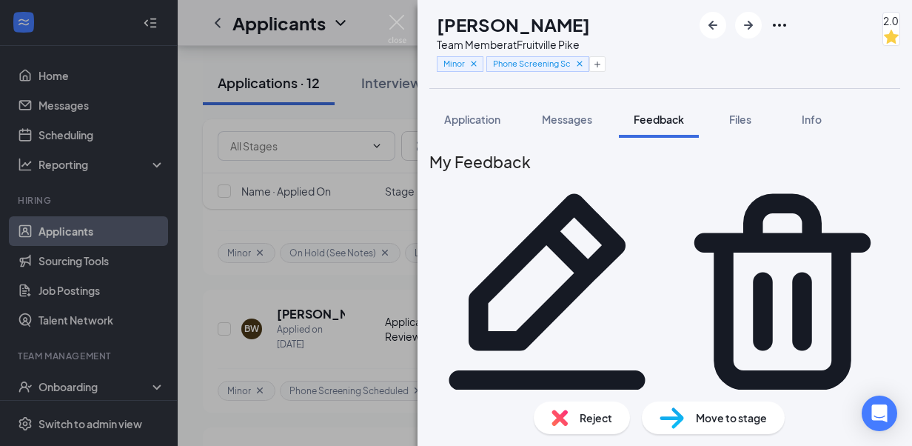
click at [694, 420] on div "Move to stage" at bounding box center [713, 417] width 143 height 33
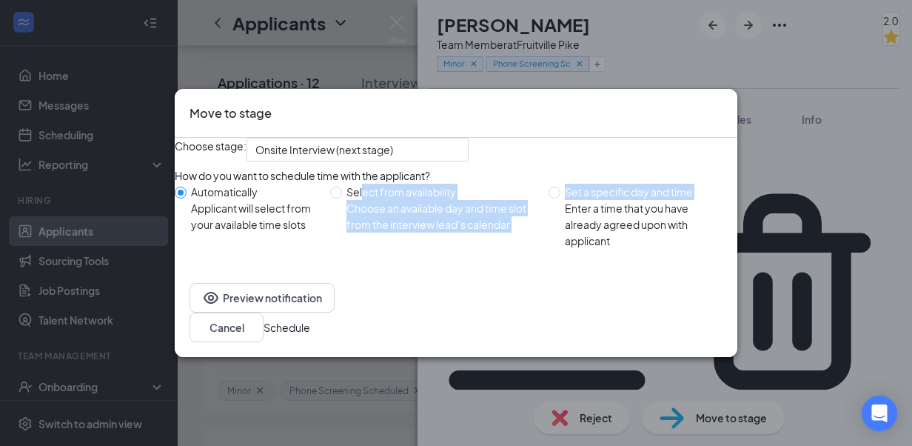
drag, startPoint x: 372, startPoint y: 222, endPoint x: 557, endPoint y: 231, distance: 186.0
click at [557, 231] on div "Automatically Applicant will select from your available time slots Select from …" at bounding box center [456, 216] width 563 height 65
click at [557, 231] on label "Set a specific day and time Enter a time that you have already agreed upon with…" at bounding box center [640, 216] width 183 height 65
click at [557, 198] on input "Set a specific day and time Enter a time that you have already agreed upon with…" at bounding box center [555, 193] width 12 height 12
radio input "true"
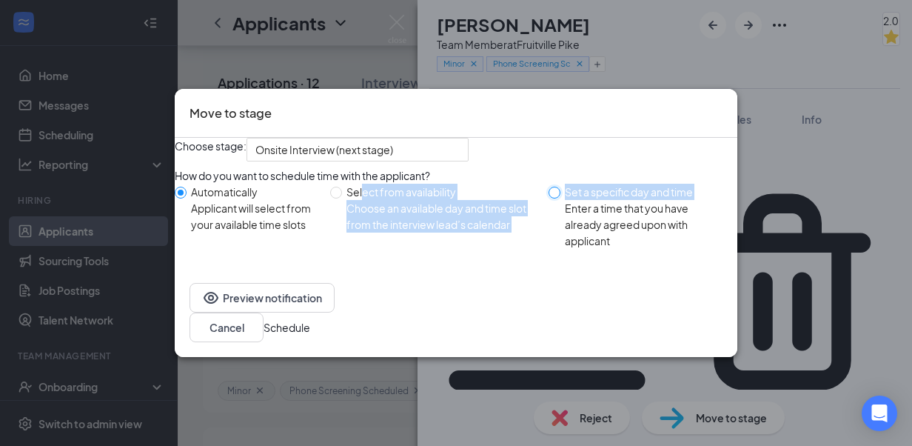
radio input "false"
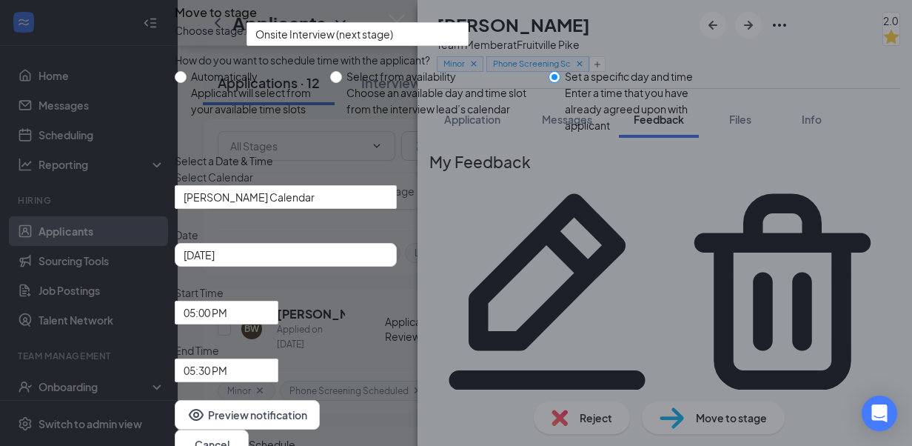
click at [560, 133] on span "Set a specific day and time Enter a time that you have already agreed upon with…" at bounding box center [645, 100] width 171 height 65
click at [553, 83] on input "Set a specific day and time Enter a time that you have already agreed upon with…" at bounding box center [555, 77] width 12 height 12
click at [256, 301] on span "05:00 PM" at bounding box center [220, 321] width 73 height 40
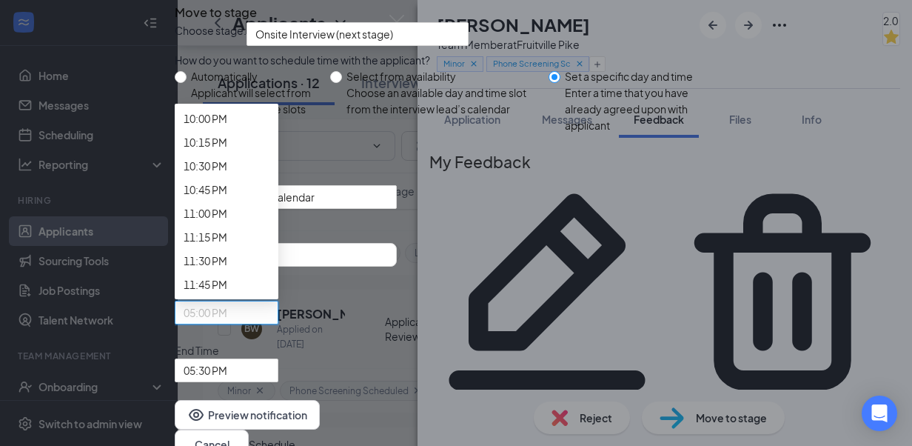
scroll to position [1845, 0]
click at [388, 263] on div "[DATE]" at bounding box center [286, 254] width 204 height 16
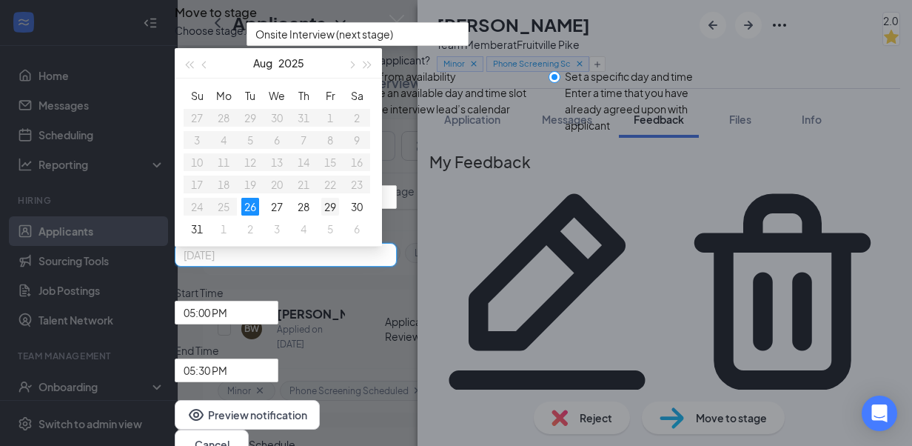
type input "[DATE]"
click at [339, 215] on div "29" at bounding box center [330, 207] width 18 height 18
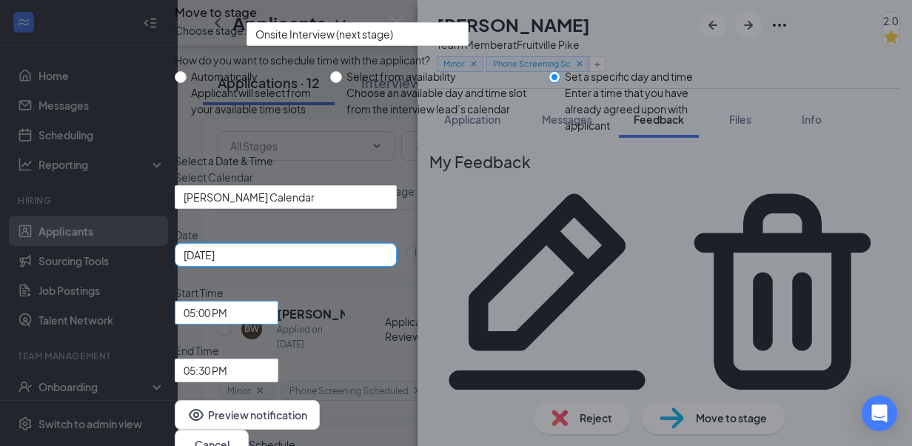
click at [269, 301] on span "05:00 PM" at bounding box center [227, 312] width 86 height 22
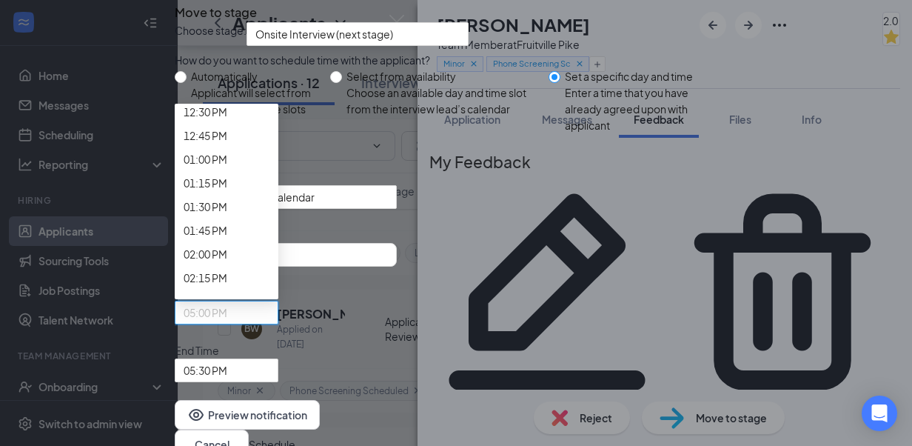
scroll to position [1213, 0]
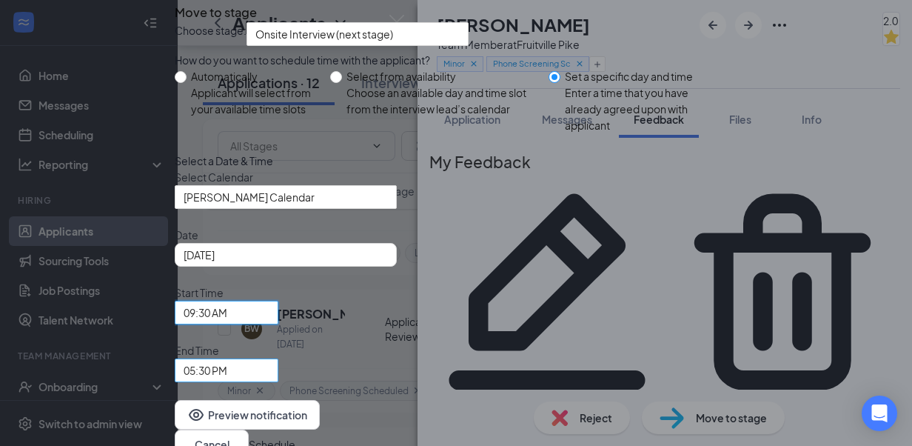
click at [227, 359] on span "05:30 PM" at bounding box center [206, 370] width 44 height 22
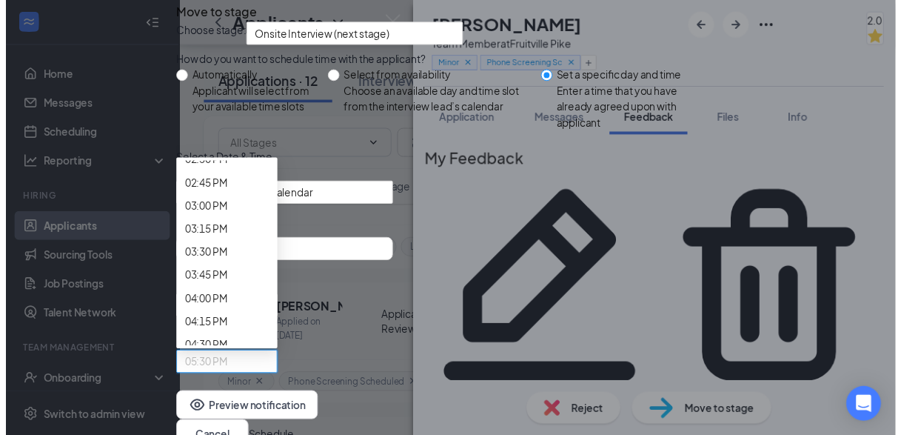
scroll to position [1377, 0]
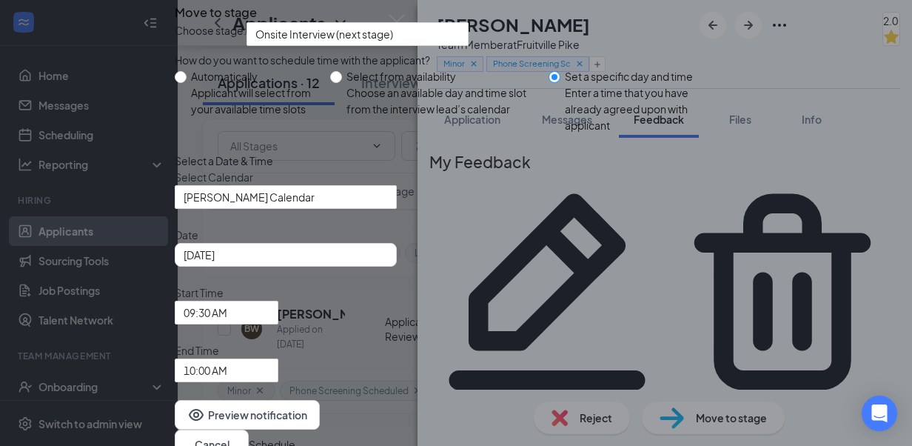
click at [295, 436] on button "Schedule" at bounding box center [272, 444] width 47 height 16
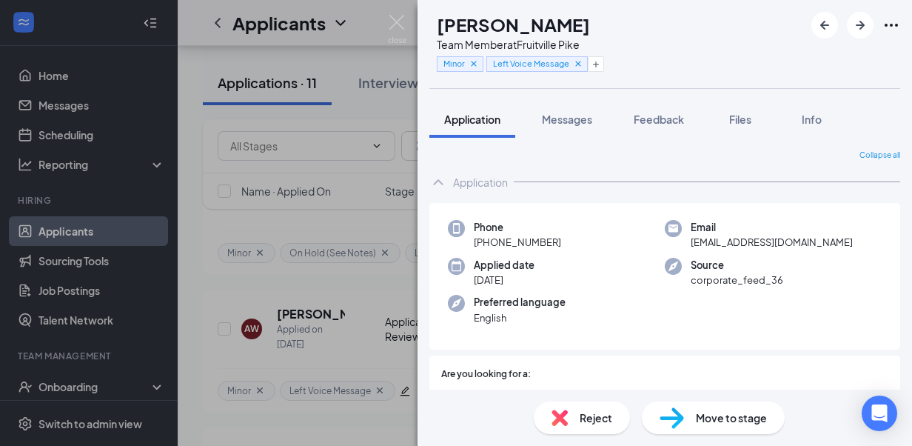
click at [410, 34] on div "AW [PERSON_NAME] Team Member at [GEOGRAPHIC_DATA] Pike Minor Left Voice Message…" at bounding box center [456, 223] width 912 height 446
click at [400, 26] on img at bounding box center [397, 29] width 19 height 29
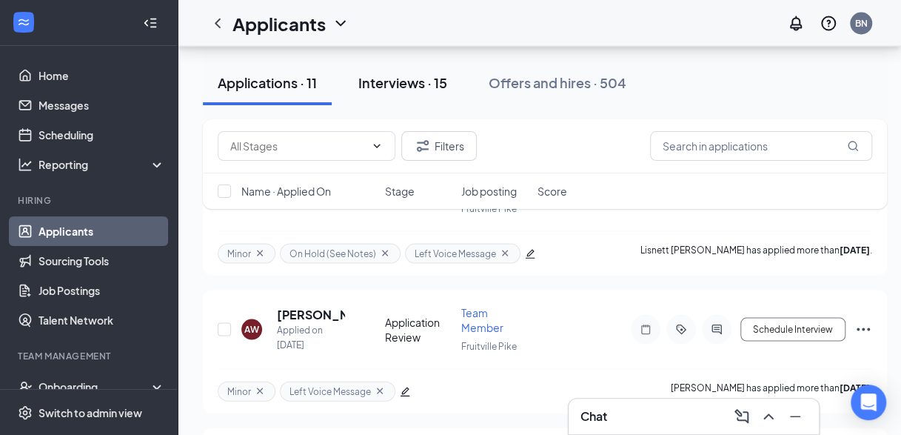
click at [404, 81] on div "Interviews · 15" at bounding box center [402, 82] width 89 height 19
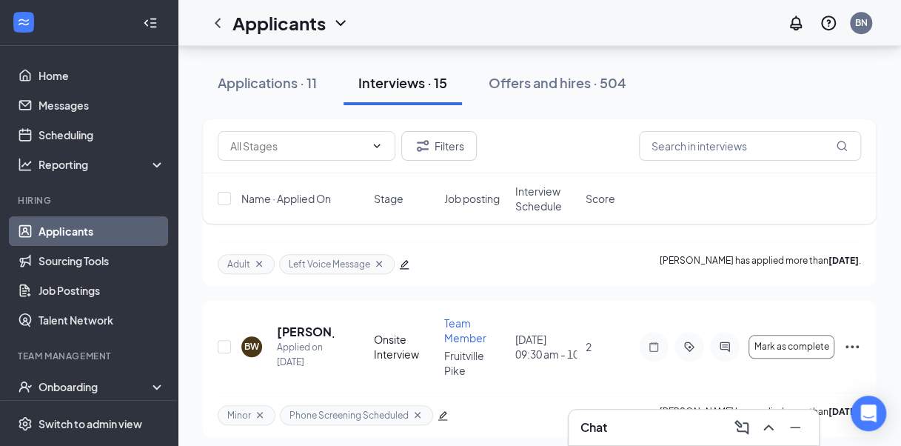
scroll to position [488, 0]
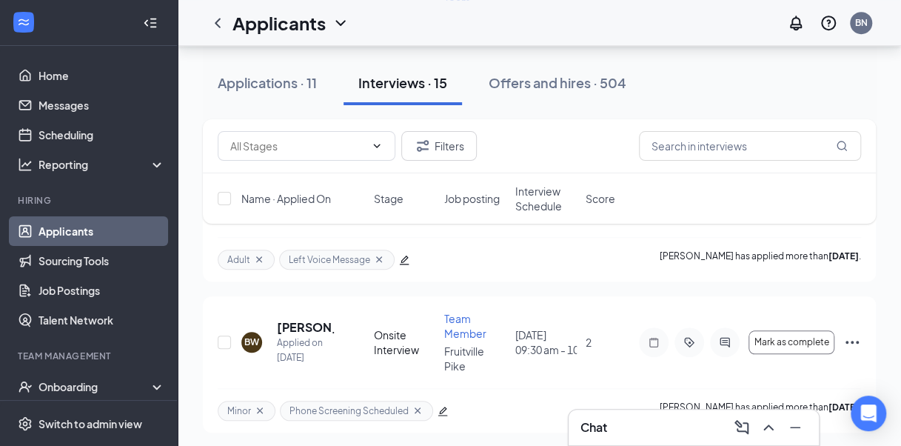
click at [607, 430] on h3 "Chat" at bounding box center [593, 427] width 27 height 16
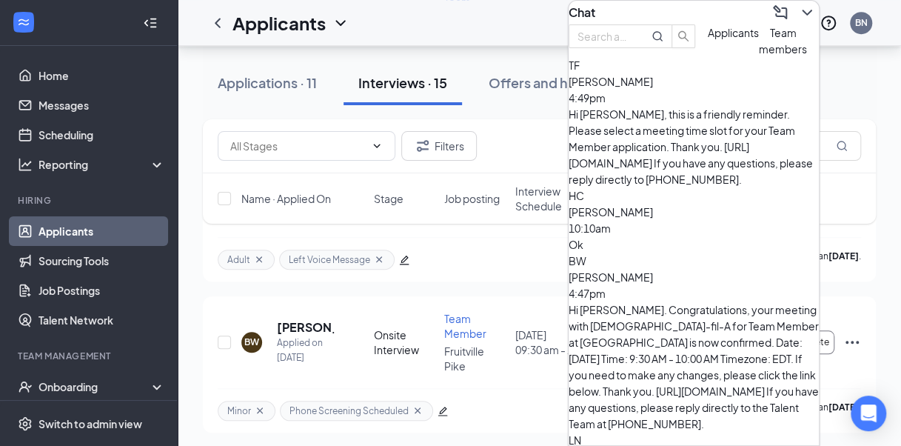
click at [653, 88] on span "[PERSON_NAME]" at bounding box center [610, 81] width 84 height 13
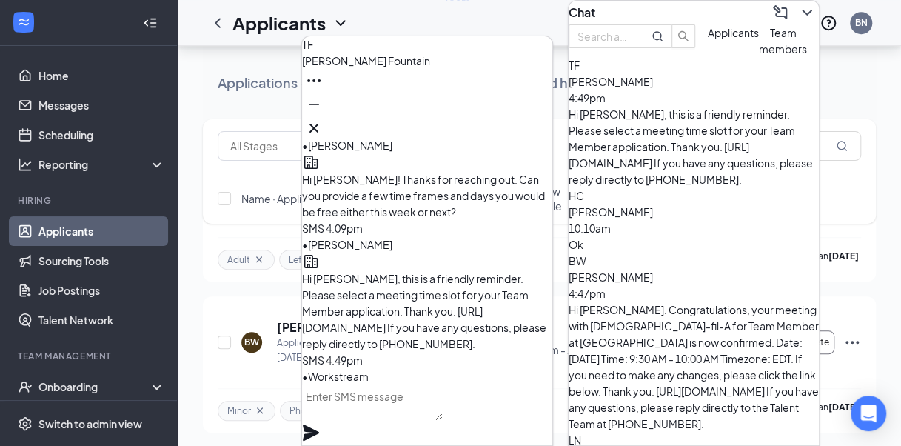
click at [360, 420] on textarea at bounding box center [372, 402] width 140 height 36
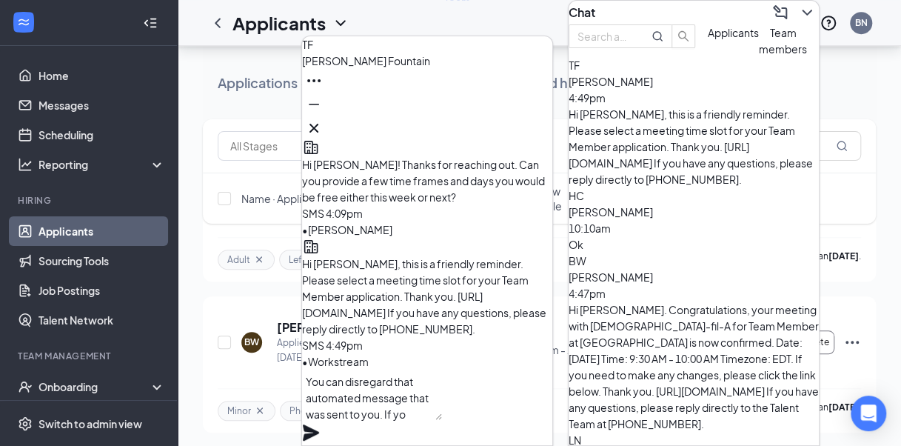
scroll to position [1, 0]
drag, startPoint x: 509, startPoint y: 423, endPoint x: 475, endPoint y: 424, distance: 34.1
click at [442, 420] on textarea "You can disregard that automated message that was sent to you. If yo" at bounding box center [372, 394] width 140 height 50
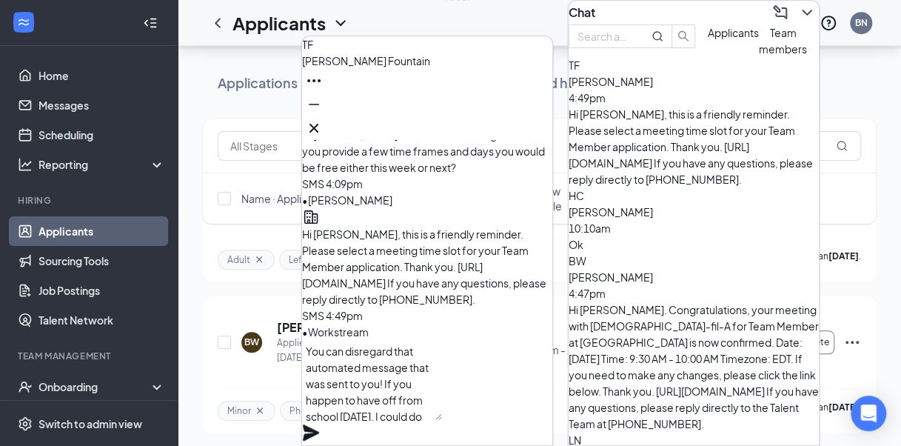
scroll to position [15, 0]
type textarea "You can disregard that automated message that was sent to you! If you happen to…"
click at [319, 424] on icon "Plane" at bounding box center [311, 432] width 16 height 16
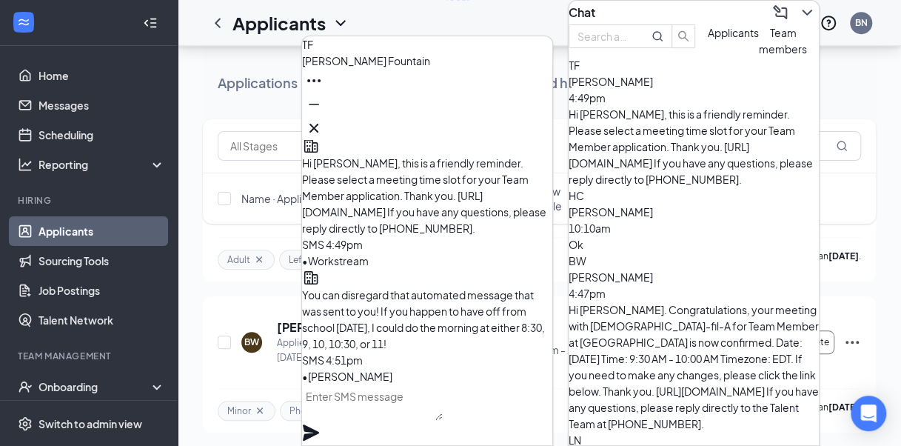
scroll to position [0, 0]
click at [631, 44] on input "text" at bounding box center [603, 36] width 53 height 16
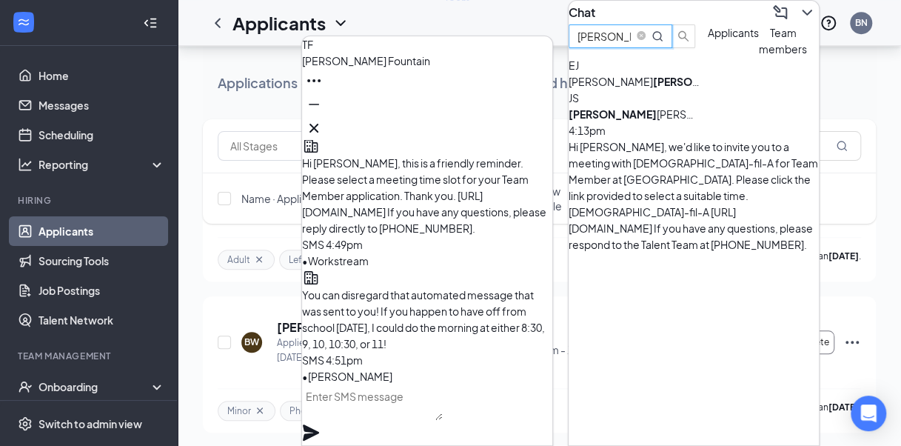
type input "[PERSON_NAME]"
click at [628, 121] on b "[PERSON_NAME]" at bounding box center [612, 113] width 88 height 13
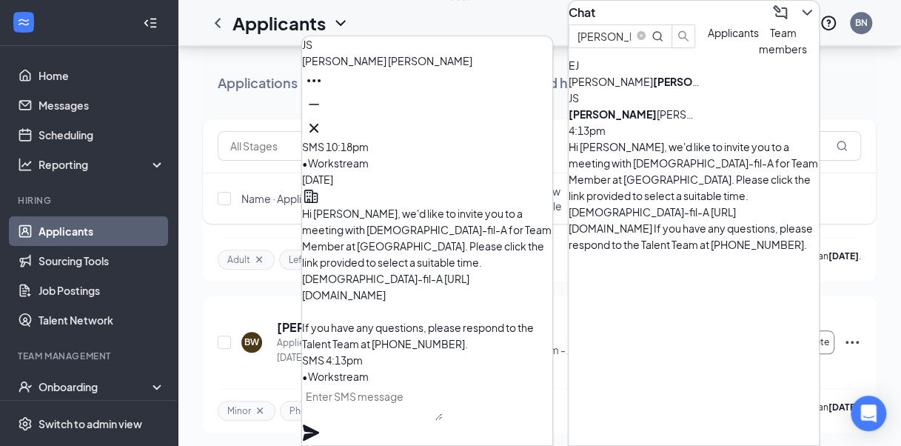
click at [365, 409] on textarea at bounding box center [372, 402] width 140 height 36
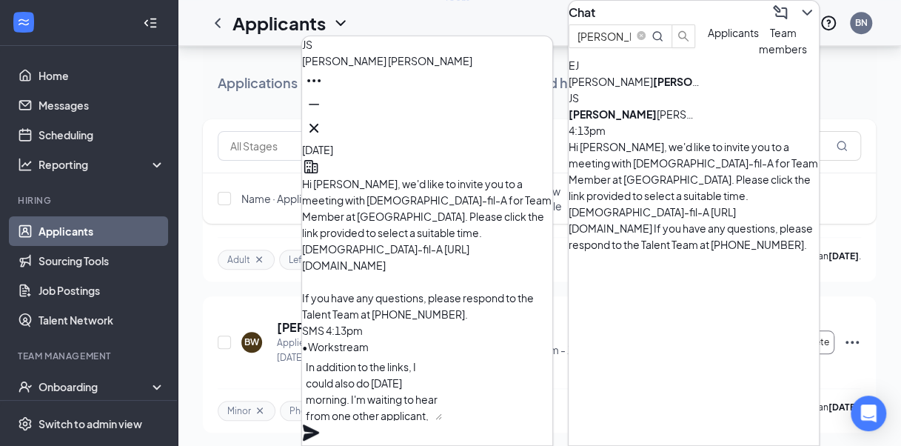
click at [442, 383] on textarea "In addition to the links, I could also do [DATE] morning. I'm waiting to hear f…" at bounding box center [372, 387] width 140 height 65
click at [415, 403] on textarea "In addition to the links, I could also do [DATE] morning. I'm waiting to hear f…" at bounding box center [372, 387] width 140 height 65
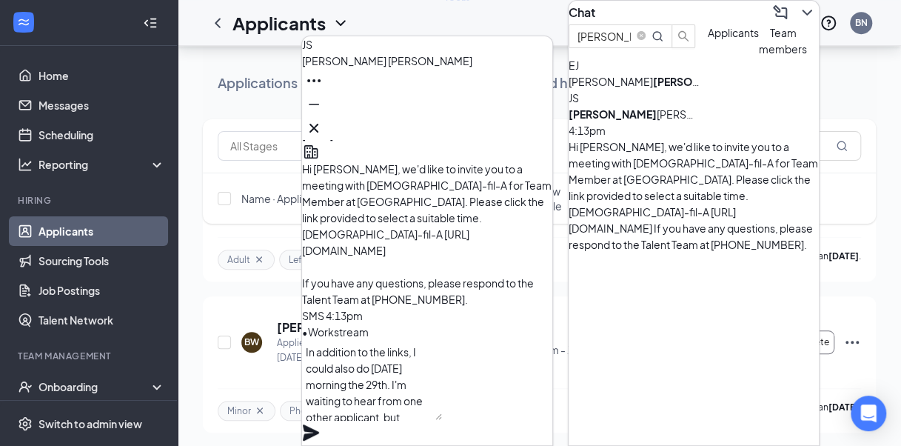
click at [398, 420] on textarea "In addition to the links, I could also do [DATE] morning the 29th. I'm waiting …" at bounding box center [372, 380] width 140 height 80
click at [645, 40] on icon "close-circle" at bounding box center [641, 35] width 9 height 9
type textarea "In addition to the links, I could also do [DATE] morning the 29th. I'm waiting …"
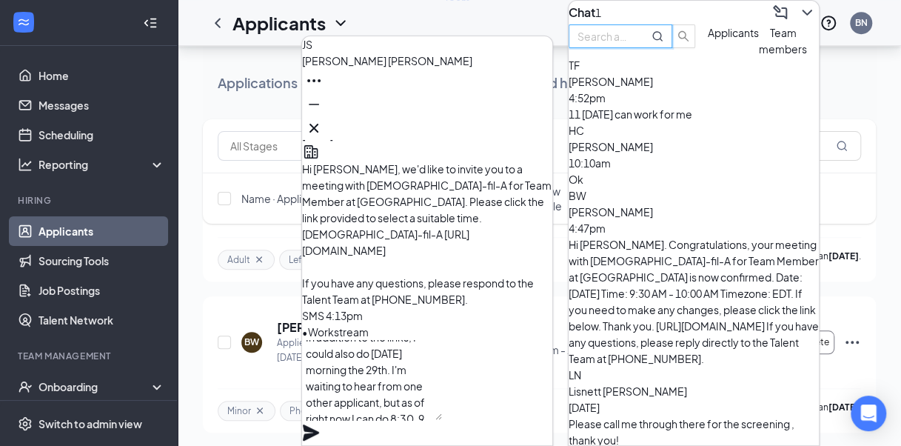
click at [627, 122] on div "11 [DATE] can work for me" at bounding box center [693, 114] width 250 height 16
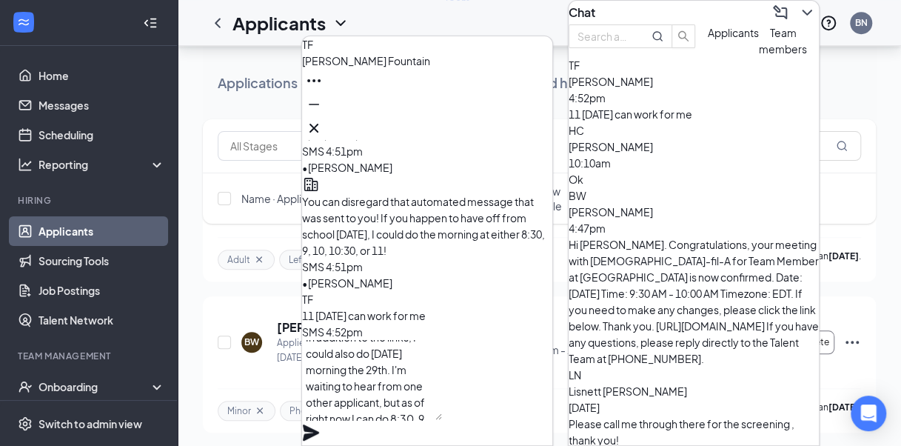
scroll to position [16, 0]
drag, startPoint x: 459, startPoint y: 426, endPoint x: 317, endPoint y: 360, distance: 156.7
click at [317, 360] on textarea "In addition to the links, I could also do [DATE] morning the 29th. I'm waiting …" at bounding box center [372, 380] width 140 height 80
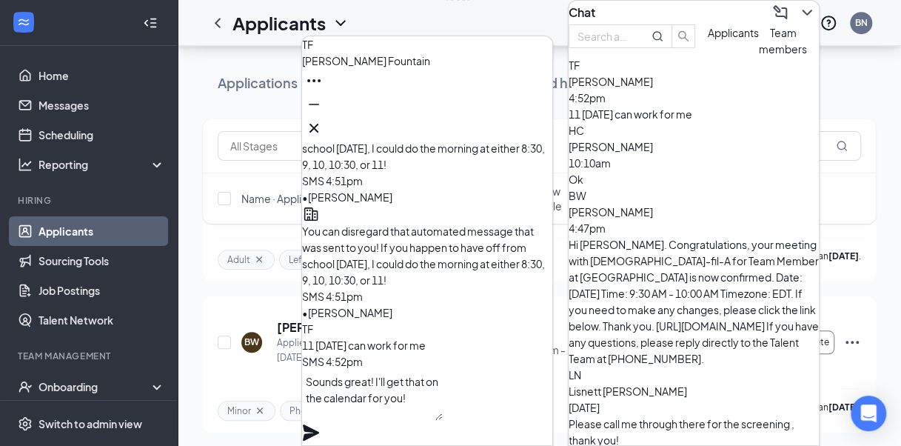
scroll to position [0, 0]
type textarea "Sounds great! I'll get that on the calendar for you!"
click at [319, 424] on icon "Plane" at bounding box center [311, 432] width 16 height 16
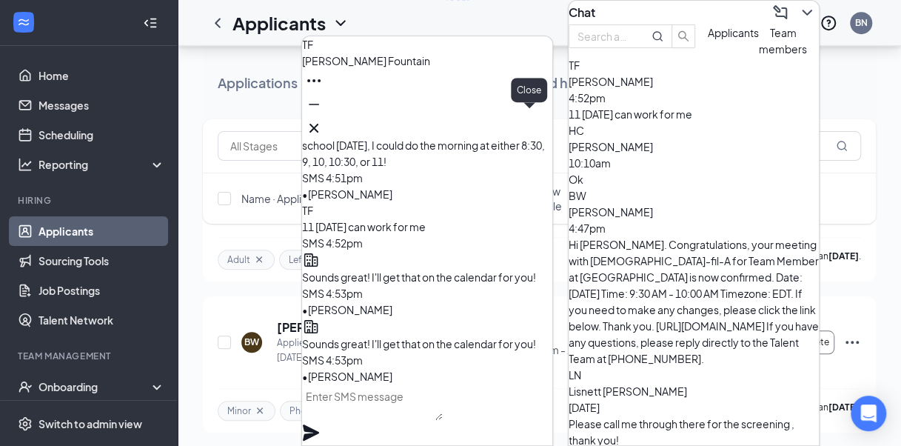
click at [323, 127] on icon "Cross" at bounding box center [314, 128] width 18 height 18
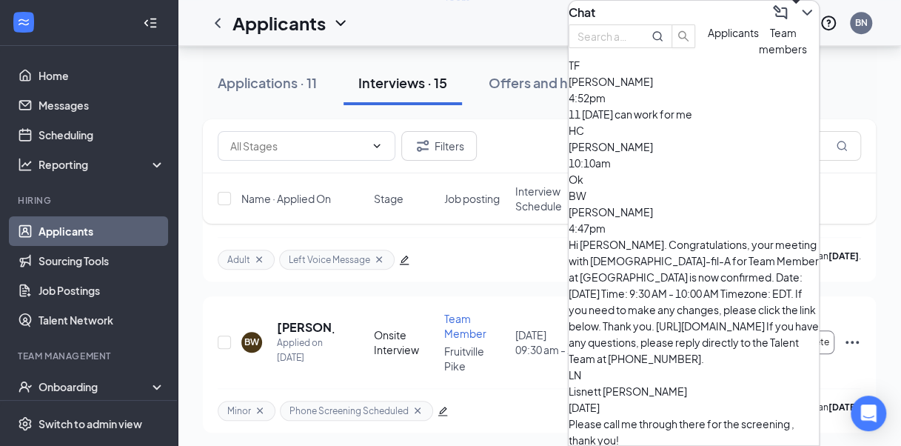
click at [798, 19] on icon "ChevronDown" at bounding box center [807, 13] width 18 height 18
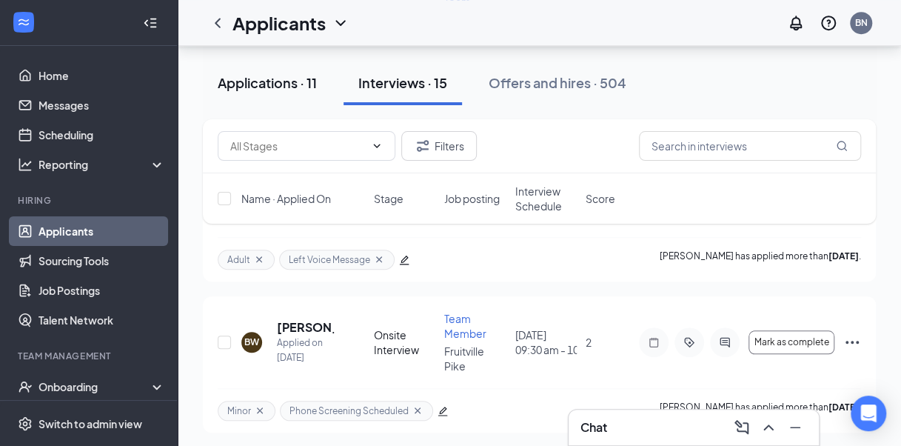
click at [275, 80] on div "Applications · 11" at bounding box center [267, 82] width 99 height 19
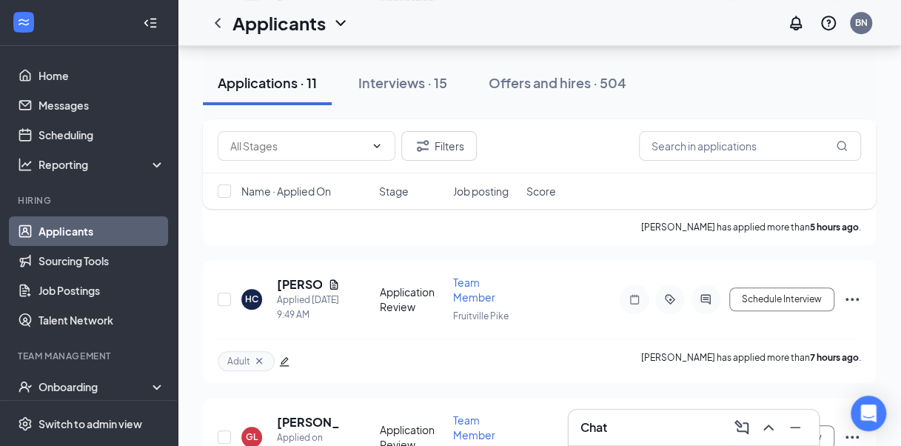
scroll to position [311, 0]
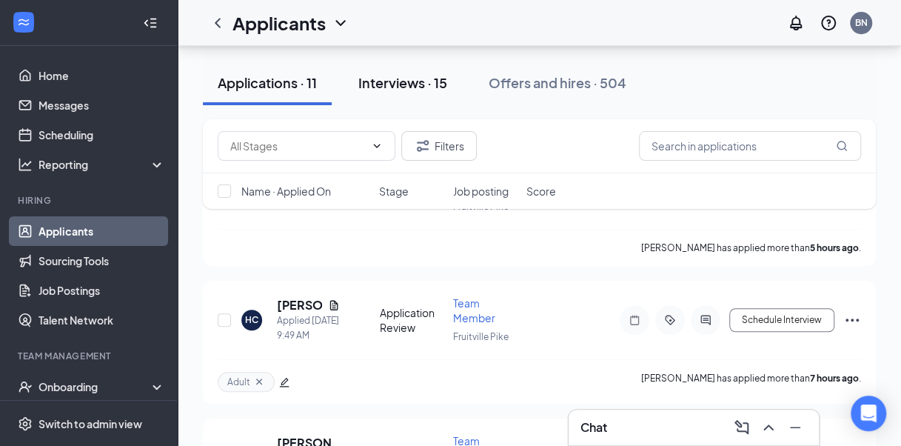
click at [444, 78] on div "Interviews · 15" at bounding box center [402, 82] width 89 height 19
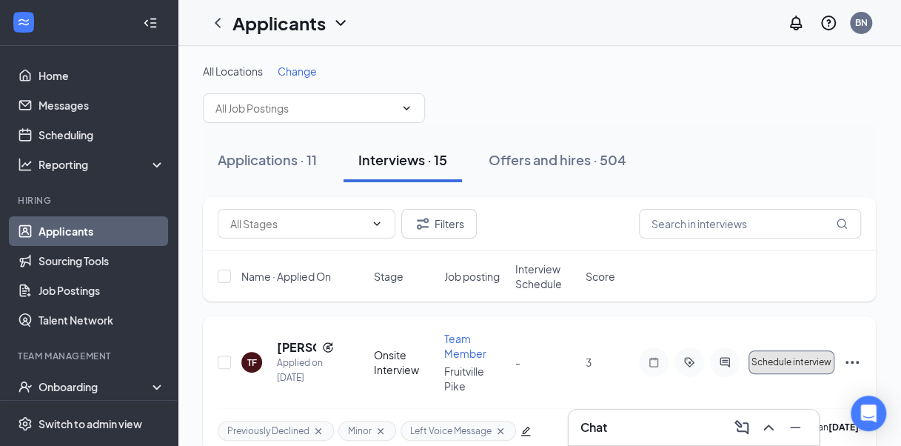
click at [786, 357] on span "Schedule interview" at bounding box center [791, 362] width 80 height 10
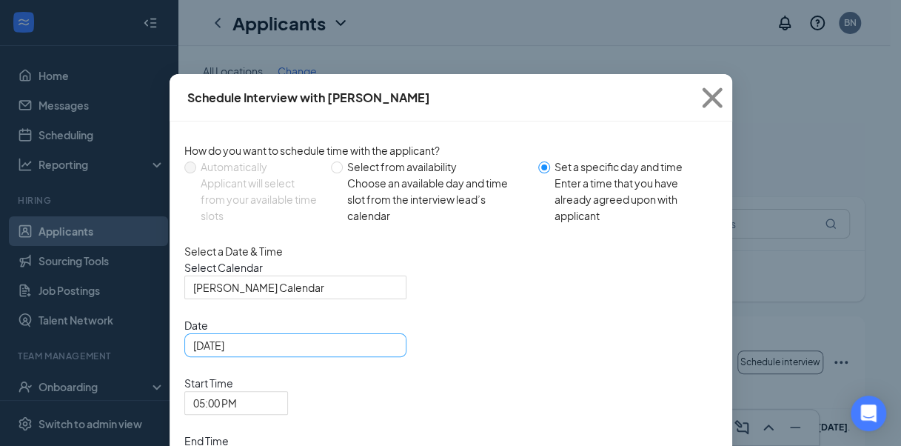
click at [383, 353] on div "[DATE]" at bounding box center [295, 345] width 204 height 16
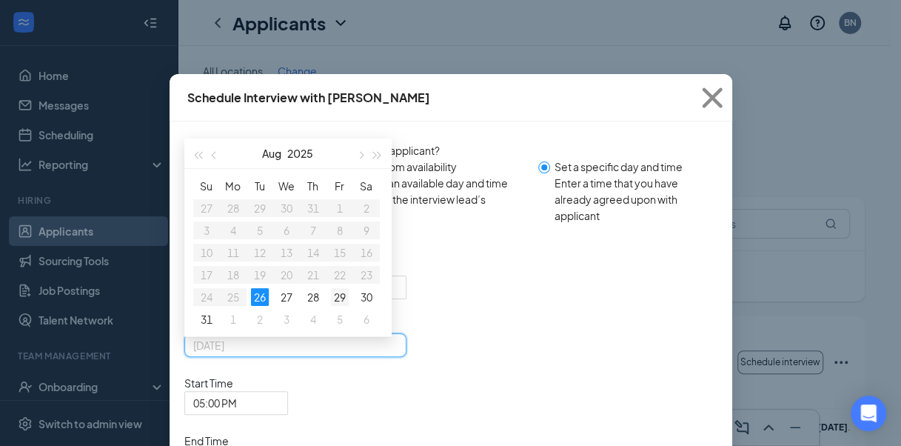
type input "[DATE]"
click at [332, 306] on div "29" at bounding box center [340, 297] width 18 height 18
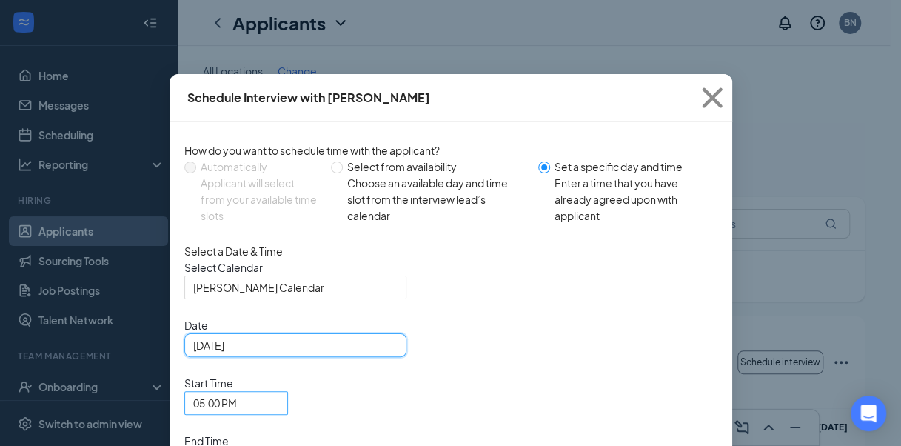
click at [266, 392] on span "05:00 PM" at bounding box center [229, 412] width 73 height 40
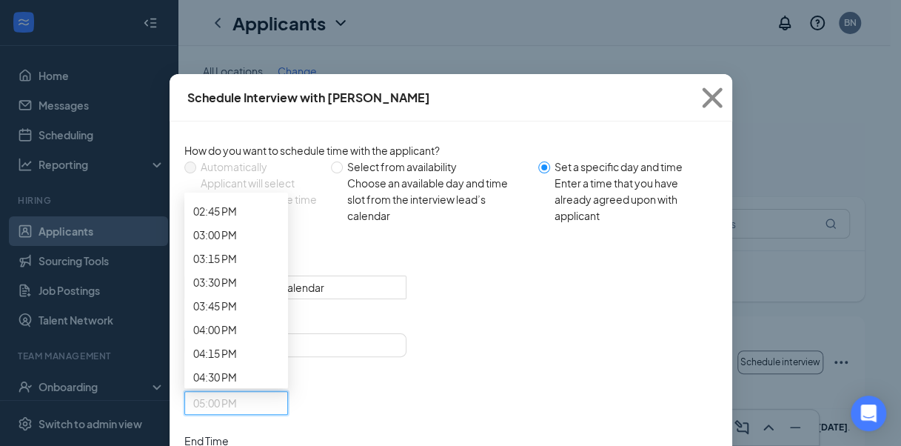
scroll to position [1415, 0]
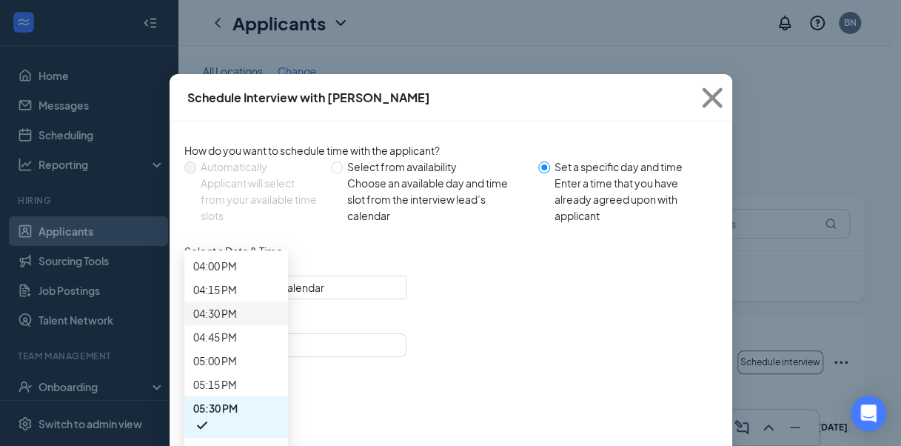
scroll to position [1494, 0]
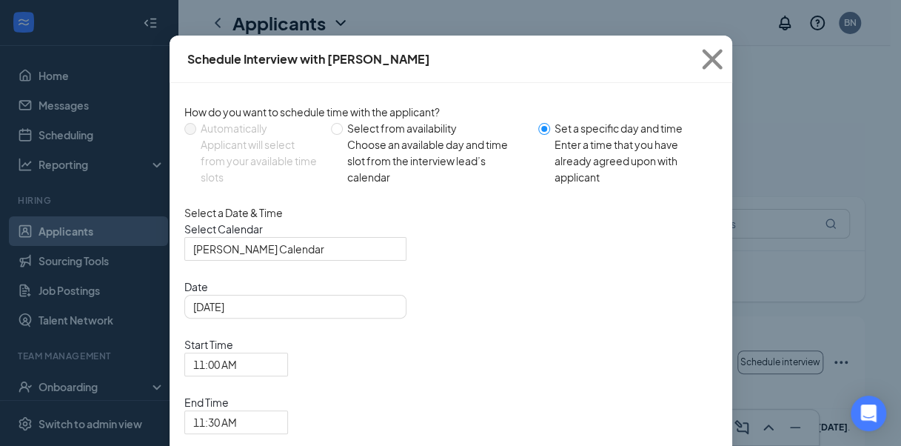
scroll to position [50, 0]
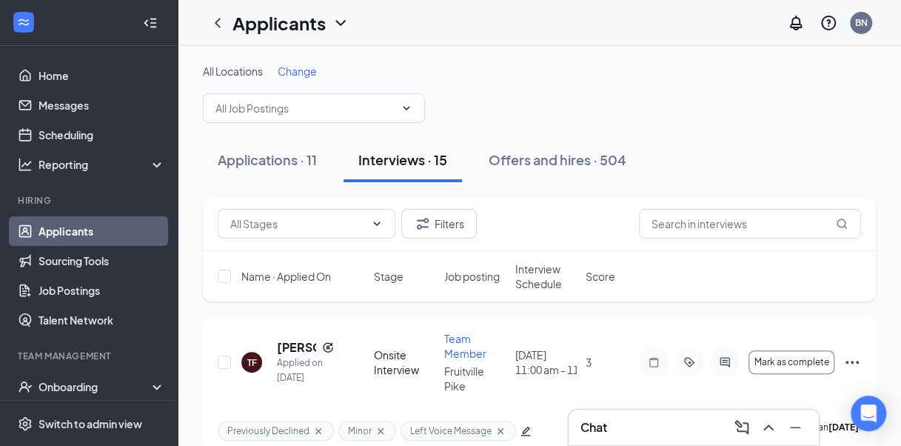
click at [600, 423] on h3 "Chat" at bounding box center [593, 427] width 27 height 16
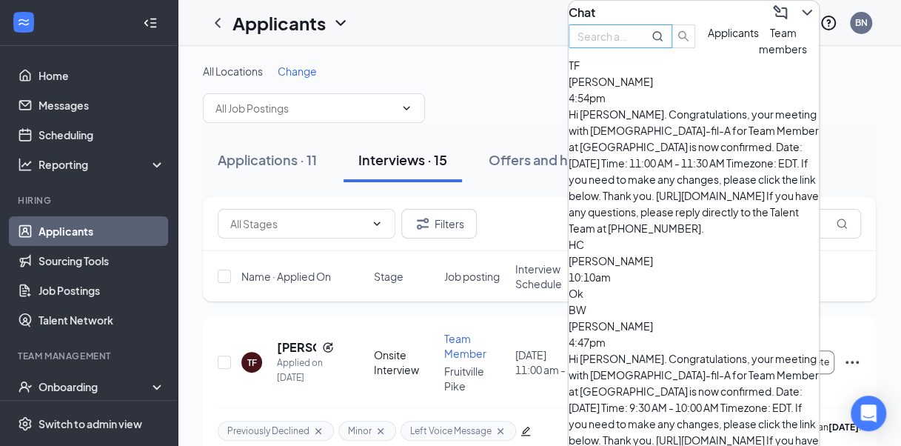
click at [631, 44] on input "text" at bounding box center [603, 36] width 53 height 16
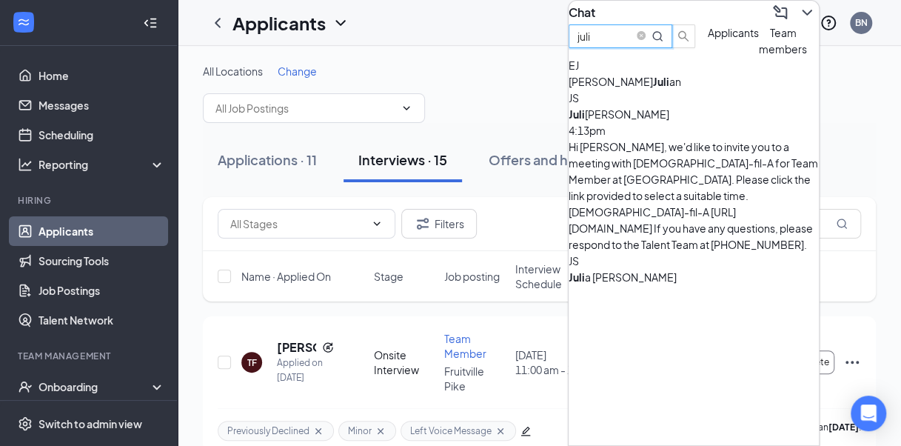
type input "juli"
click at [640, 204] on div "Hi [PERSON_NAME], we'd like to invite you to a meeting with [DEMOGRAPHIC_DATA]-…" at bounding box center [693, 195] width 250 height 114
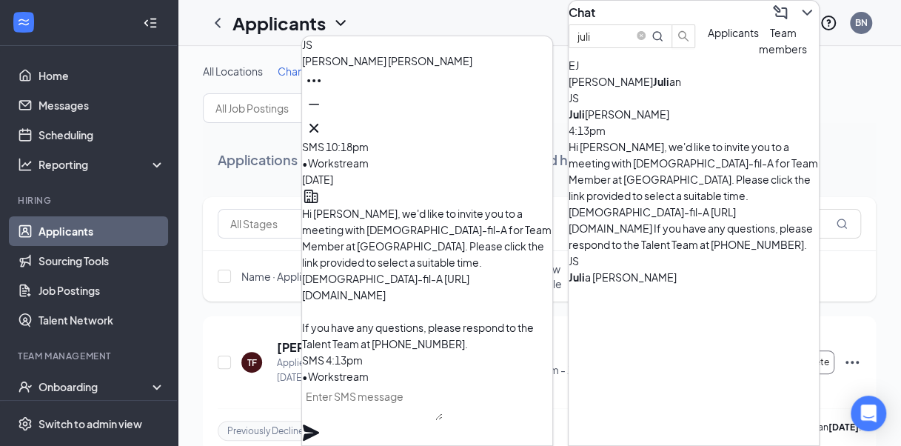
click at [380, 420] on textarea at bounding box center [372, 402] width 140 height 36
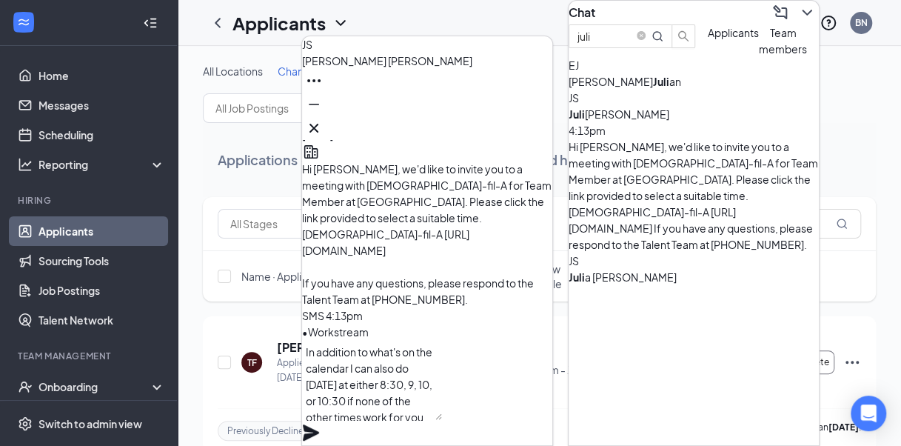
type textarea "In addition to what's on the calendar I can also do [DATE] at either 8:30, 9, 1…"
click at [319, 424] on icon "Plane" at bounding box center [311, 432] width 16 height 16
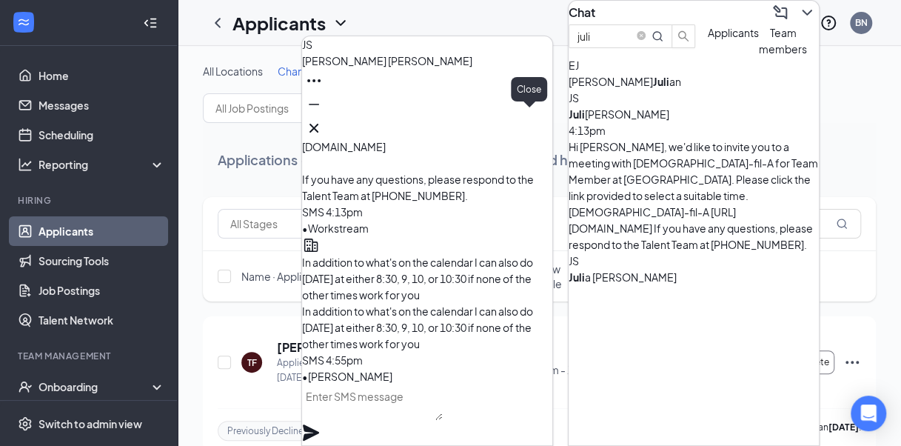
click at [318, 124] on icon "Cross" at bounding box center [313, 128] width 9 height 9
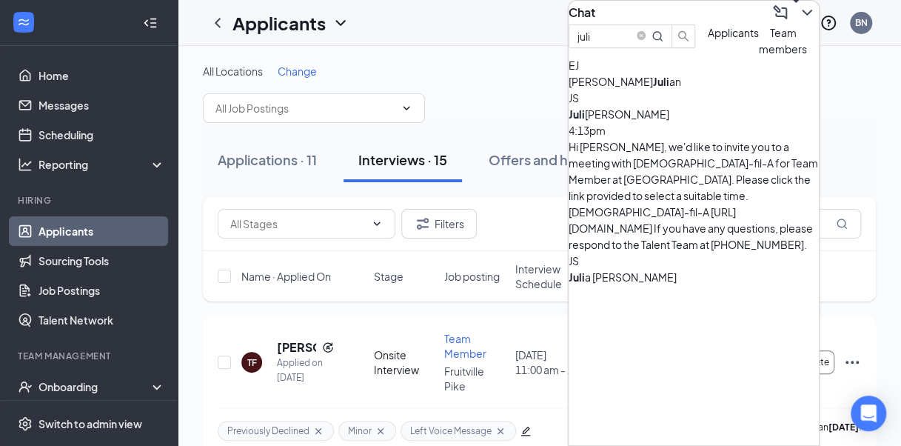
click at [802, 13] on icon "ChevronDown" at bounding box center [807, 13] width 18 height 18
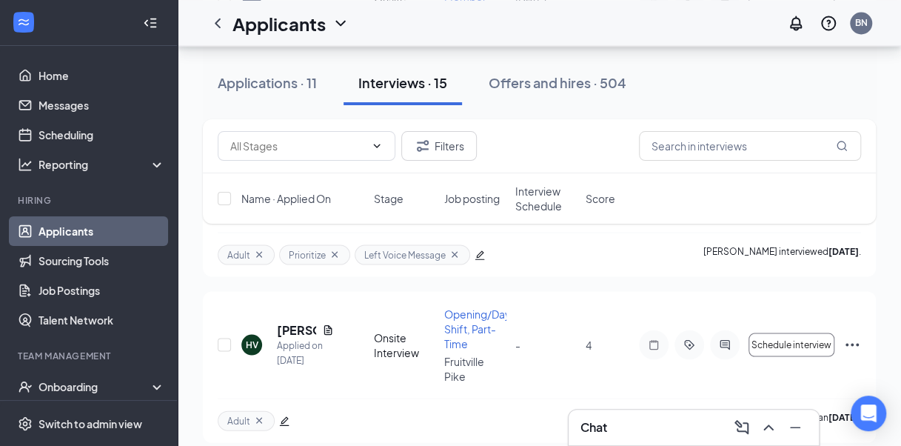
scroll to position [0, 0]
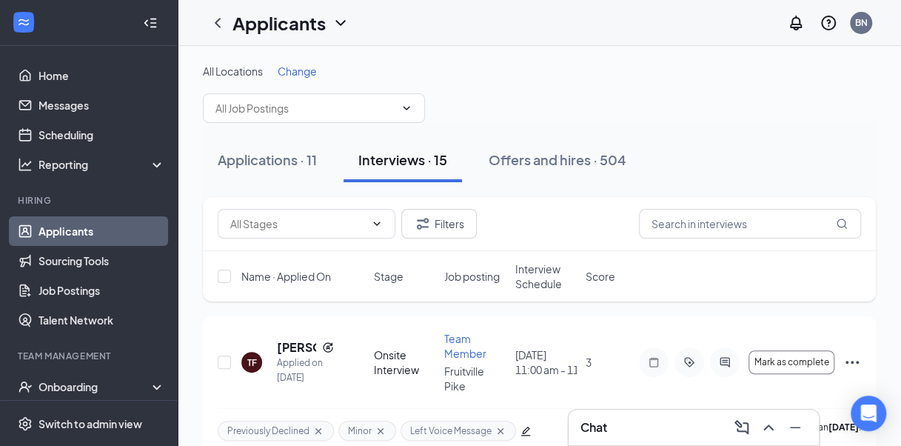
click at [606, 425] on h3 "Chat" at bounding box center [593, 427] width 27 height 16
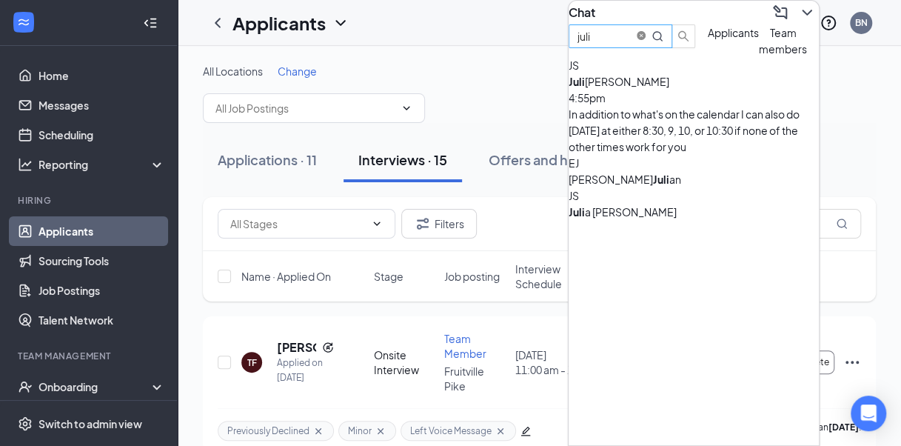
click at [645, 40] on icon "close-circle" at bounding box center [641, 35] width 9 height 9
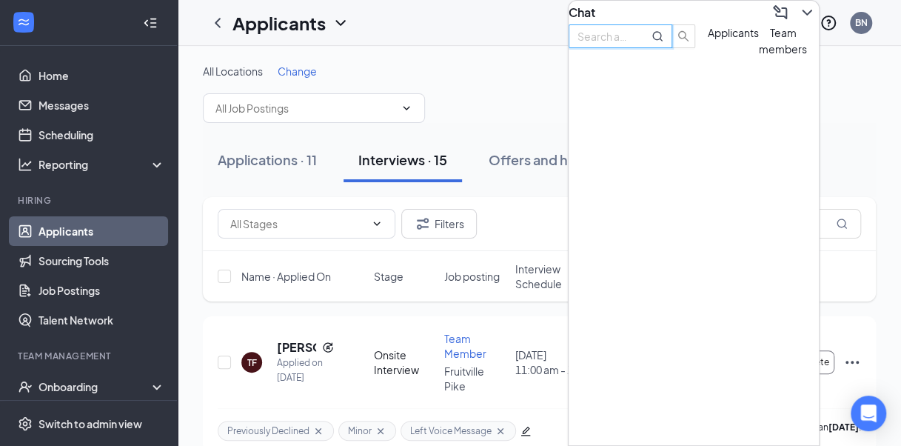
click at [631, 44] on input "text" at bounding box center [603, 36] width 53 height 16
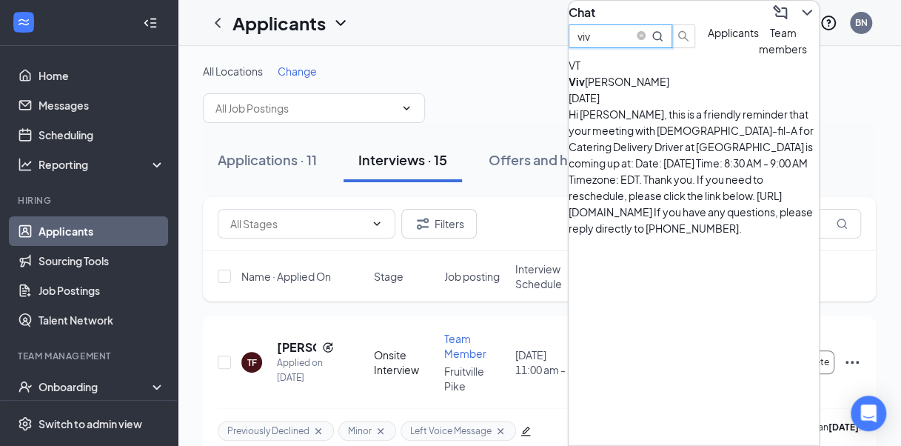
type input "viv"
click at [637, 148] on div "Hi [PERSON_NAME], this is a friendly reminder that your meeting with [DEMOGRAPH…" at bounding box center [693, 171] width 250 height 130
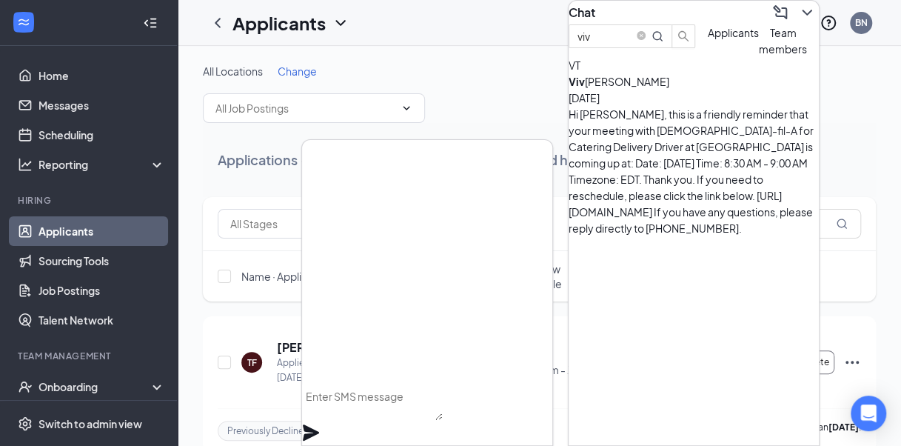
click at [429, 409] on textarea at bounding box center [372, 402] width 140 height 36
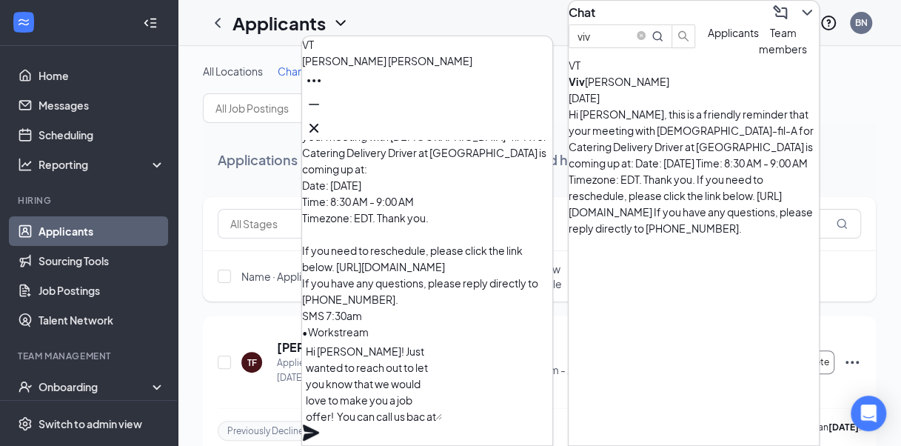
scroll to position [15, 0]
type textarea "Hi [PERSON_NAME]! Just wanted to reach out to let you know that we would love t…"
click at [319, 424] on icon "Plane" at bounding box center [311, 432] width 16 height 16
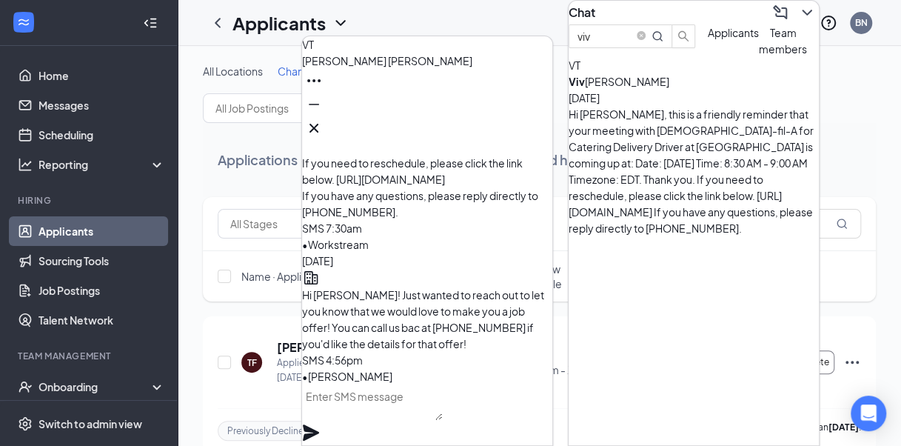
scroll to position [0, 0]
click at [318, 124] on icon "Cross" at bounding box center [313, 128] width 9 height 9
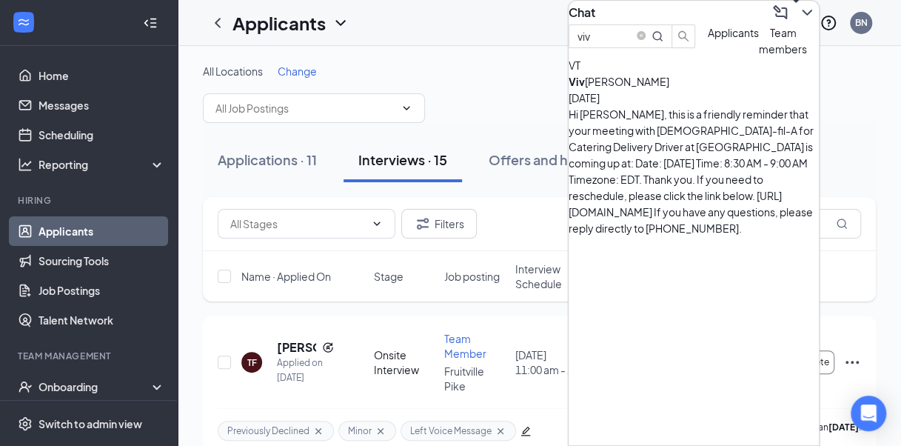
click at [798, 21] on icon "ChevronDown" at bounding box center [807, 13] width 18 height 18
